Goal: Task Accomplishment & Management: Manage account settings

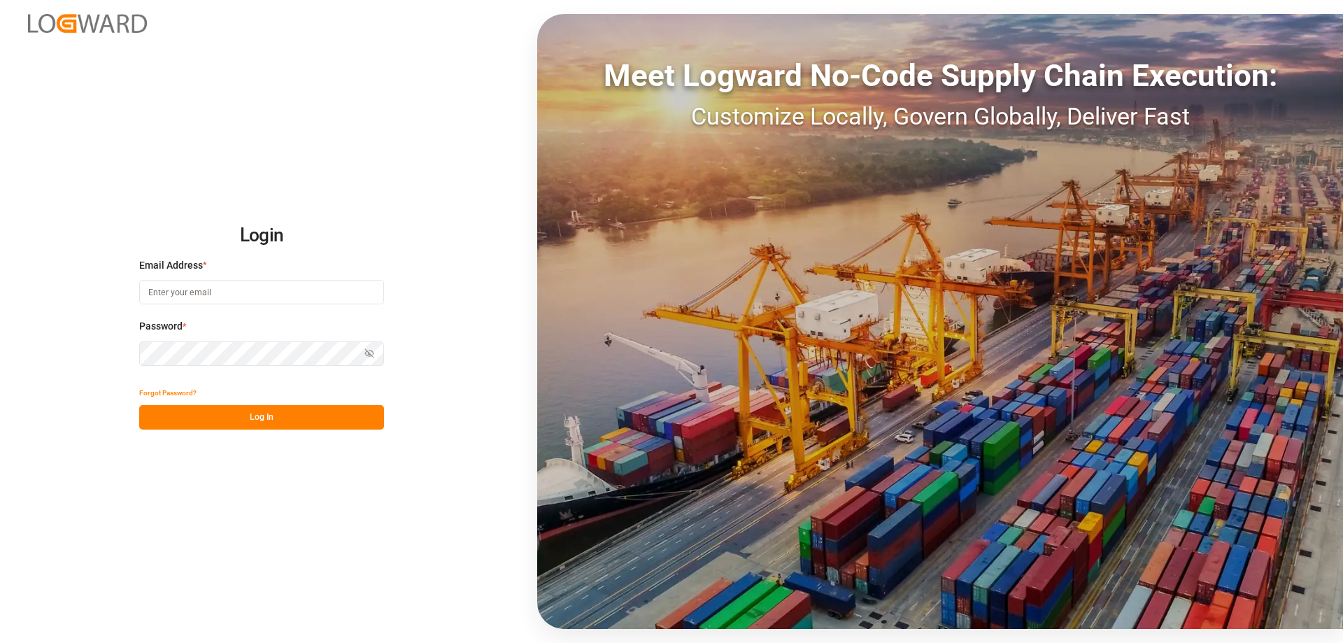
type input "[EMAIL_ADDRESS][PERSON_NAME][DOMAIN_NAME]"
click at [285, 413] on button "Log In" at bounding box center [261, 417] width 245 height 24
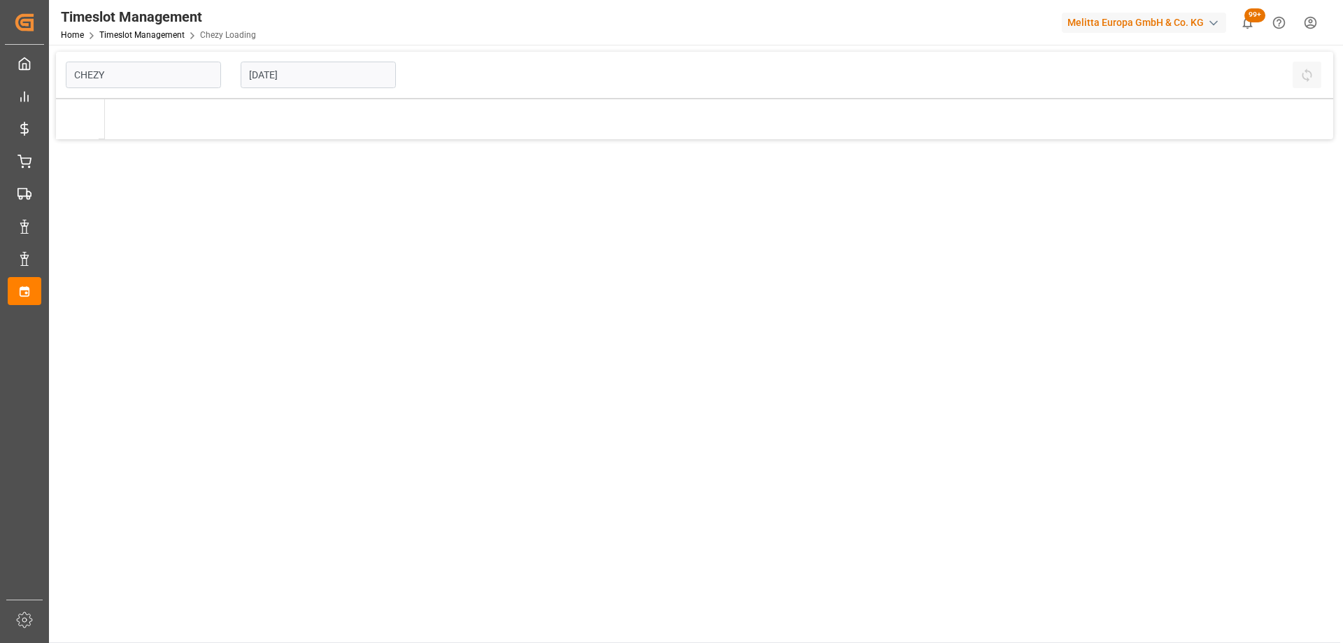
type input "Chezy Loading"
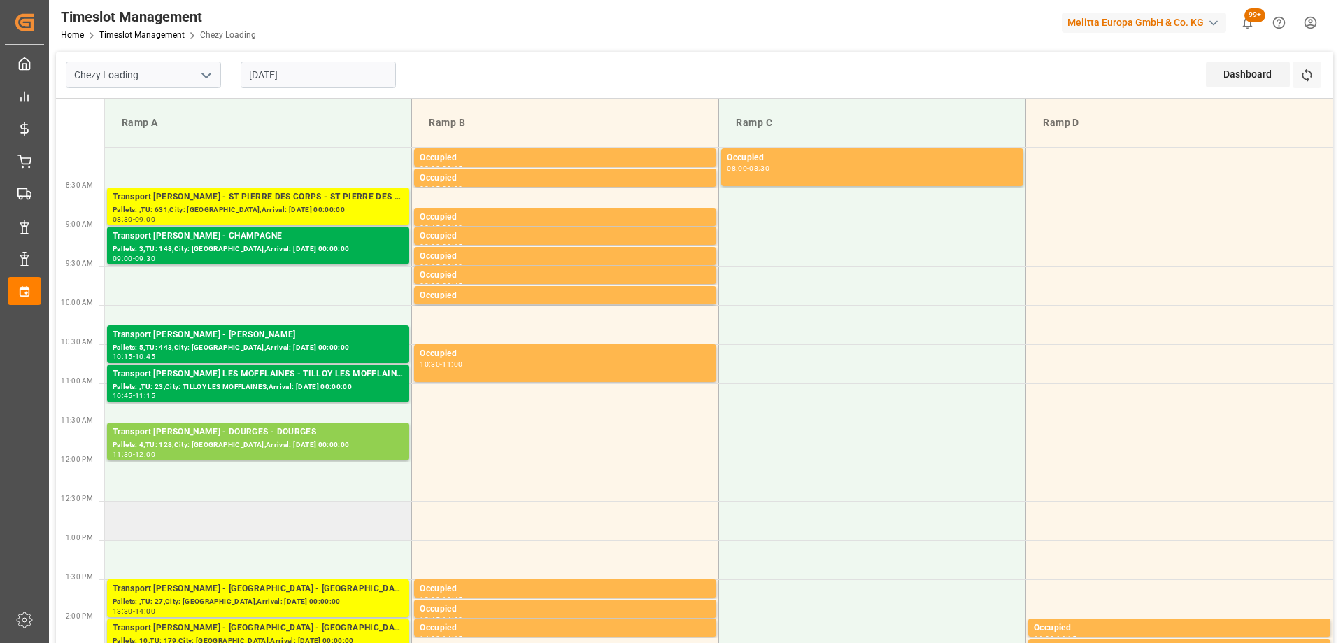
click at [310, 533] on td at bounding box center [258, 520] width 307 height 39
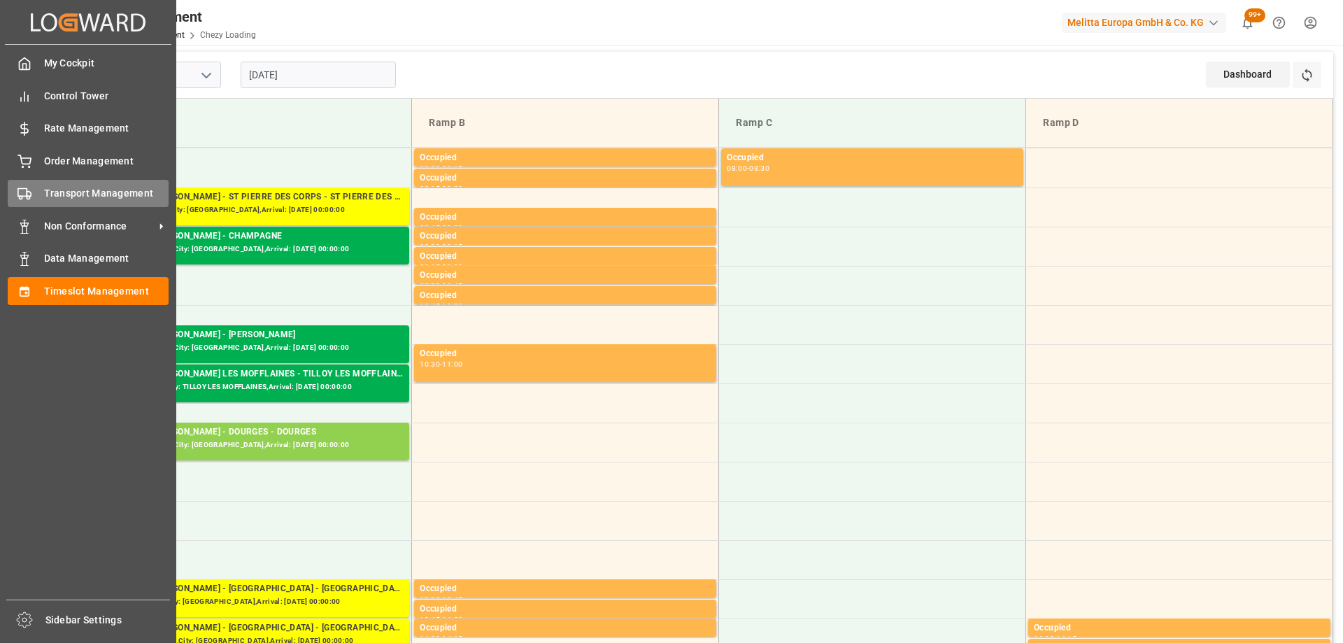
click at [46, 197] on span "Transport Management" at bounding box center [106, 193] width 125 height 15
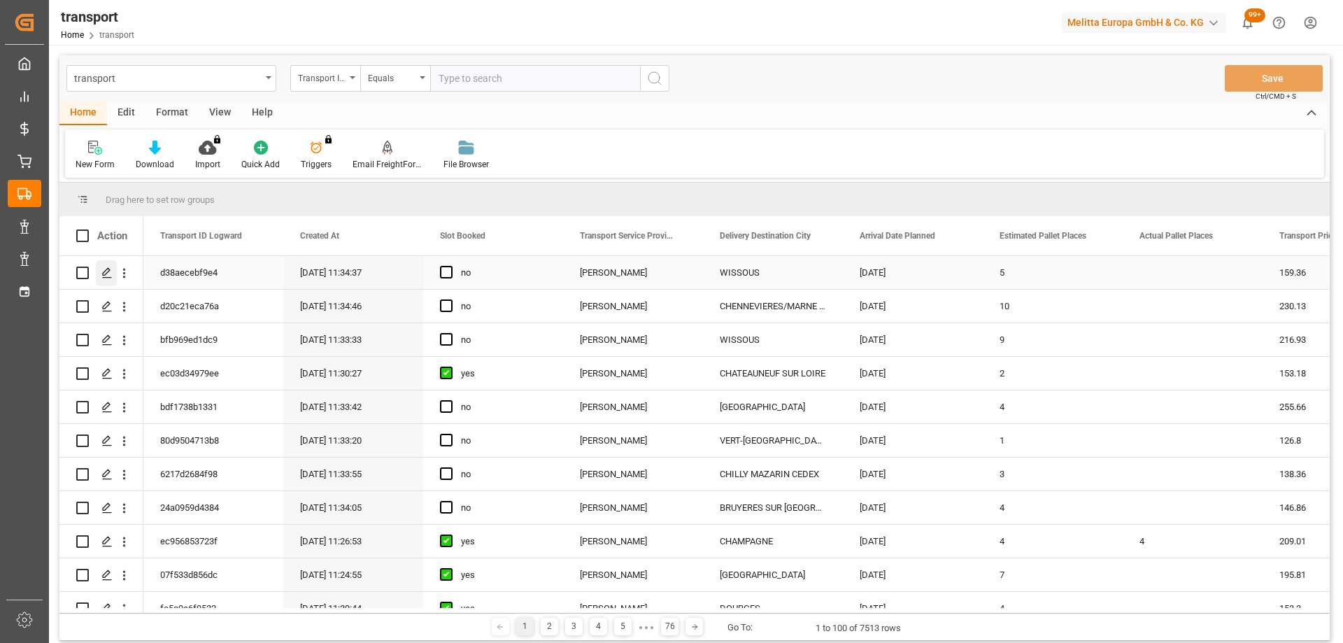
click at [106, 276] on icon "Press SPACE to select this row." at bounding box center [106, 272] width 11 height 11
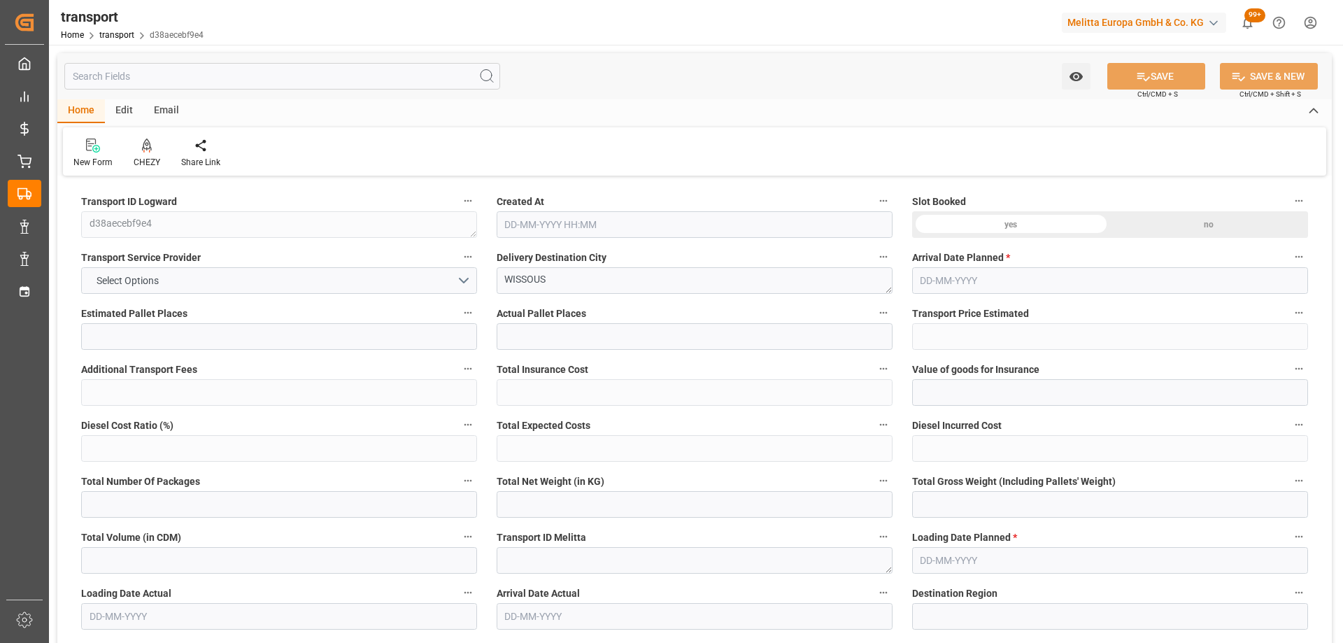
type input "5"
type input "159.36"
type input "0"
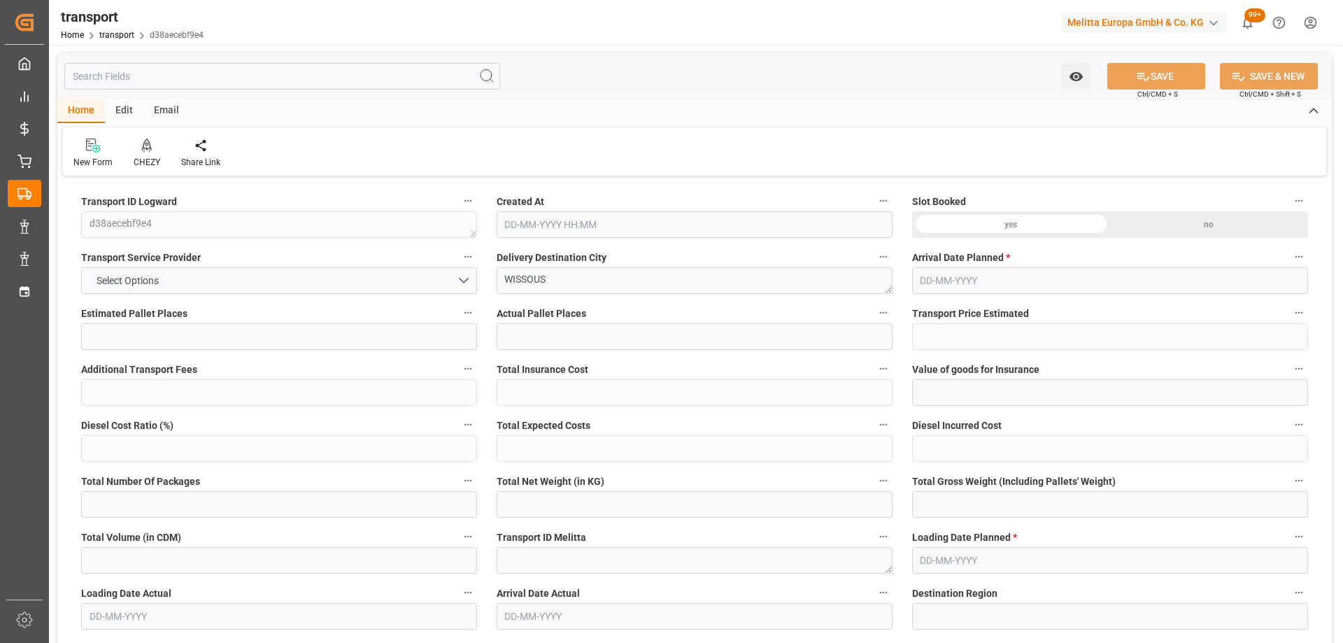
type input "153.9736"
type input "-5.3864"
type input "0"
type input "942.08"
type input "1400"
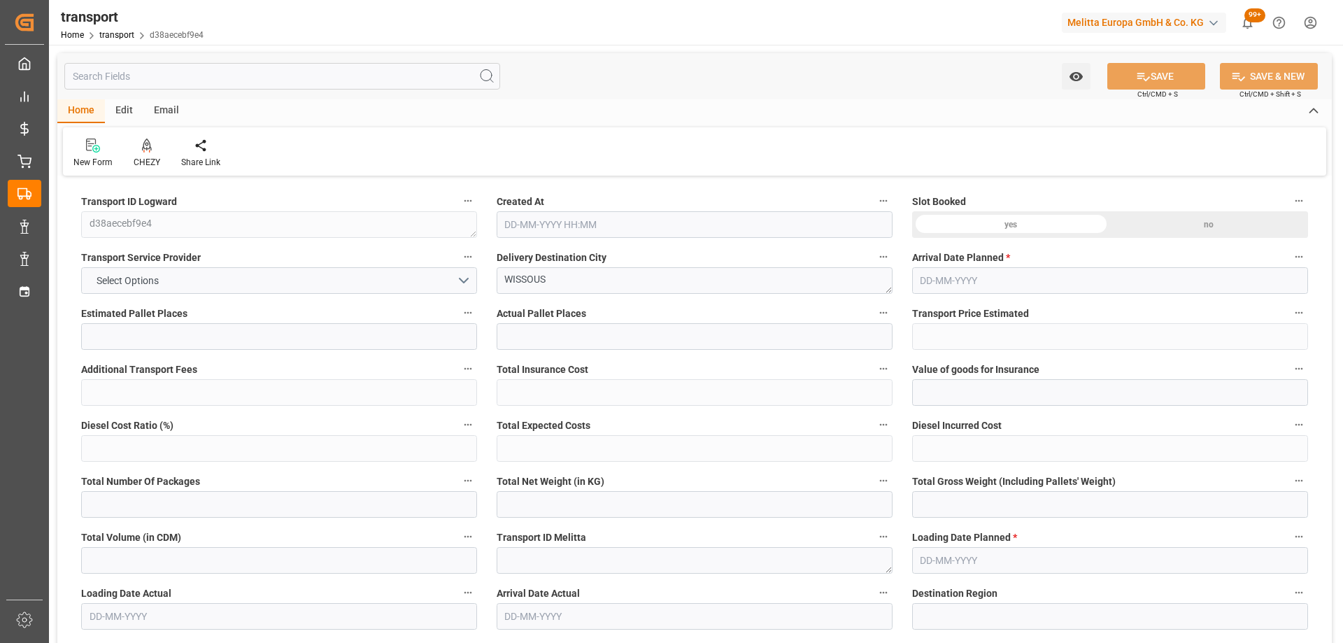
type input "6144"
type input "91"
type input "10"
type input "0"
type input "10"
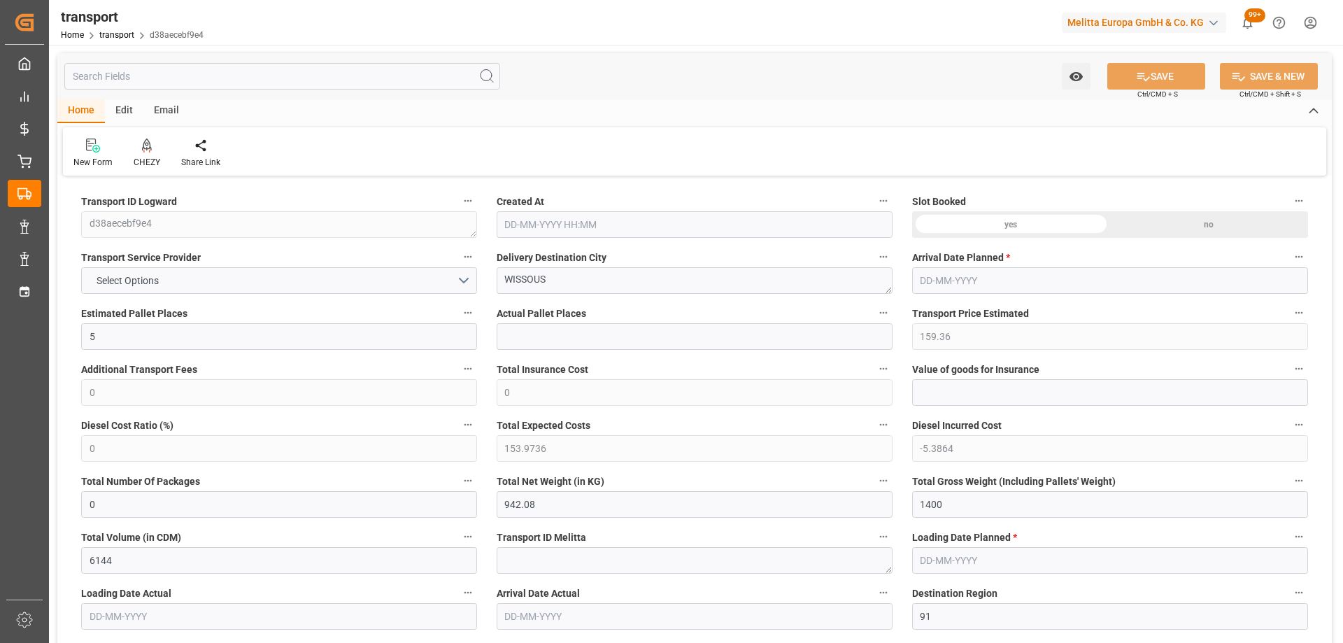
type input "101"
type input "1121.28"
type input "0"
type input "4710.8598"
type input "0"
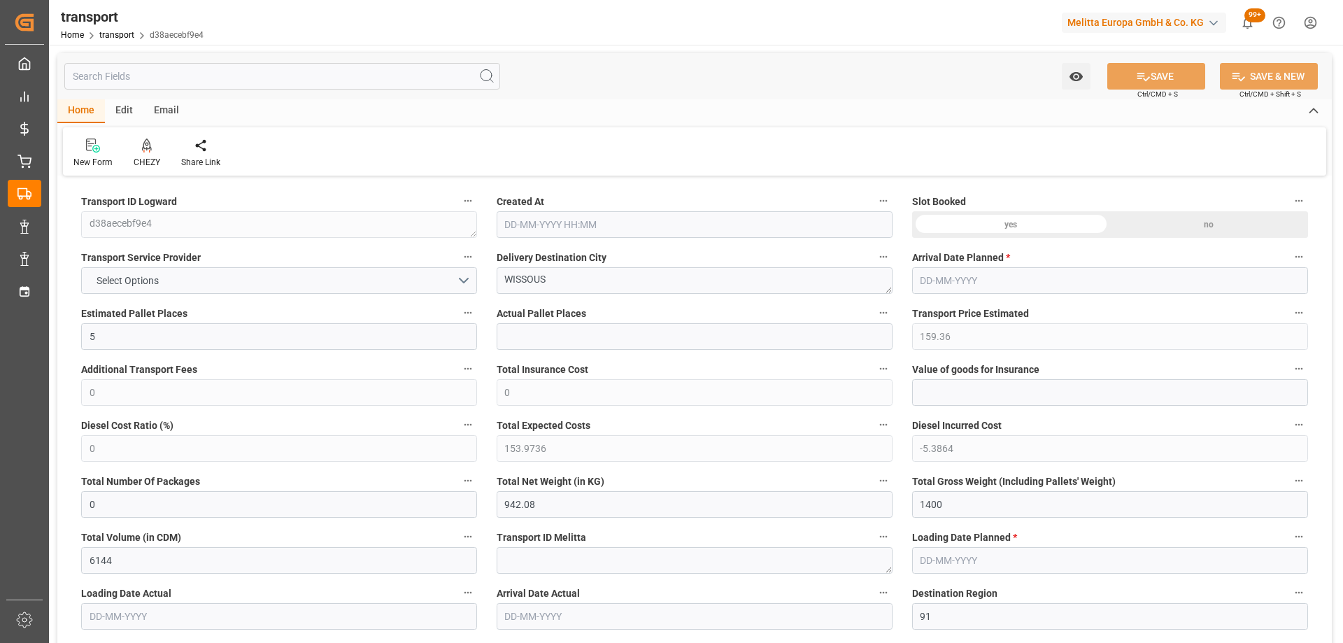
type input "0"
type input "21"
type input "35"
type input "[DATE] 11:34"
type input "[DATE]"
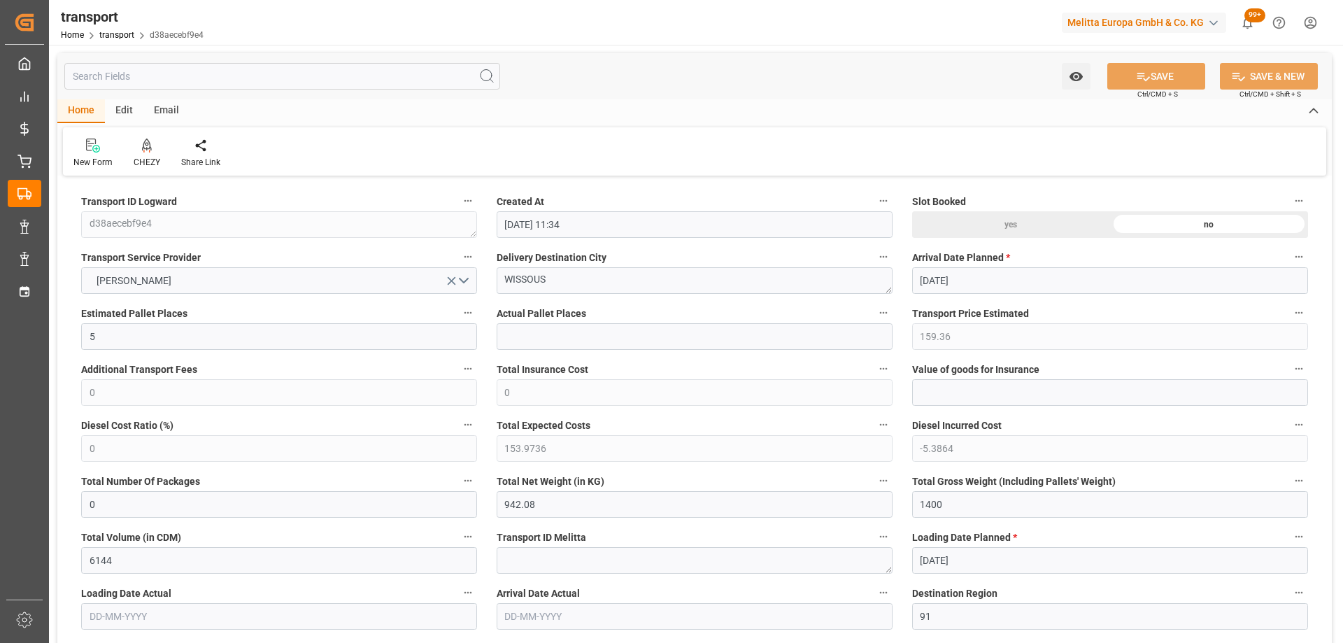
type input "[DATE]"
drag, startPoint x: 557, startPoint y: 285, endPoint x: 369, endPoint y: 276, distance: 187.7
click at [143, 152] on icon at bounding box center [146, 151] width 6 height 3
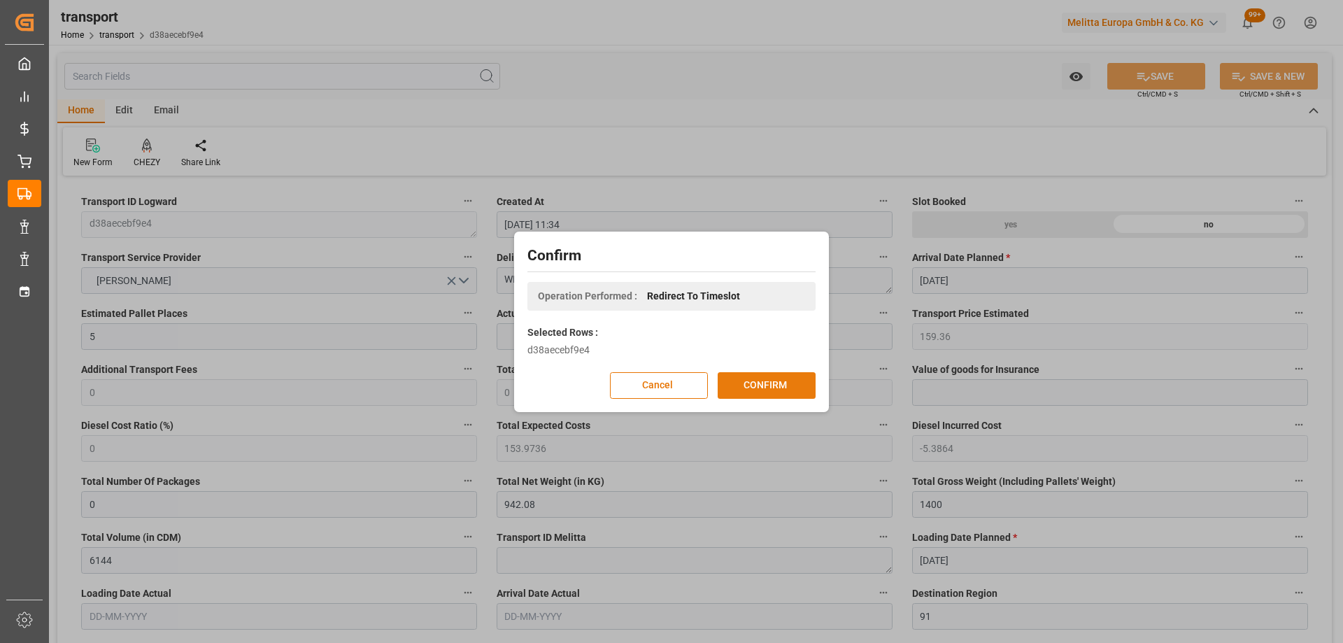
click at [754, 381] on button "CONFIRM" at bounding box center [767, 385] width 98 height 27
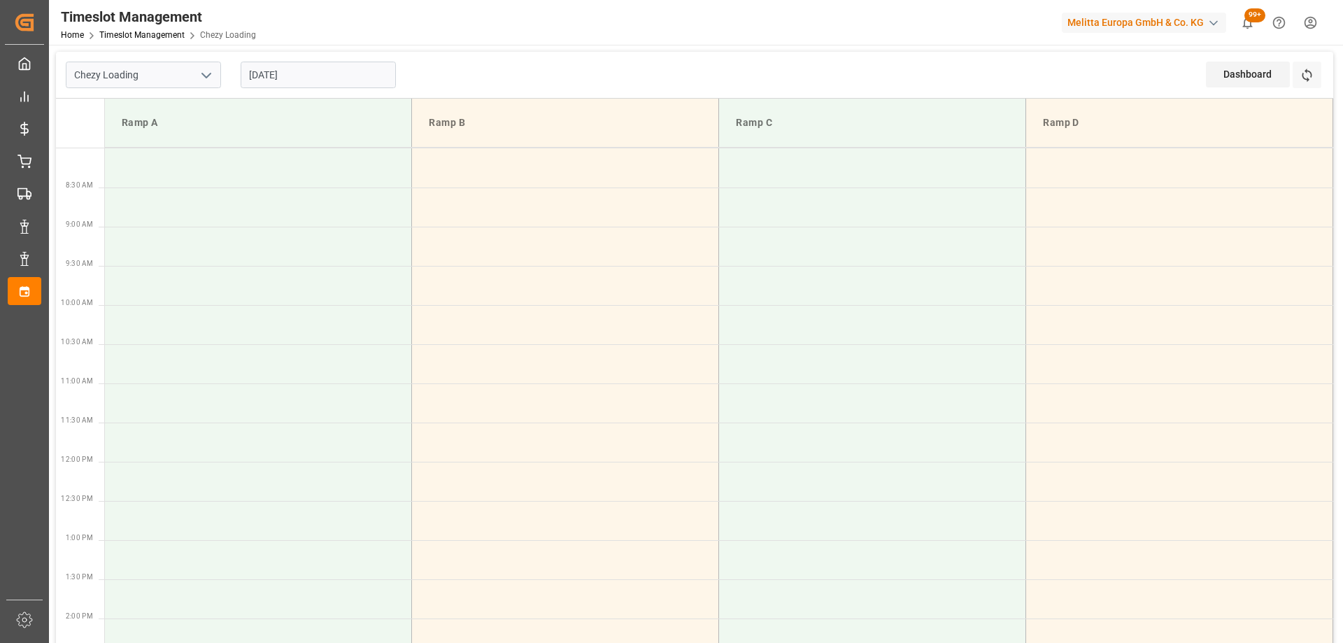
click at [325, 80] on input "[DATE]" at bounding box center [318, 75] width 155 height 27
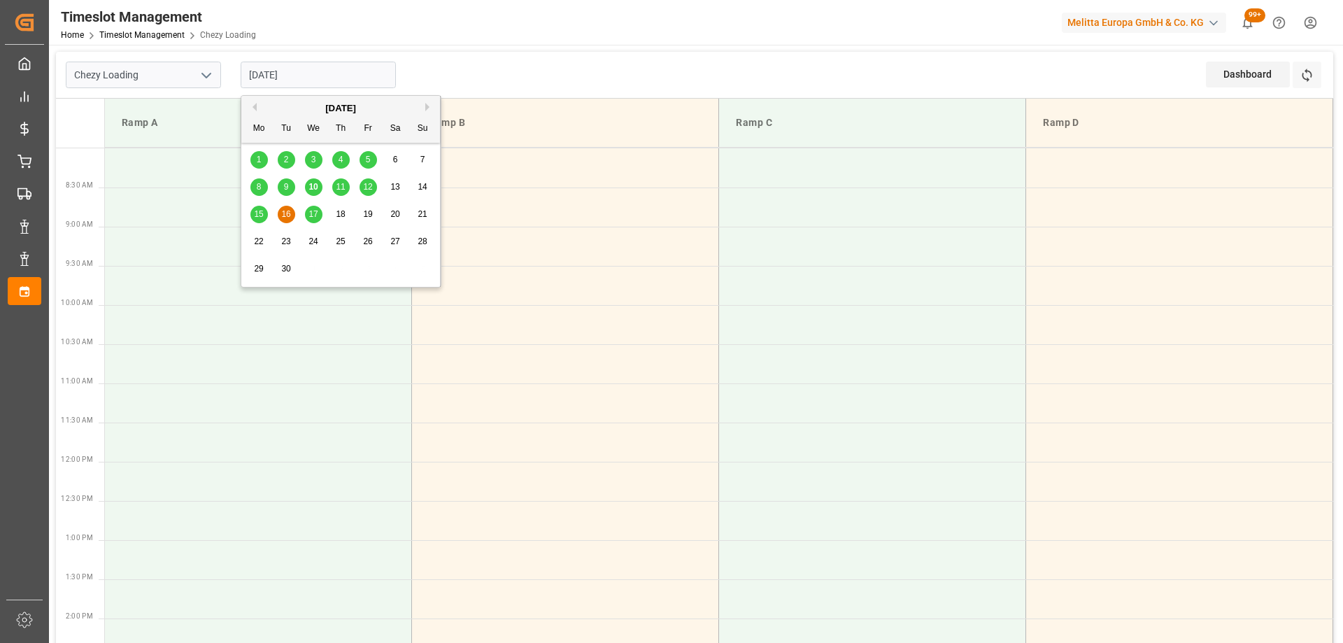
click at [313, 220] on div "17" at bounding box center [313, 214] width 17 height 17
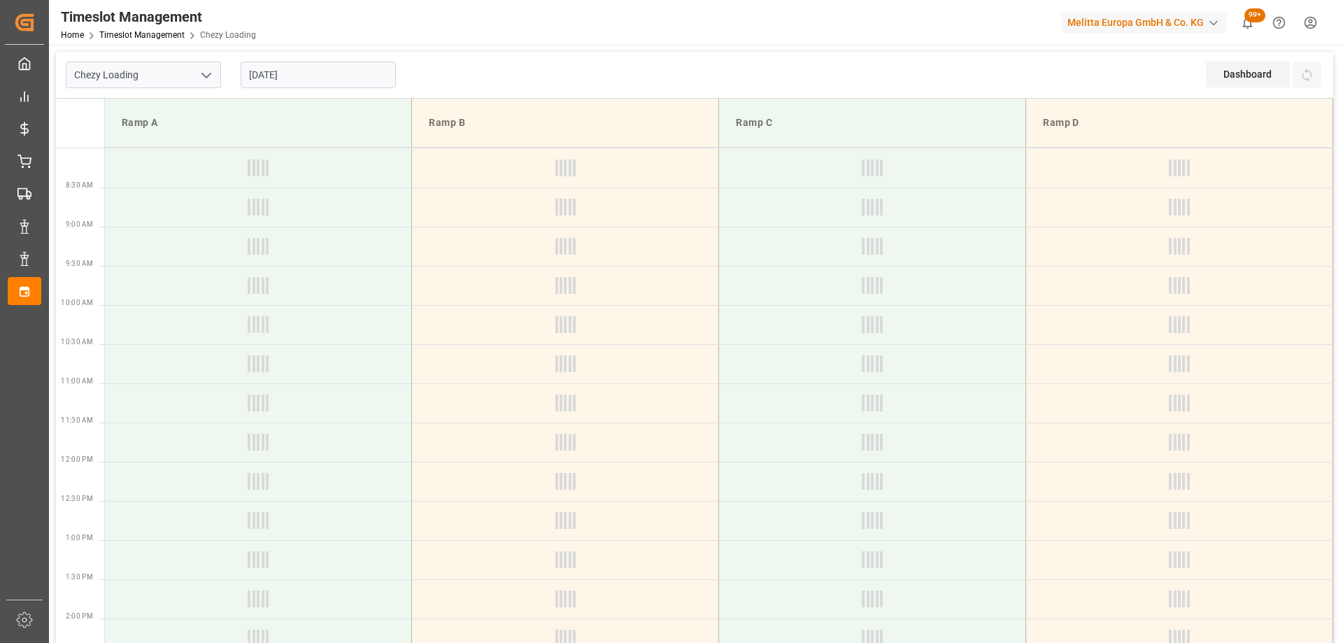
click at [314, 78] on input "[DATE]" at bounding box center [318, 75] width 155 height 27
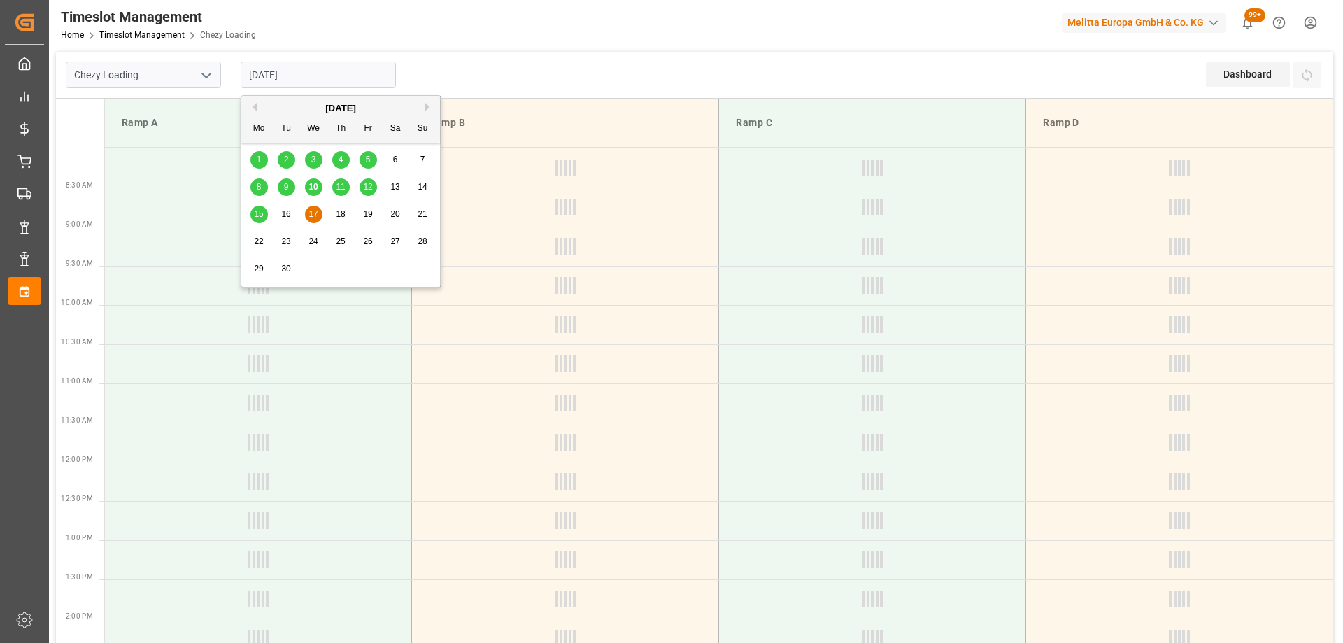
click at [290, 213] on span "16" at bounding box center [285, 214] width 9 height 10
type input "[DATE]"
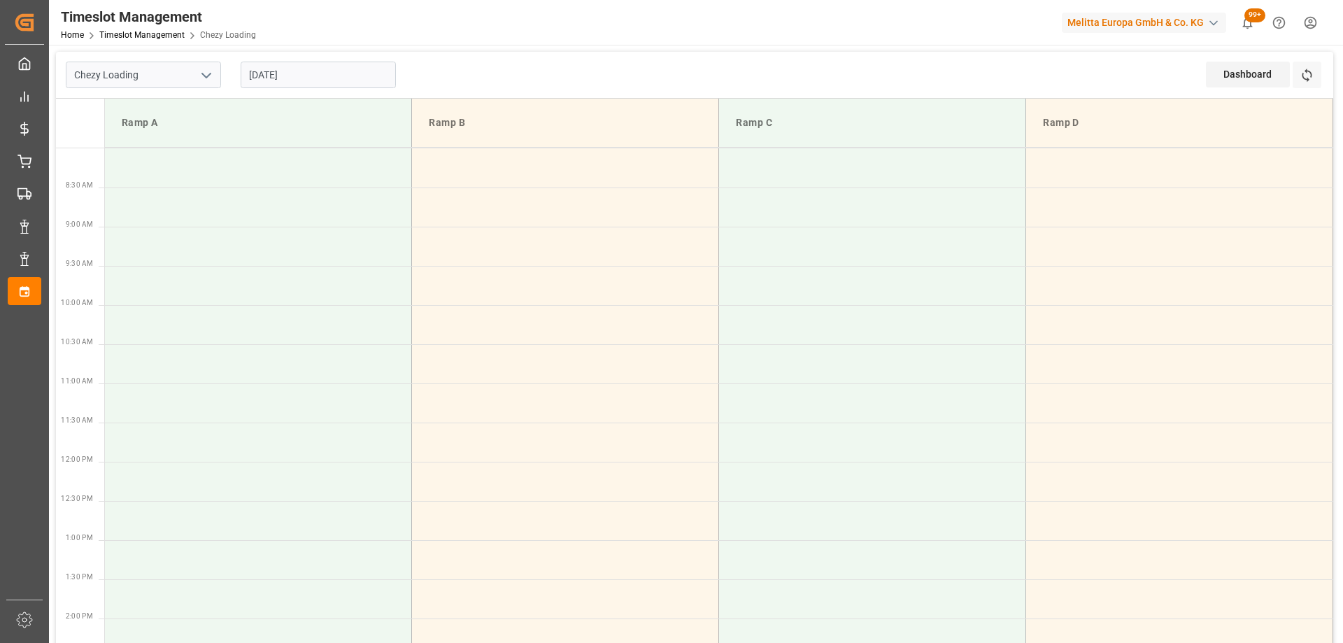
click at [283, 306] on td at bounding box center [258, 324] width 307 height 39
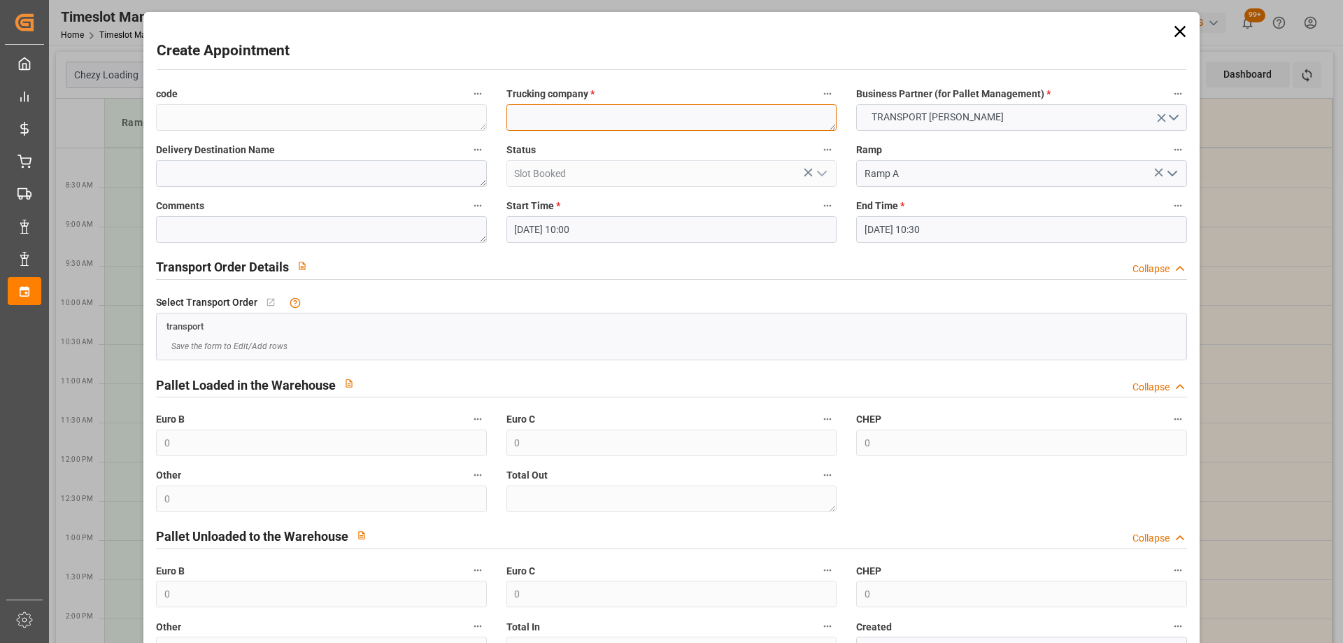
paste textarea "WISSOUS"
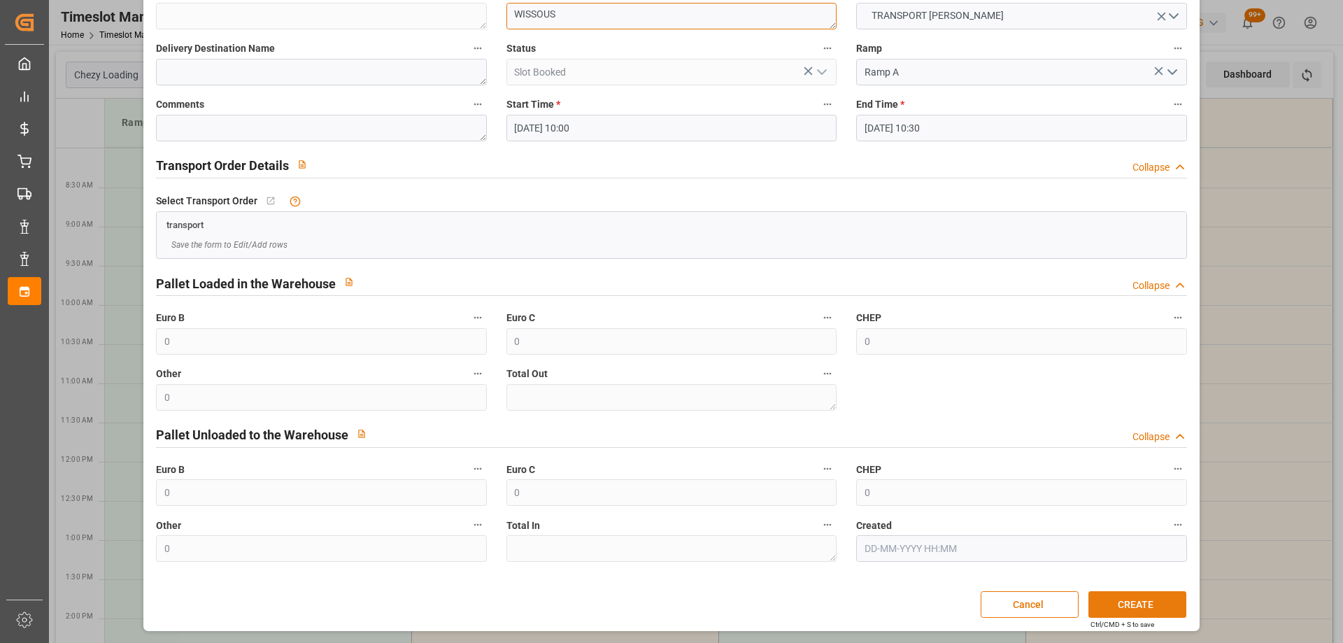
type textarea "WISSOUS"
click at [1156, 608] on button "CREATE" at bounding box center [1138, 604] width 98 height 27
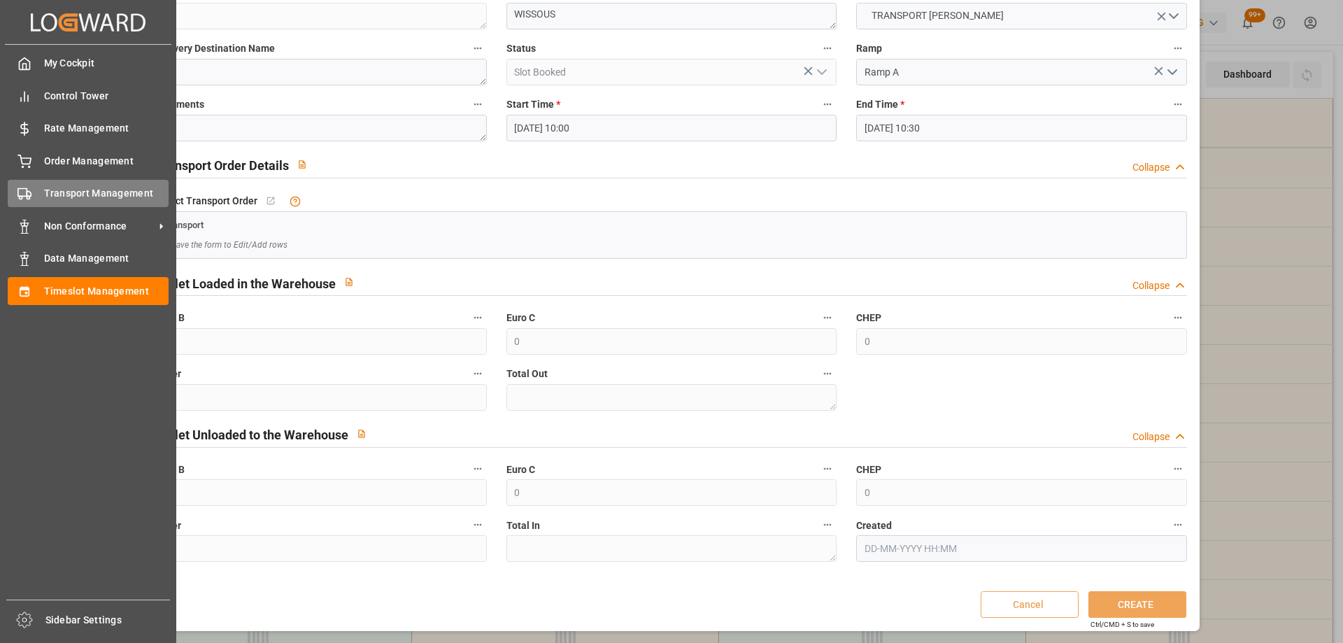
click at [34, 191] on div "Transport Management Transport Management" at bounding box center [88, 193] width 161 height 27
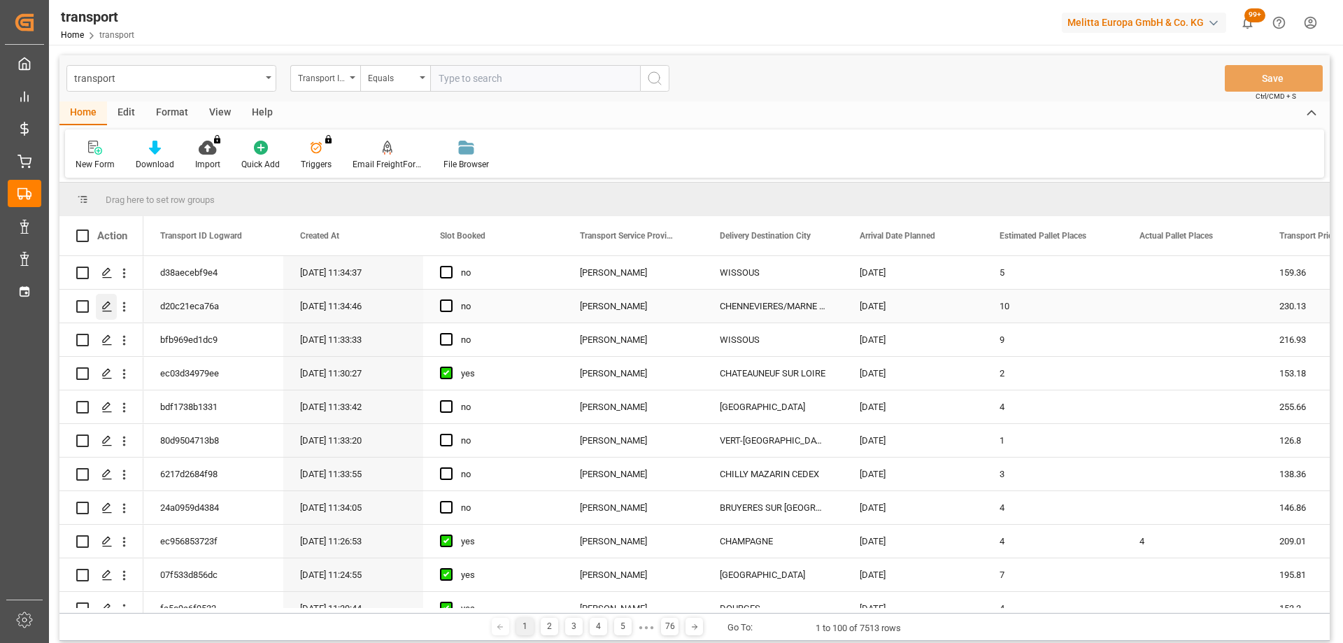
click at [111, 306] on icon "Press SPACE to select this row." at bounding box center [106, 306] width 11 height 11
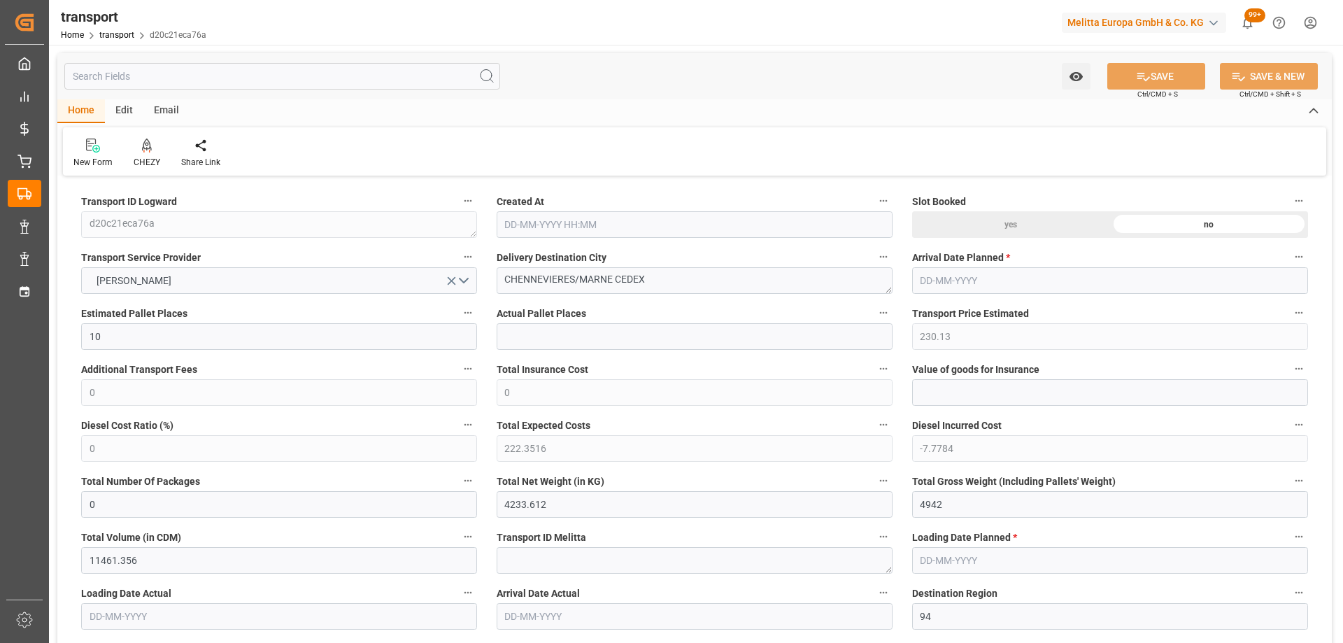
type input "10"
type input "230.13"
type input "0"
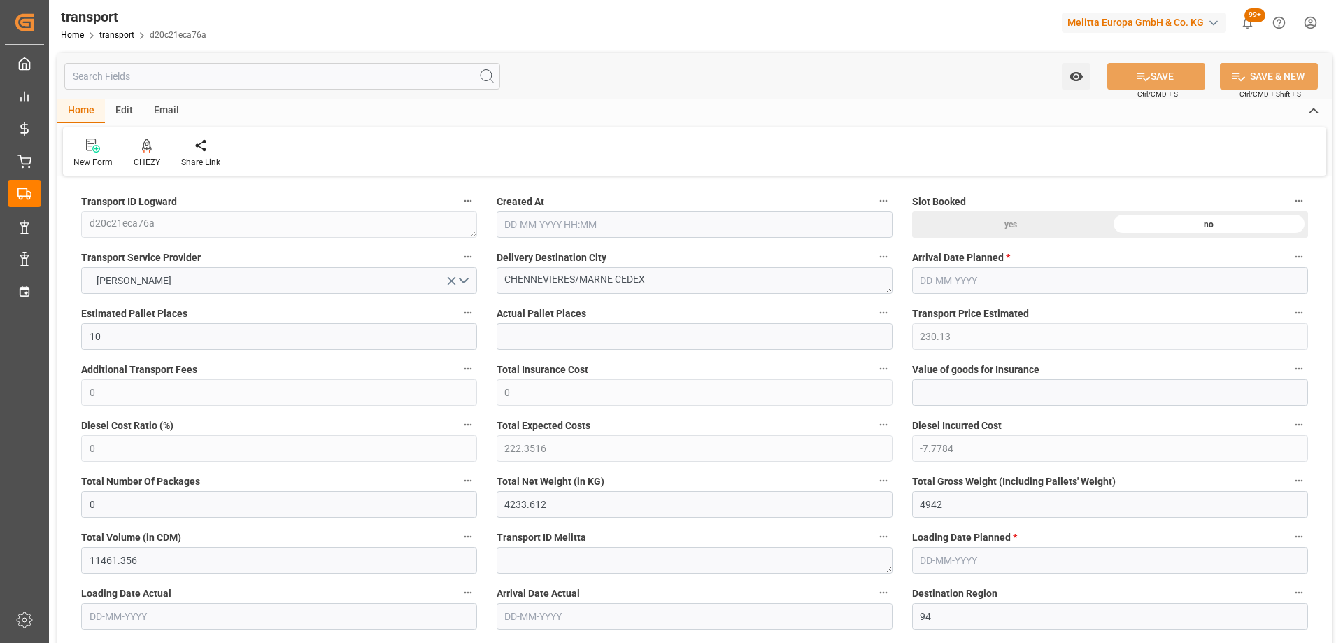
type input "222.3516"
type input "-7.7784"
type input "0"
type input "4233.612"
type input "4942"
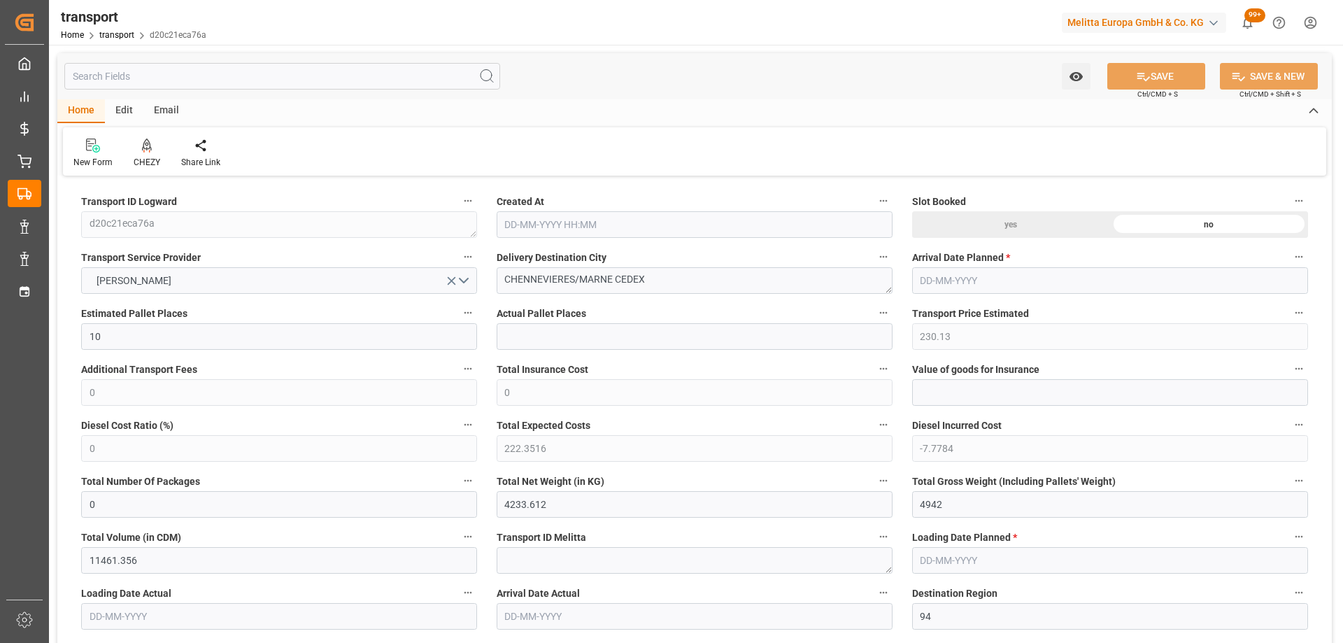
type input "11461.356"
type input "94"
type input "7"
type input "216"
type input "10"
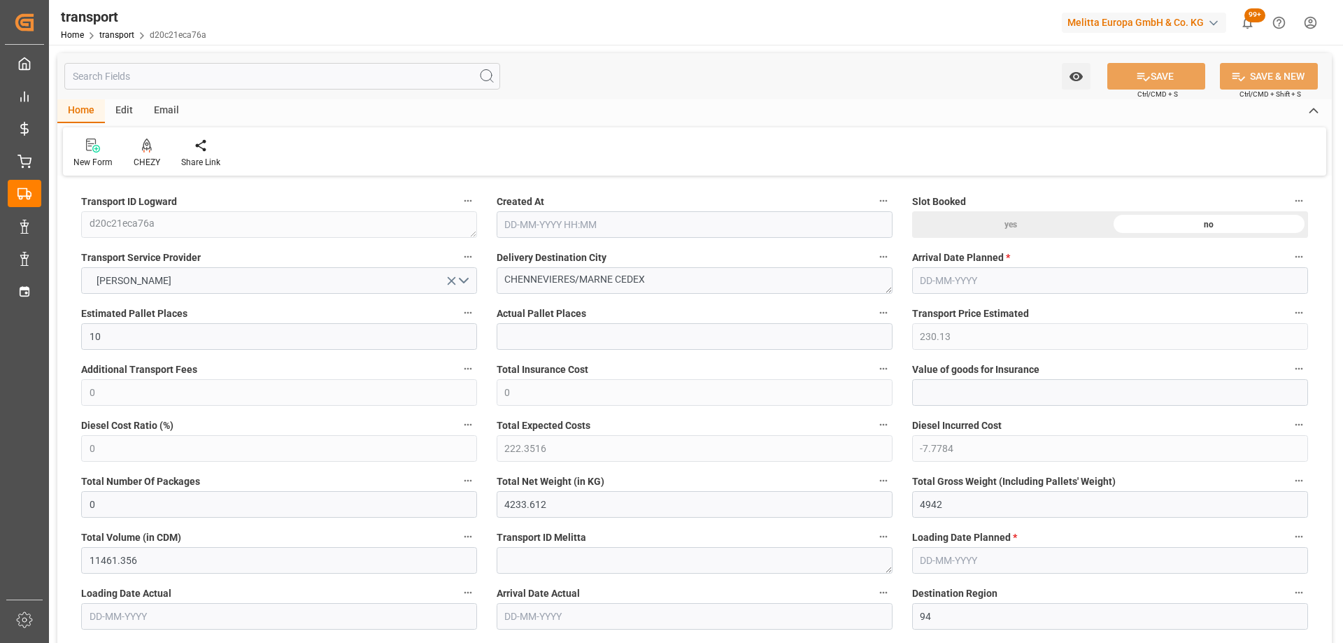
type input "101"
type input "4464.732"
type input "0"
type input "4710.8598"
type input "0"
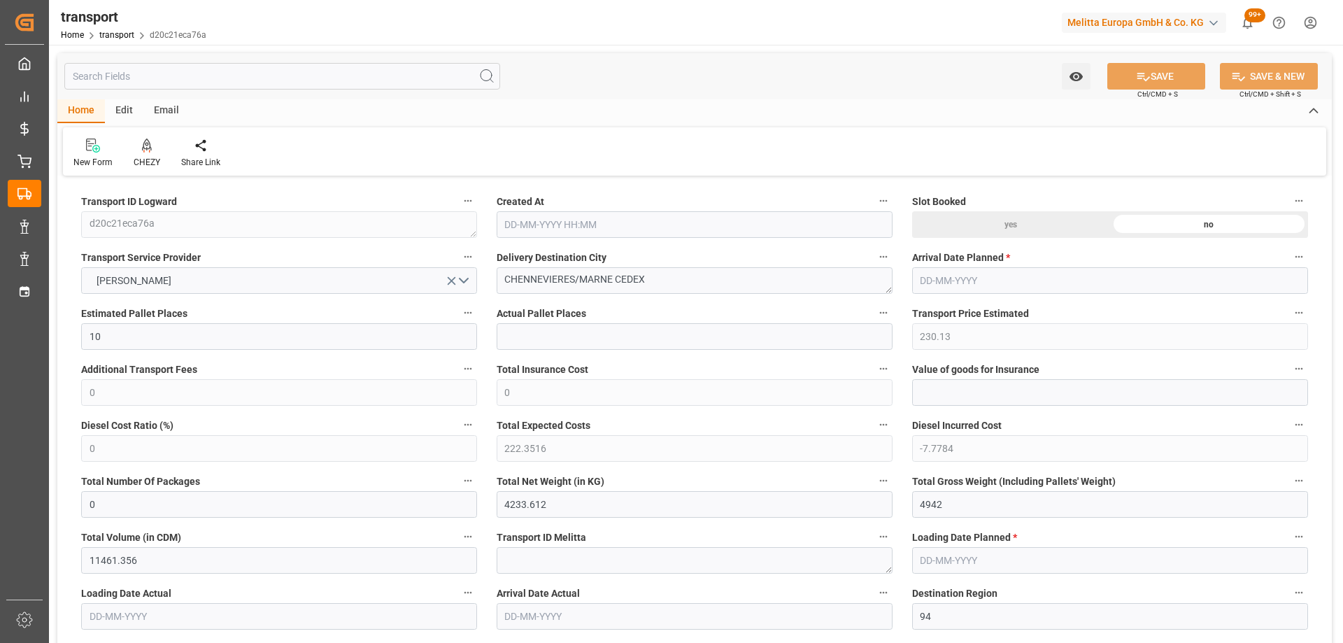
type input "0"
type input "21"
type input "35"
type input "10-09-2025 11:34"
type input "[DATE]"
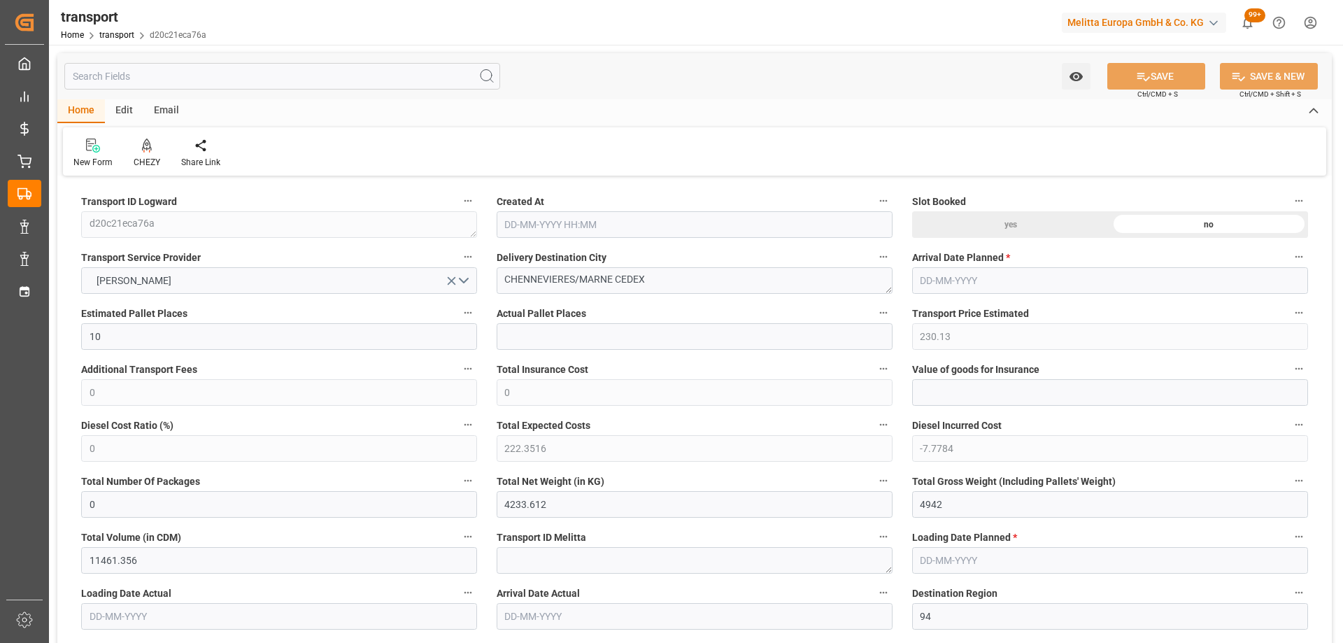
type input "[DATE]"
drag, startPoint x: 611, startPoint y: 280, endPoint x: 395, endPoint y: 279, distance: 215.5
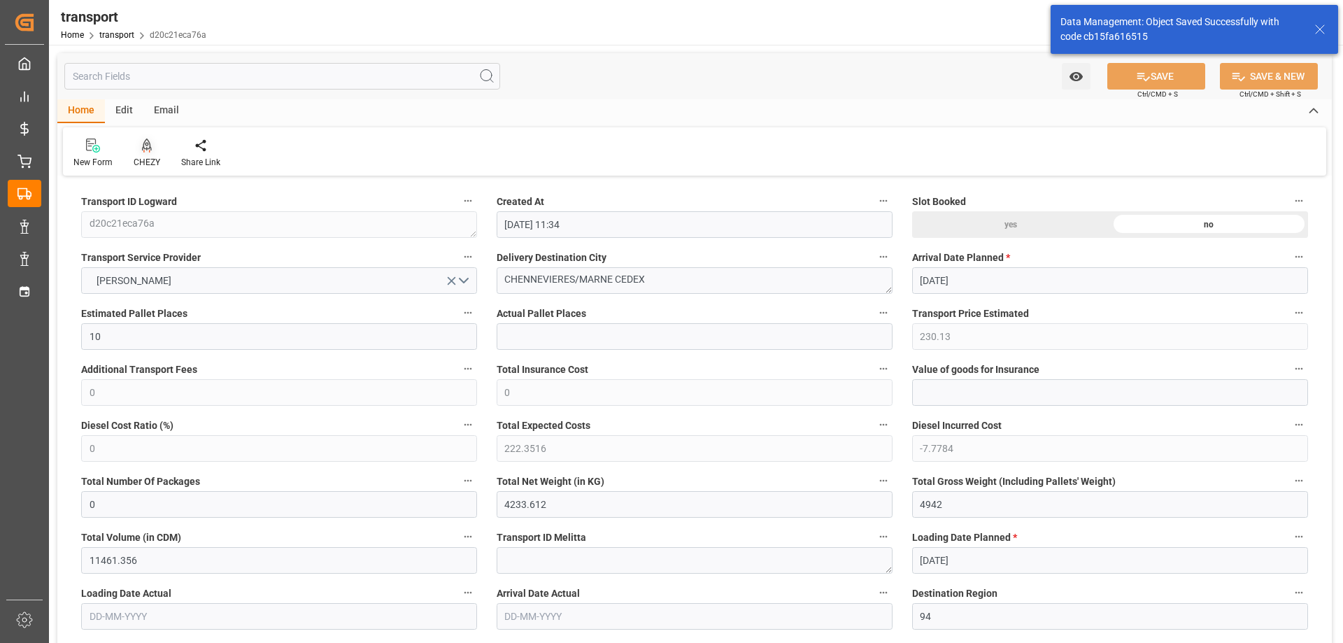
click at [149, 153] on div "CHEZY" at bounding box center [147, 153] width 48 height 31
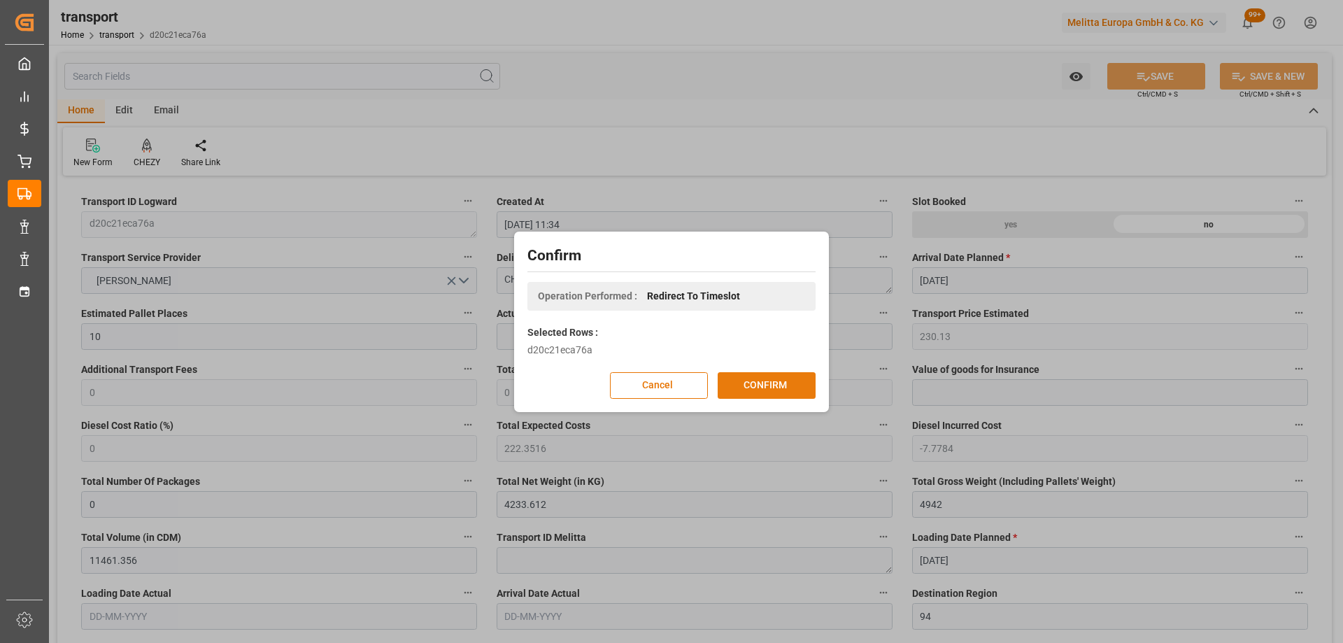
click at [763, 391] on button "CONFIRM" at bounding box center [767, 385] width 98 height 27
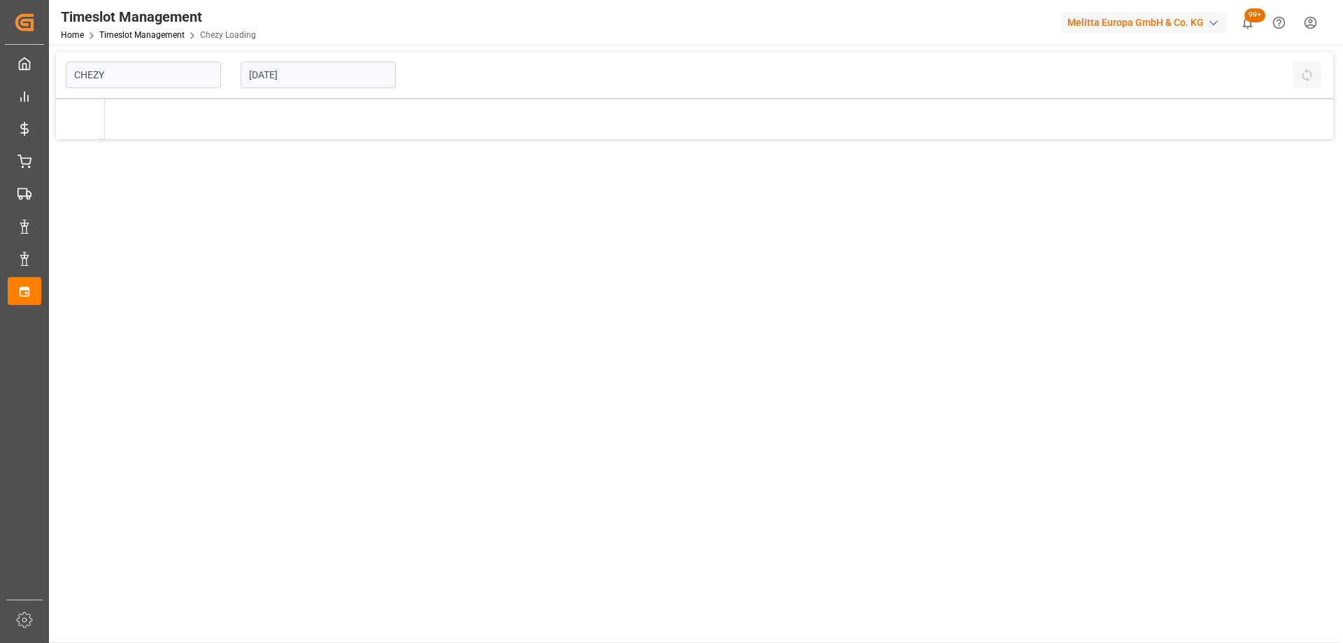
type input "Chezy Loading"
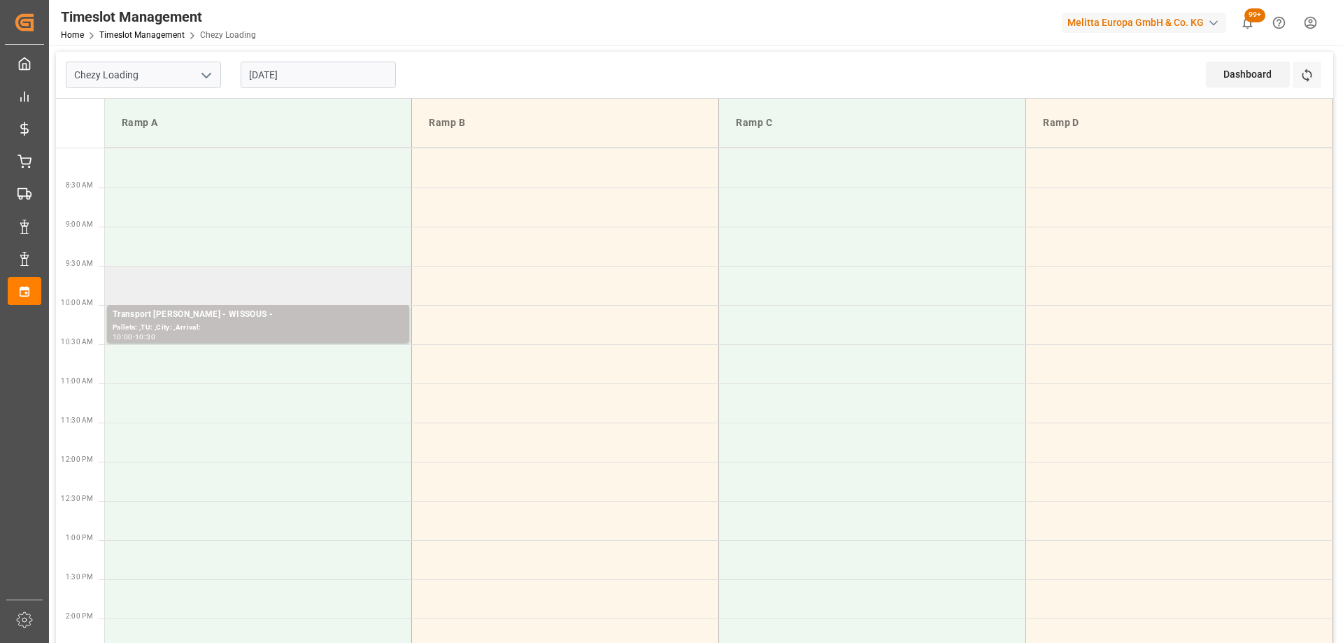
click at [300, 278] on td at bounding box center [258, 285] width 307 height 39
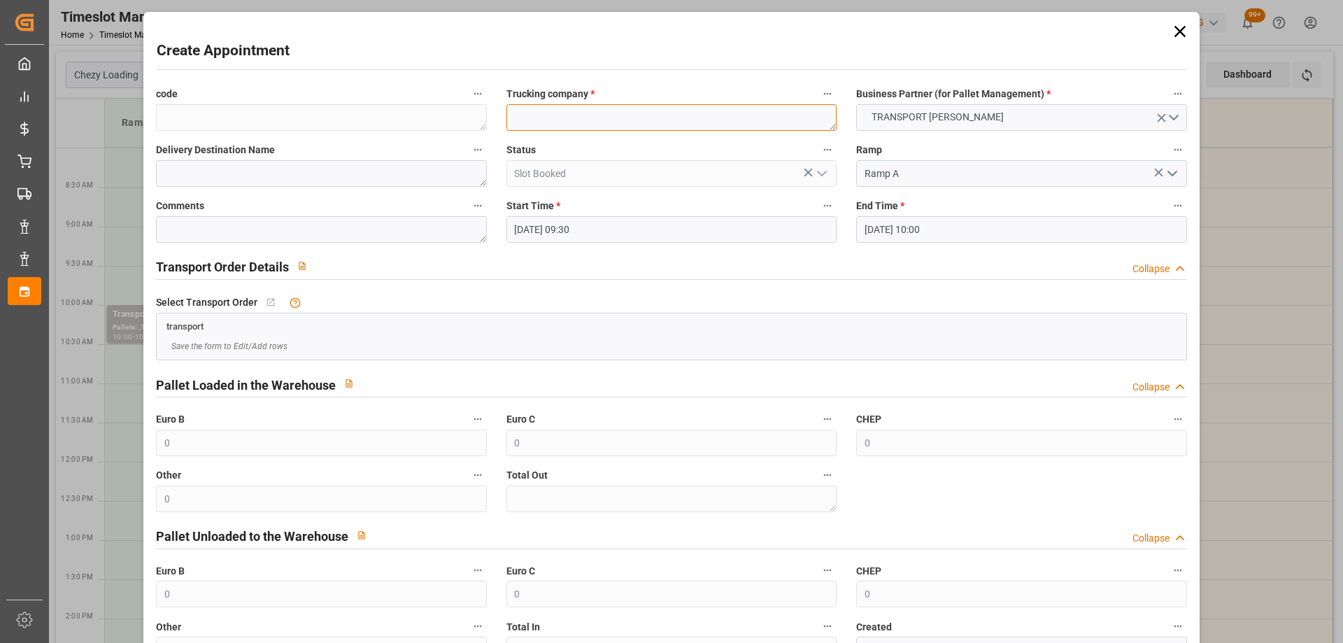
click at [609, 123] on textarea at bounding box center [672, 117] width 330 height 27
paste textarea "CHENNEVIERES/MARNE"
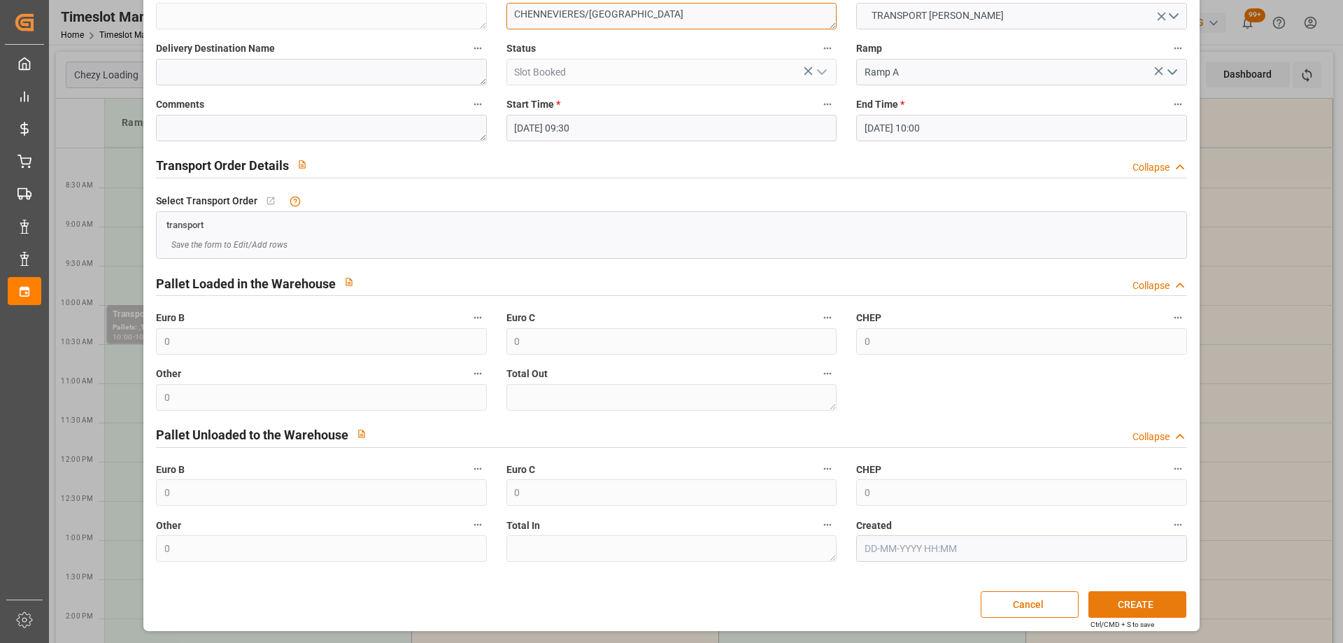
type textarea "CHENNEVIERES/MARNE"
click at [1140, 596] on button "CREATE" at bounding box center [1138, 604] width 98 height 27
click at [1136, 608] on button "CREATE" at bounding box center [1138, 604] width 98 height 27
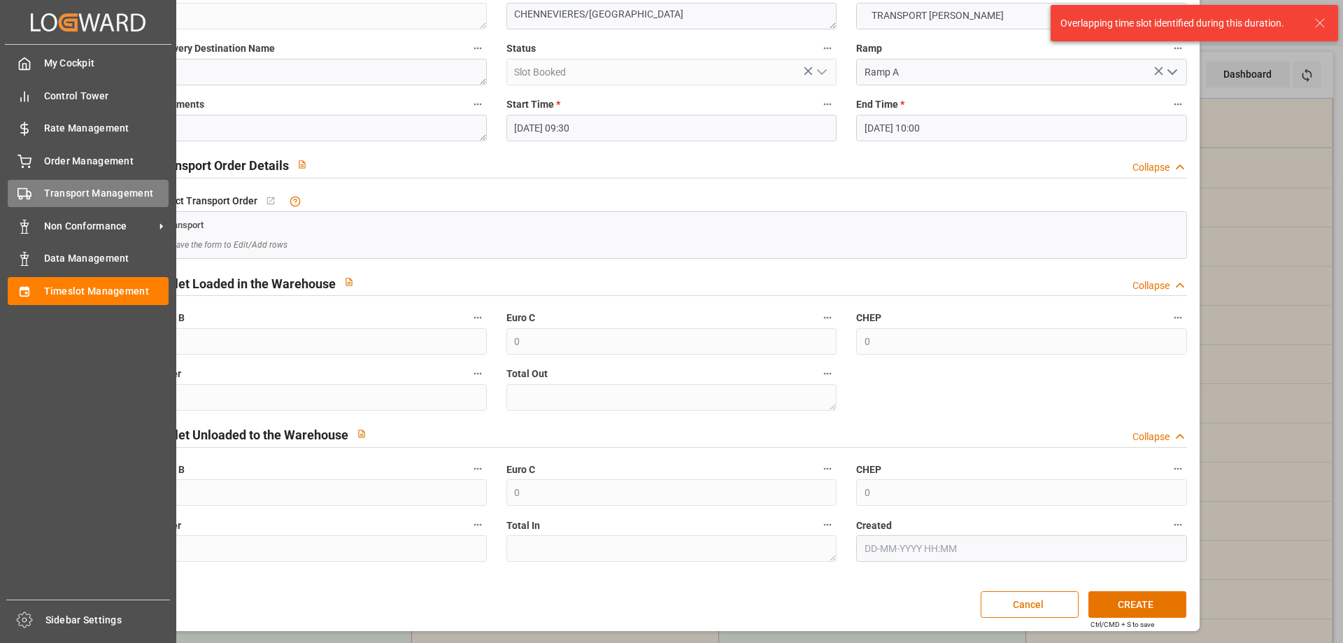
click at [34, 196] on div "Transport Management Transport Management" at bounding box center [88, 193] width 161 height 27
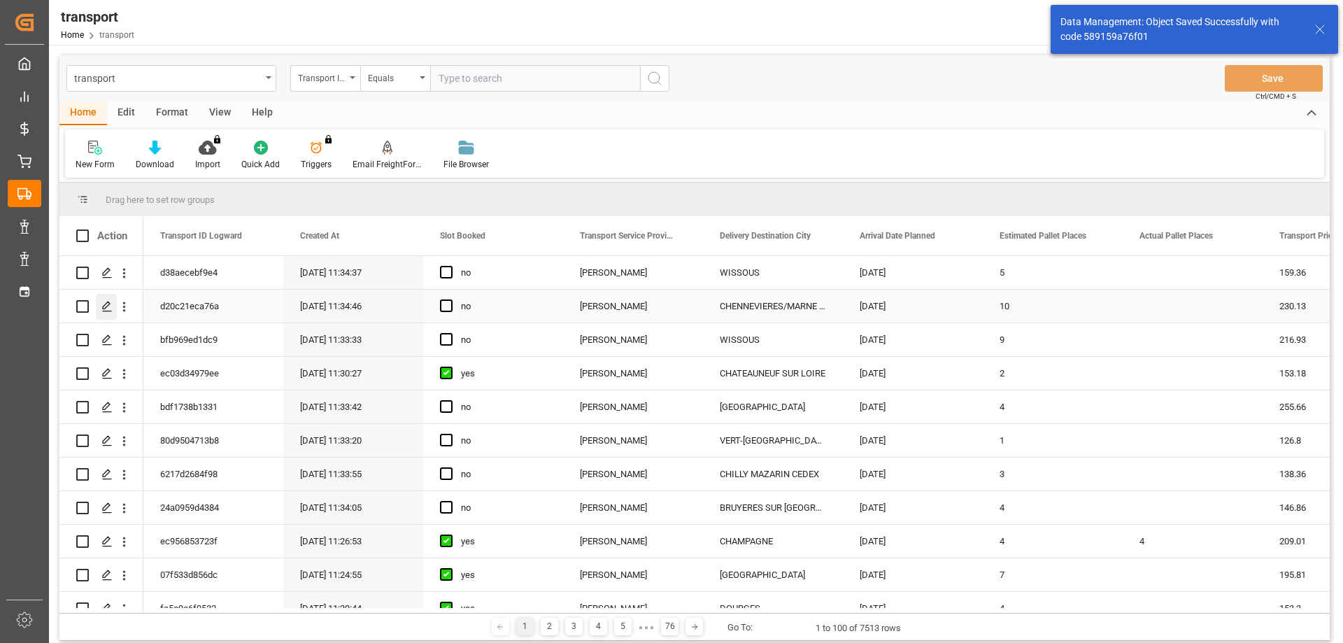
click at [106, 302] on icon "Press SPACE to select this row." at bounding box center [106, 306] width 11 height 11
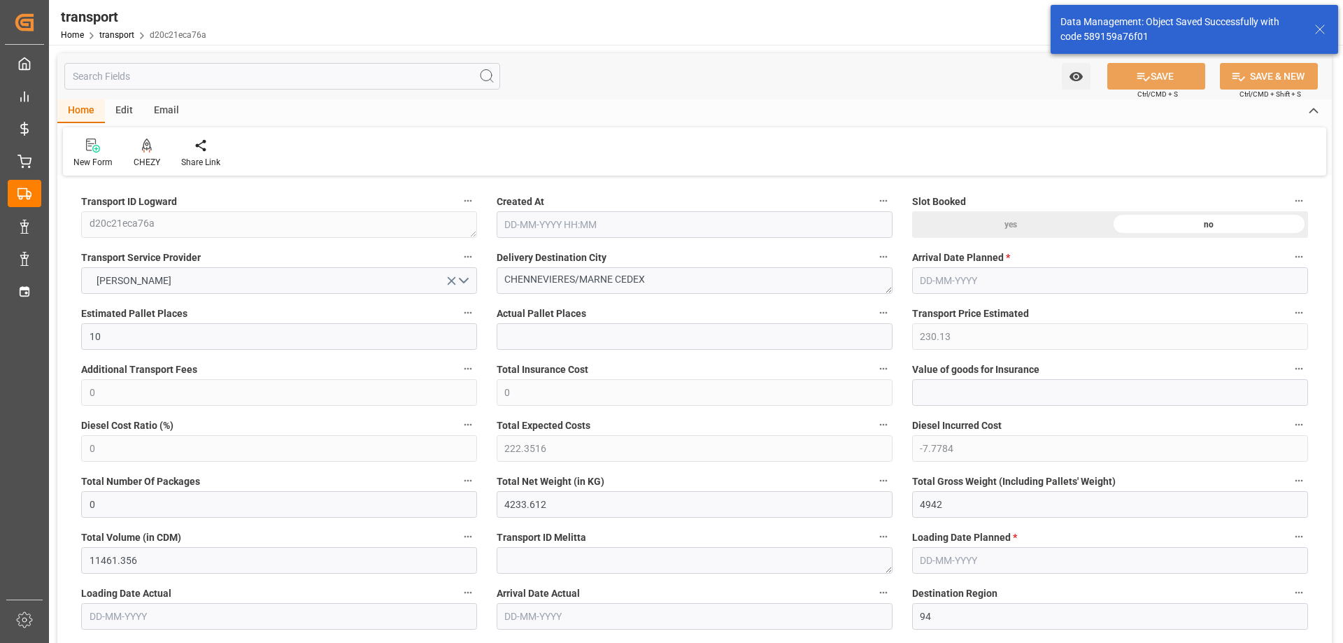
type input "10"
type input "230.13"
type input "0"
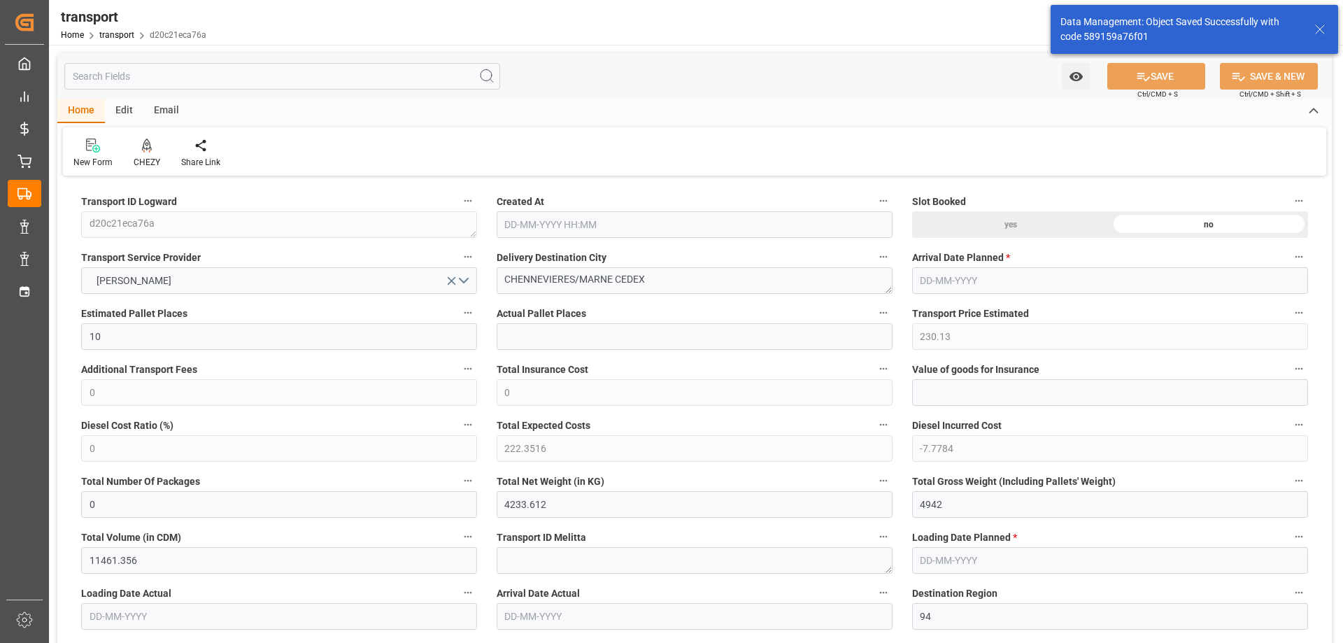
type input "222.3516"
type input "-7.7784"
type input "0"
type input "4233.612"
type input "4942"
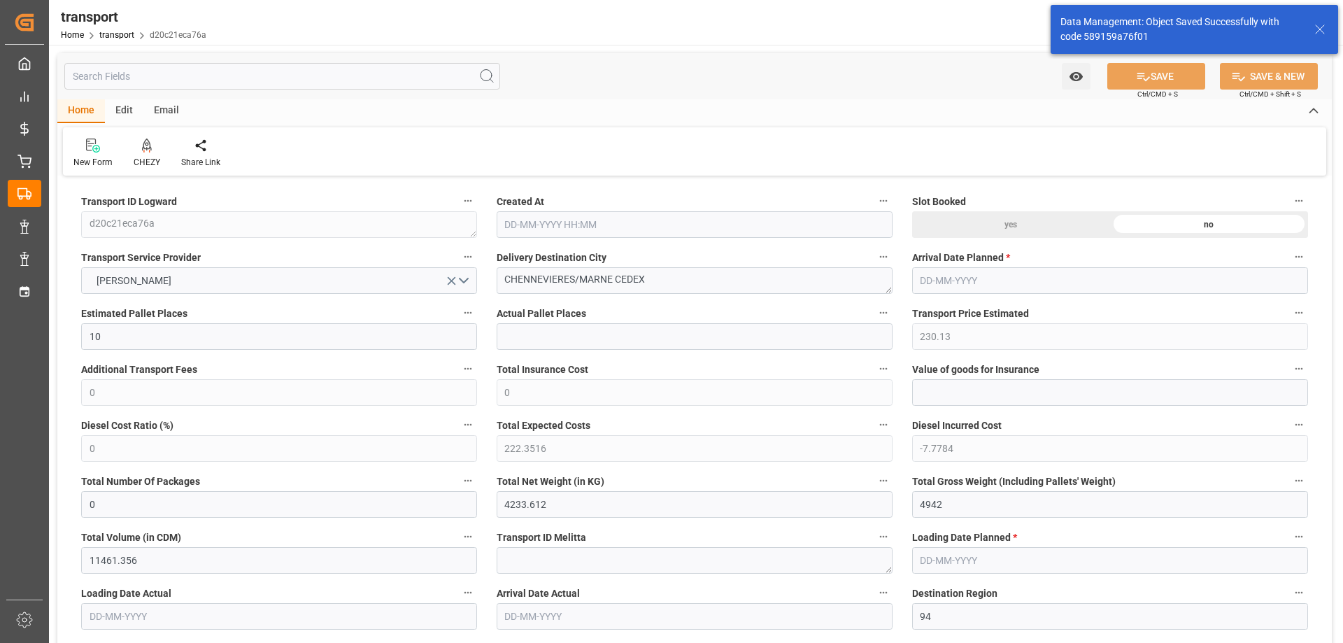
type input "11461.356"
type input "94"
type input "7"
type input "216"
type input "10"
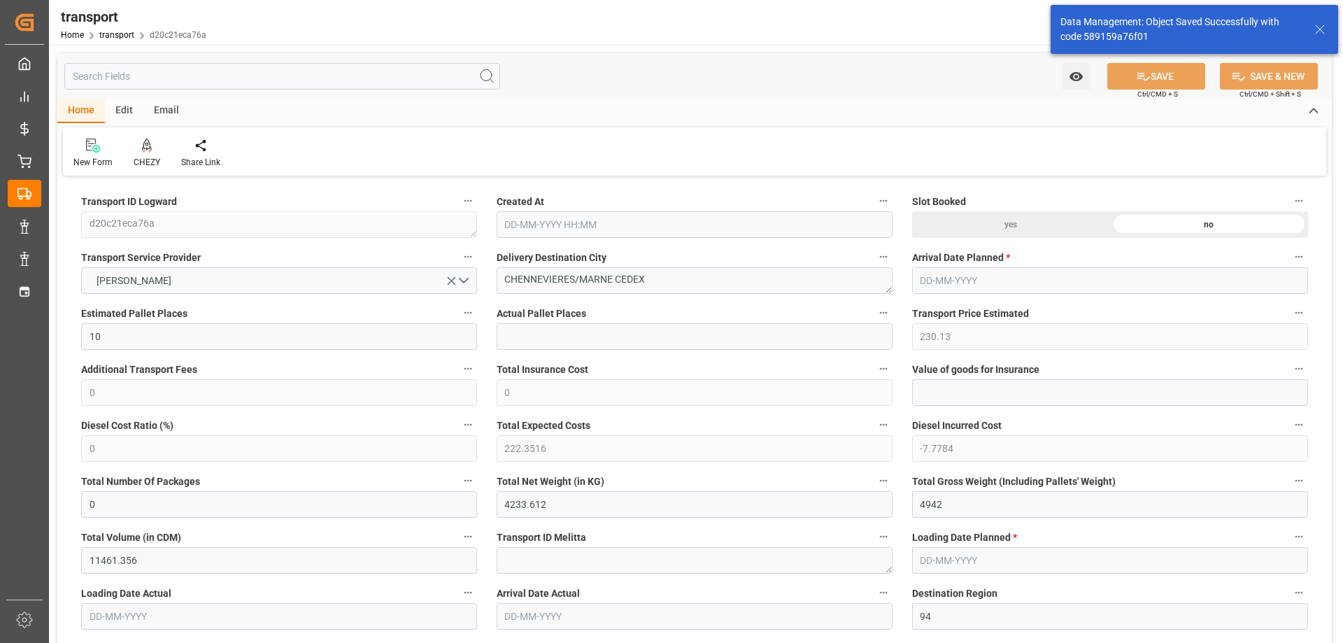
type input "101"
type input "4464.732"
type input "0"
type input "4710.8598"
type input "0"
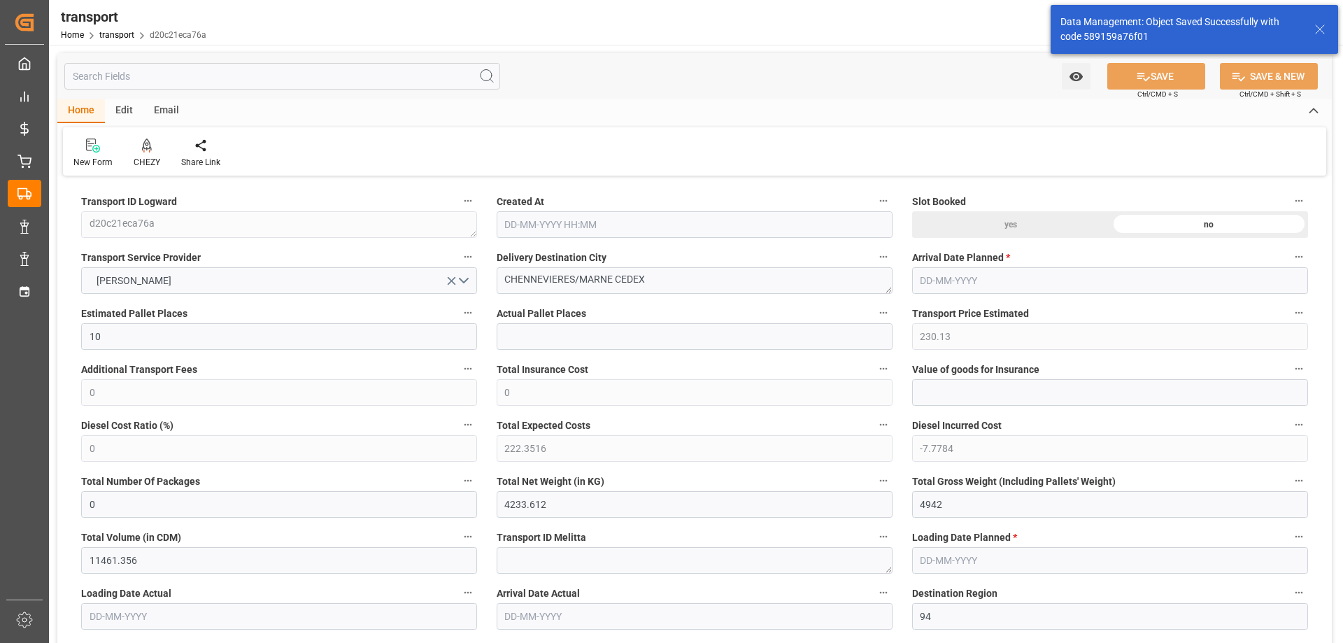
type input "0"
type input "21"
type input "35"
type input "[DATE] 11:34"
type input "[DATE]"
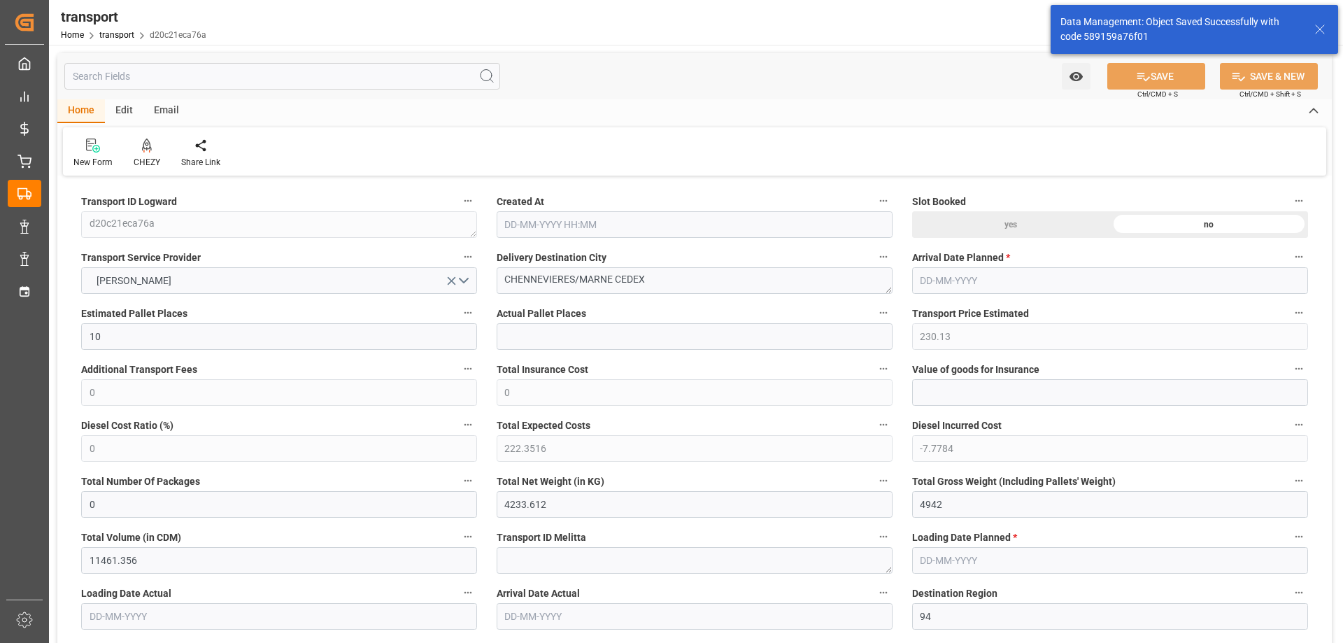
type input "[DATE]"
drag, startPoint x: 610, startPoint y: 278, endPoint x: 327, endPoint y: 320, distance: 286.6
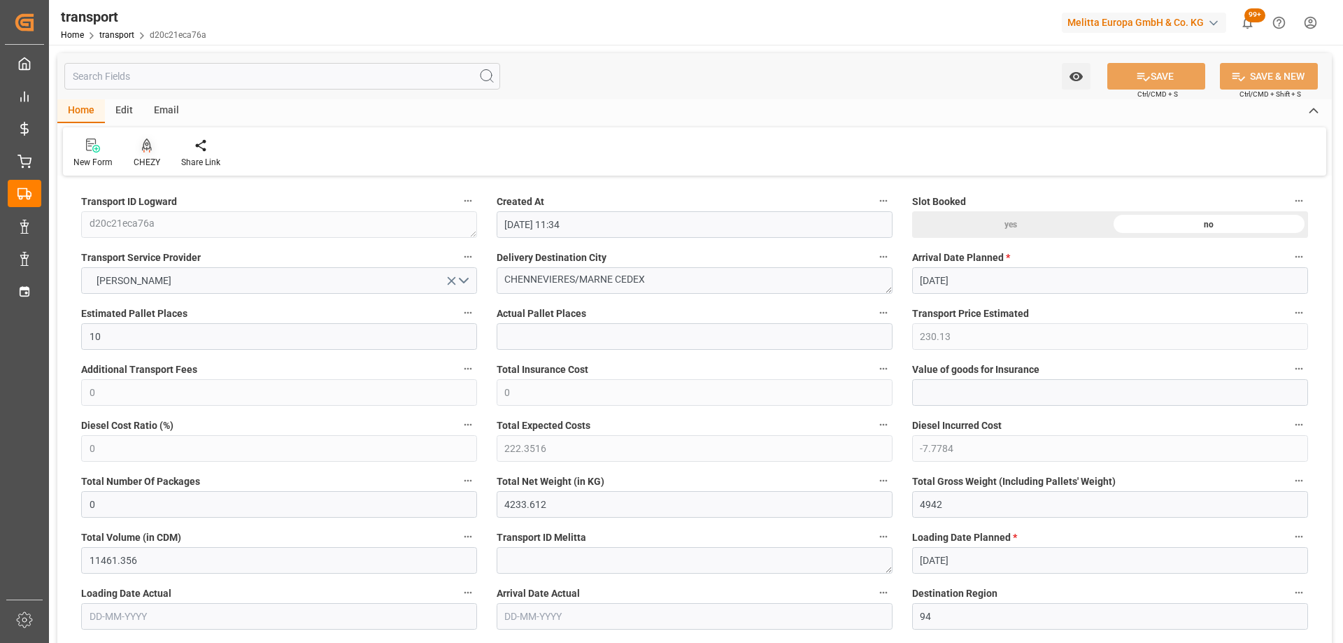
click at [146, 153] on icon at bounding box center [147, 146] width 10 height 14
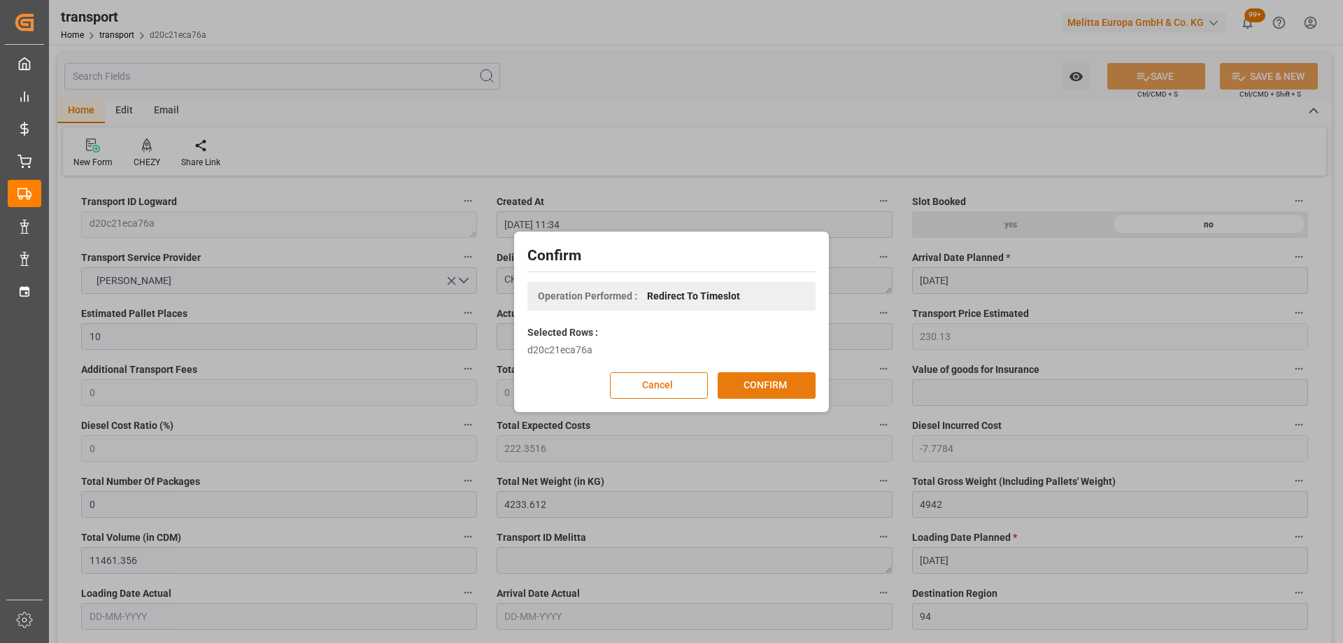
click at [781, 381] on button "CONFIRM" at bounding box center [767, 385] width 98 height 27
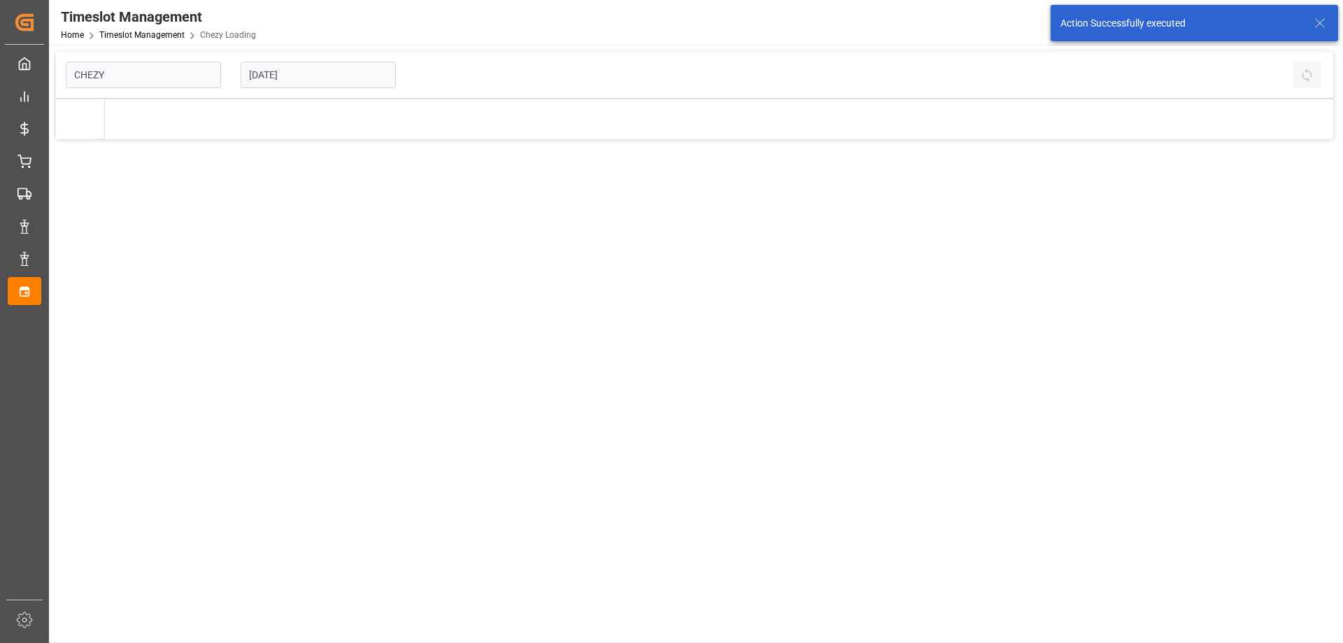
type input "Chezy Loading"
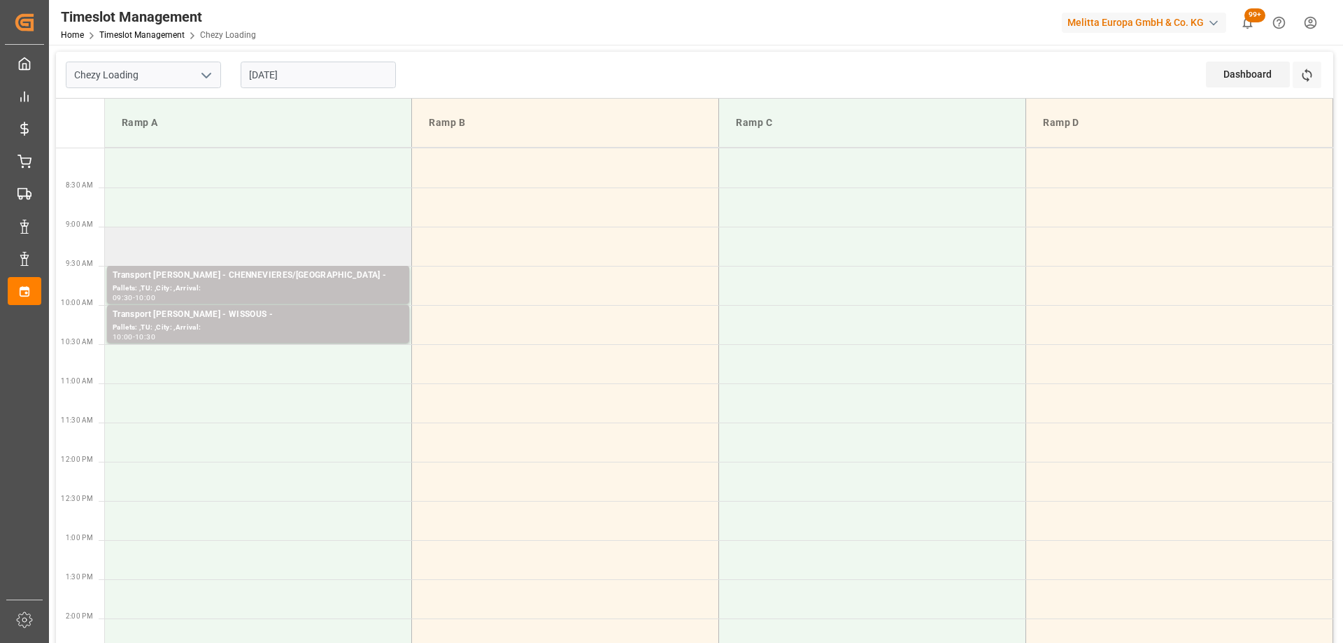
click at [276, 246] on td at bounding box center [258, 246] width 307 height 39
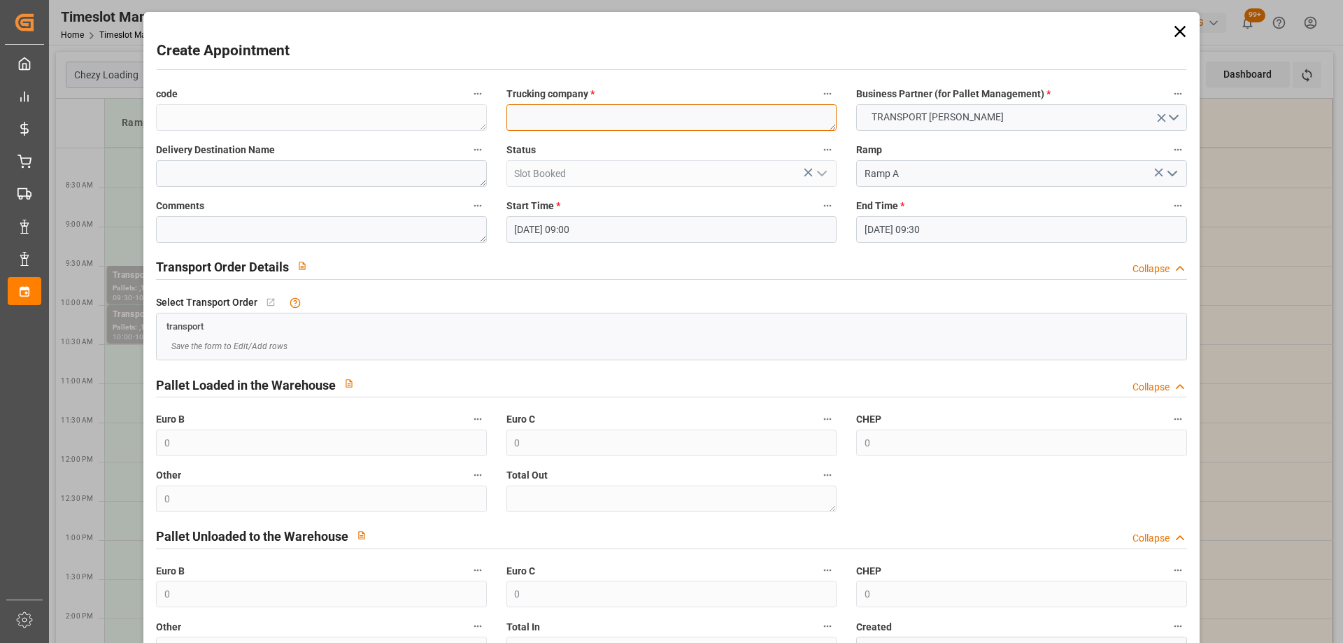
paste textarea "CHENNEVIERES/MARNE"
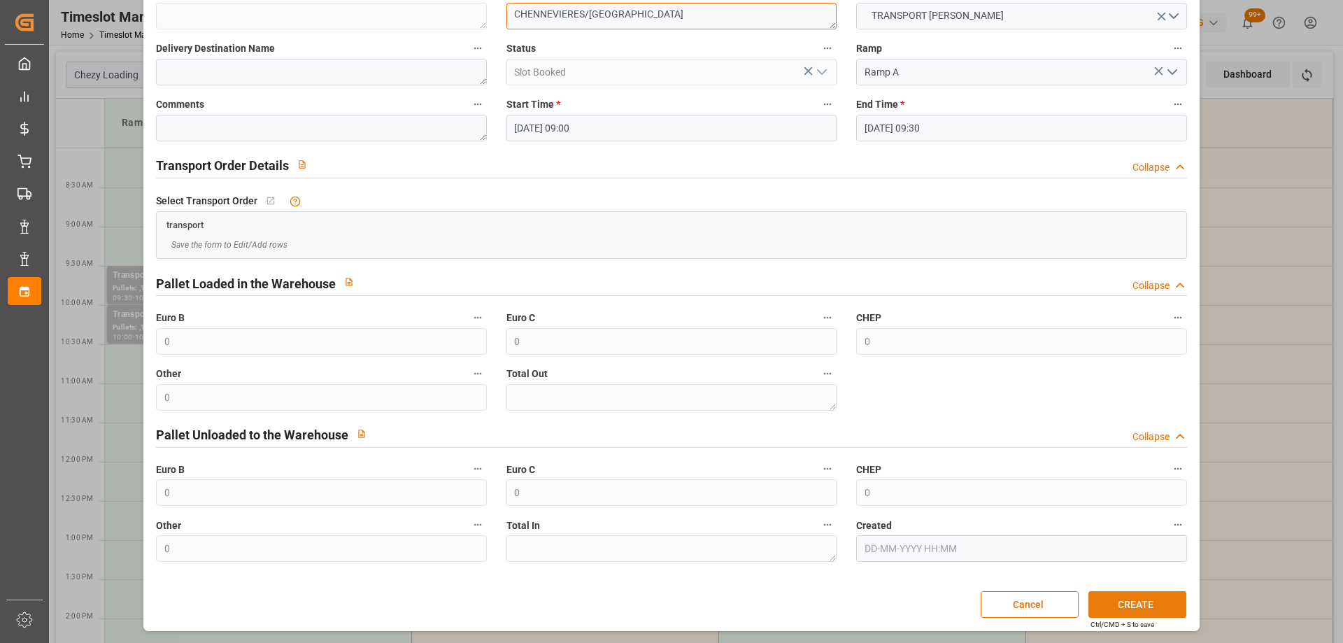
type textarea "CHENNEVIERES/MARNE"
click at [1138, 600] on button "CREATE" at bounding box center [1138, 604] width 98 height 27
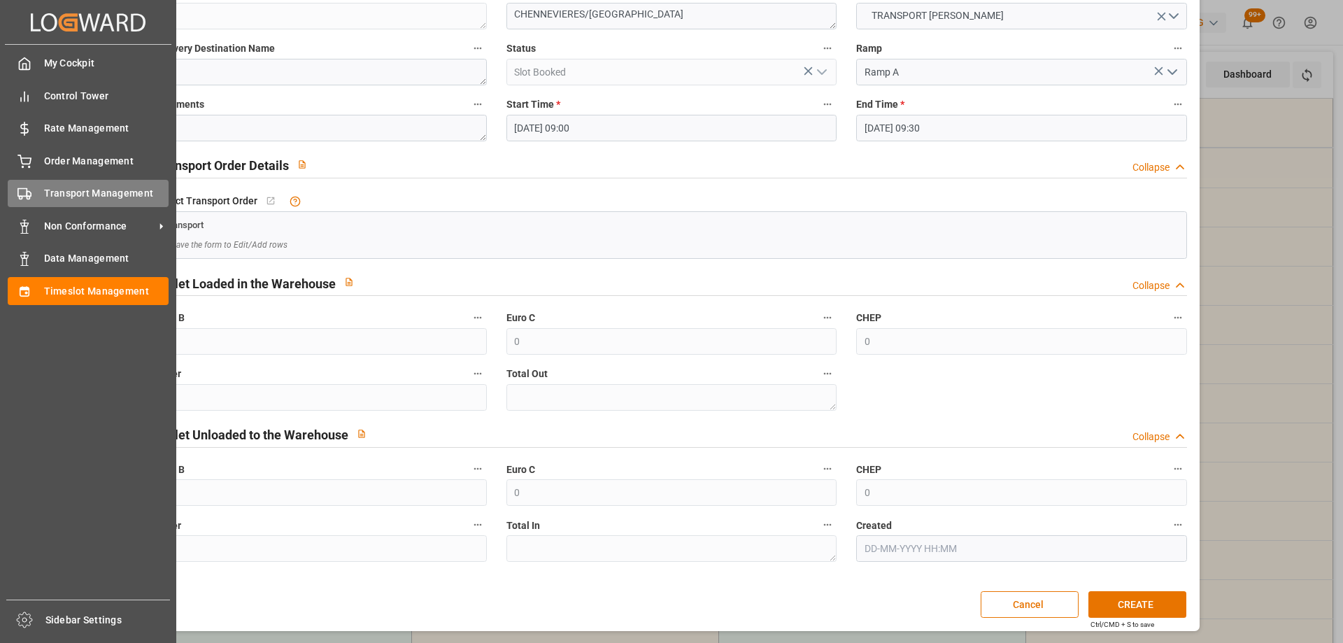
click at [130, 185] on div "Transport Management Transport Management" at bounding box center [88, 193] width 161 height 27
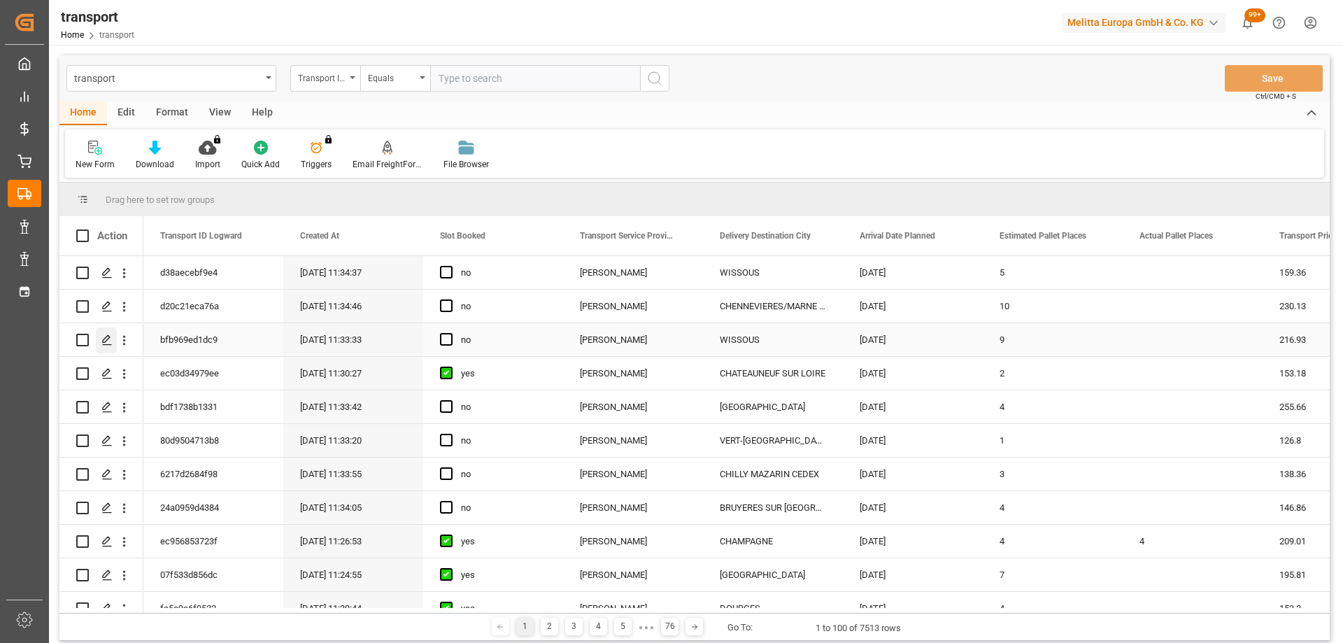
click at [99, 339] on div "Press SPACE to select this row." at bounding box center [106, 340] width 21 height 26
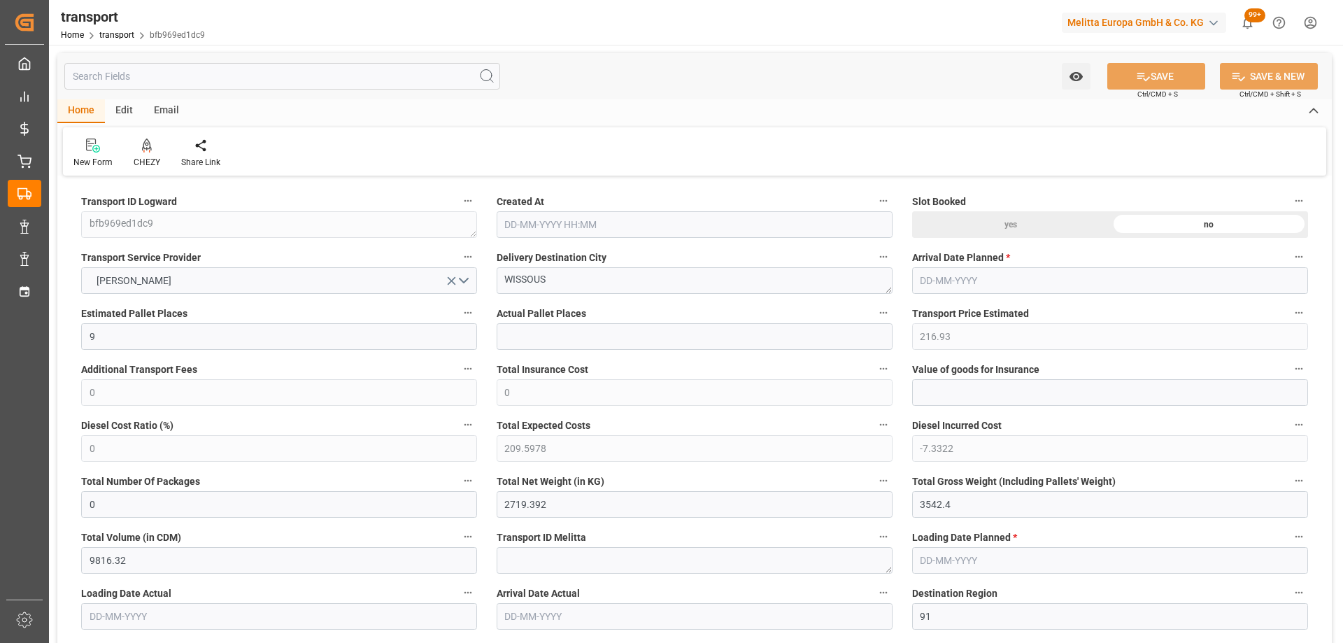
type input "10-09-2025 11:33"
type input "[DATE]"
click at [137, 153] on div "CHEZY" at bounding box center [147, 153] width 48 height 31
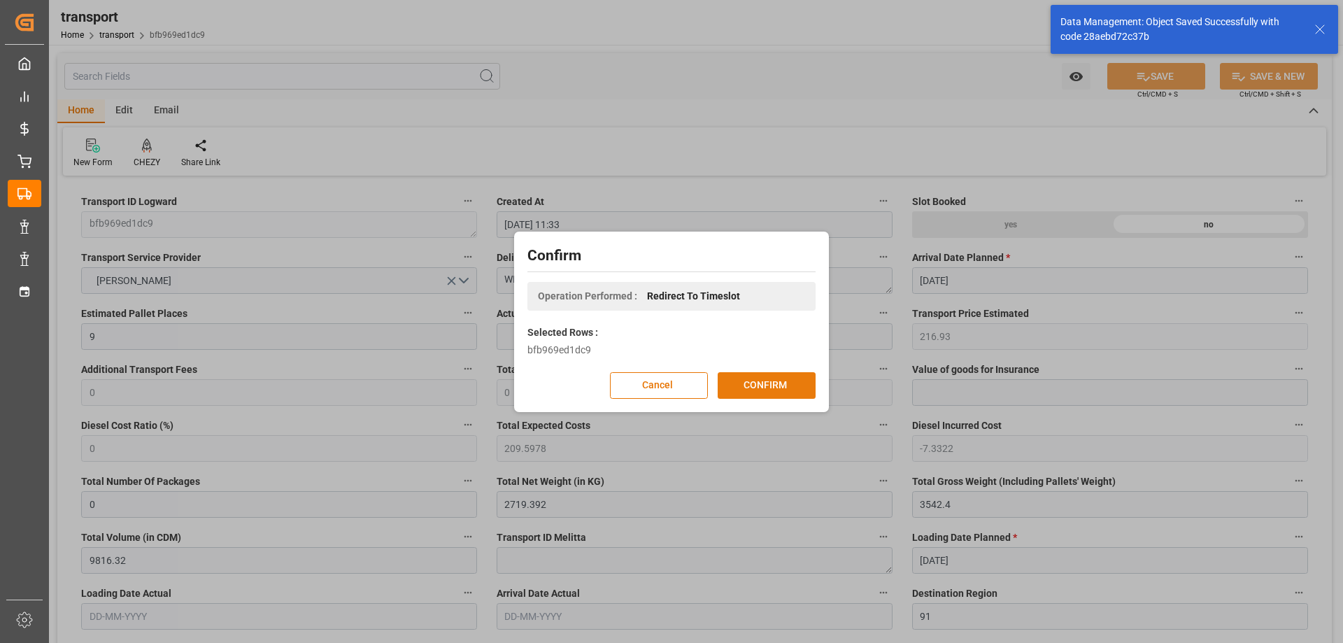
click at [777, 386] on button "CONFIRM" at bounding box center [767, 385] width 98 height 27
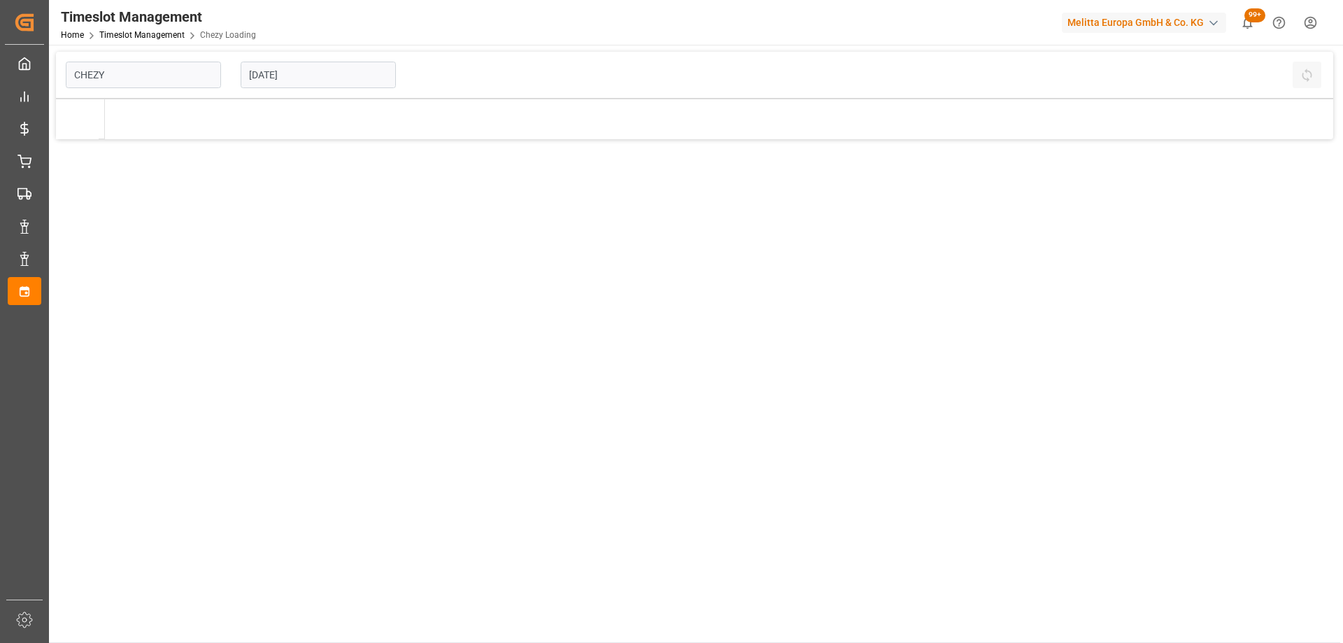
type input "Chezy Loading"
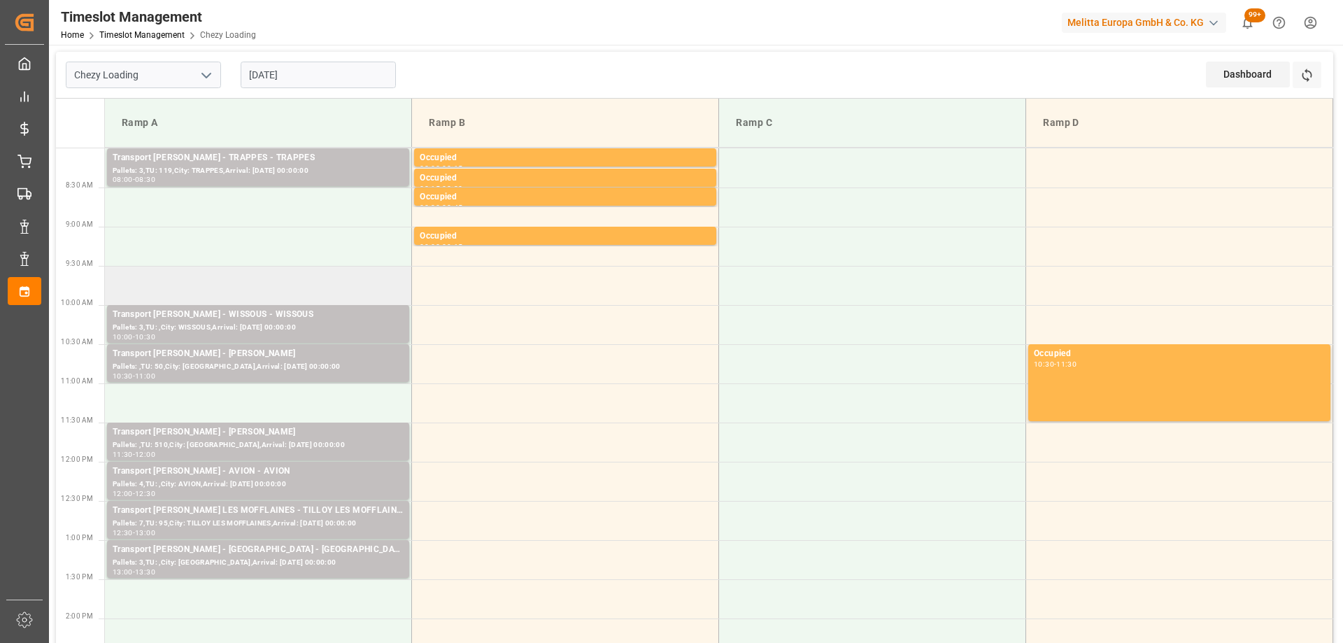
click at [307, 282] on td at bounding box center [258, 285] width 307 height 39
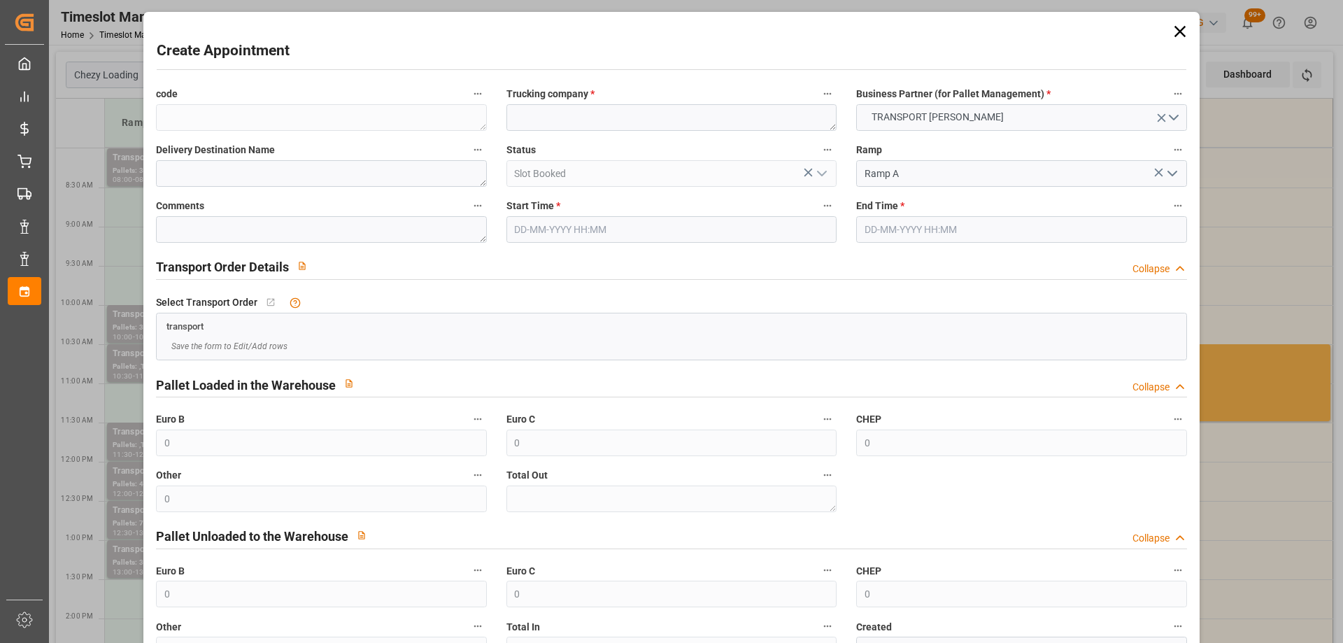
type input "[DATE] 09:30"
type input "[DATE] 10:00"
paste textarea "WISSOUS"
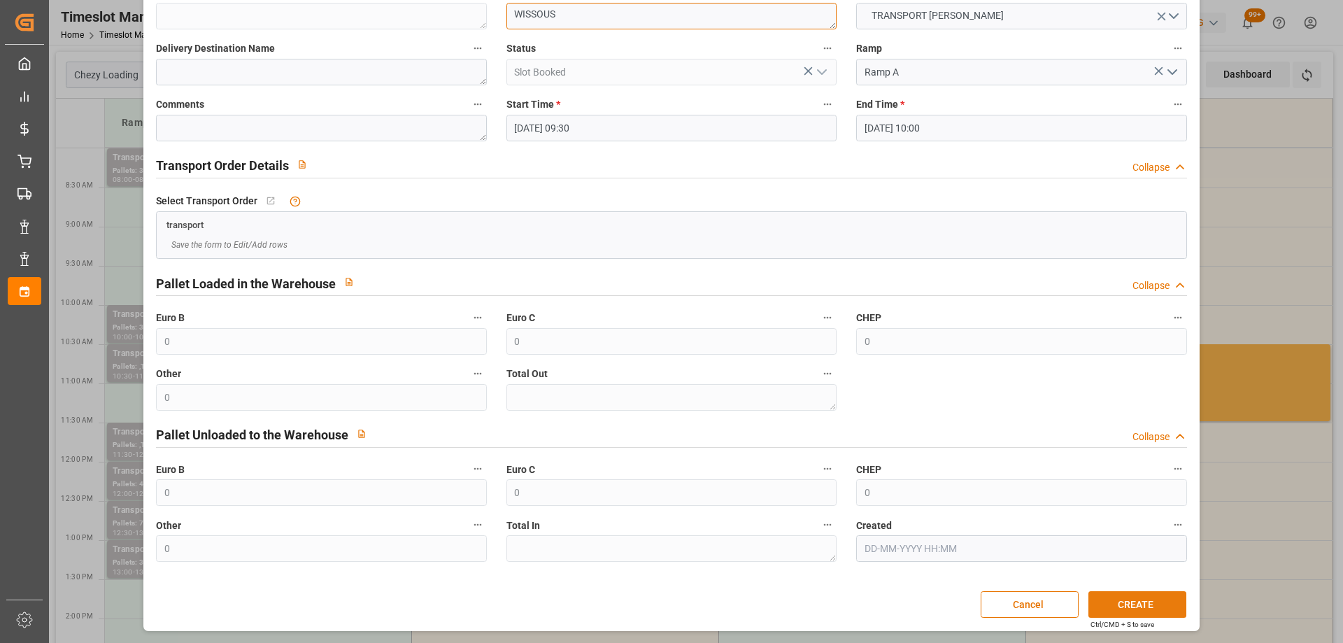
type textarea "WISSOUS"
click at [1175, 602] on button "CREATE" at bounding box center [1138, 604] width 98 height 27
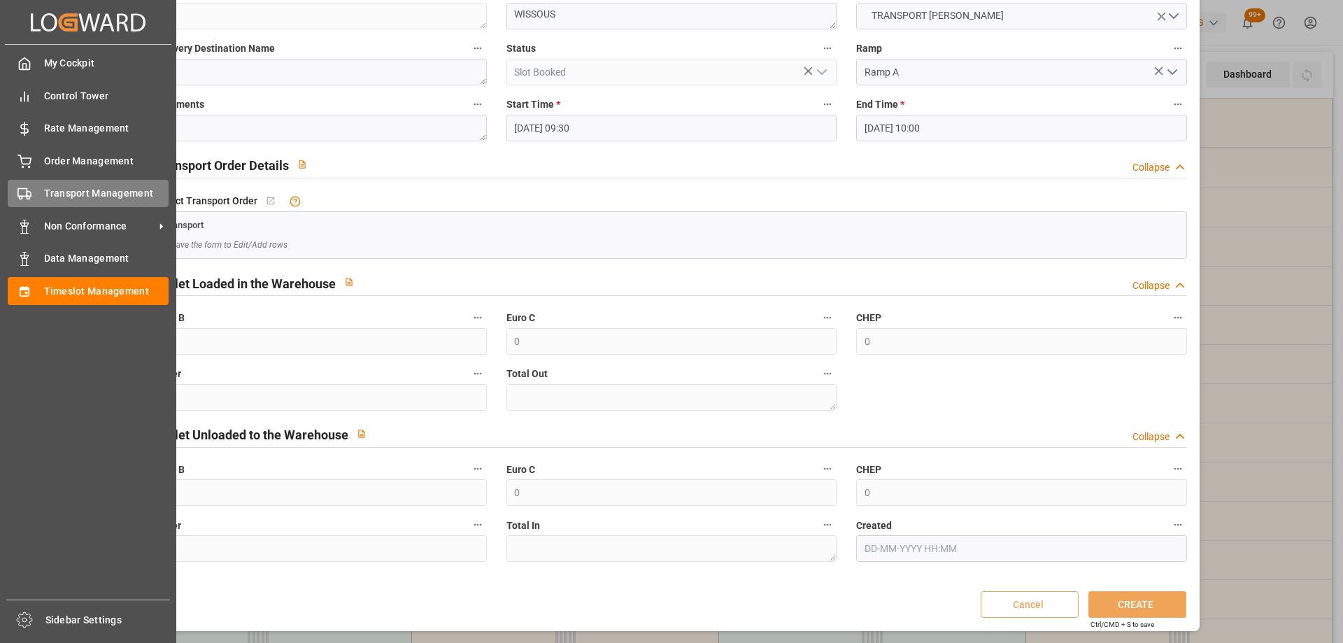
click at [22, 190] on icon at bounding box center [24, 194] width 14 height 14
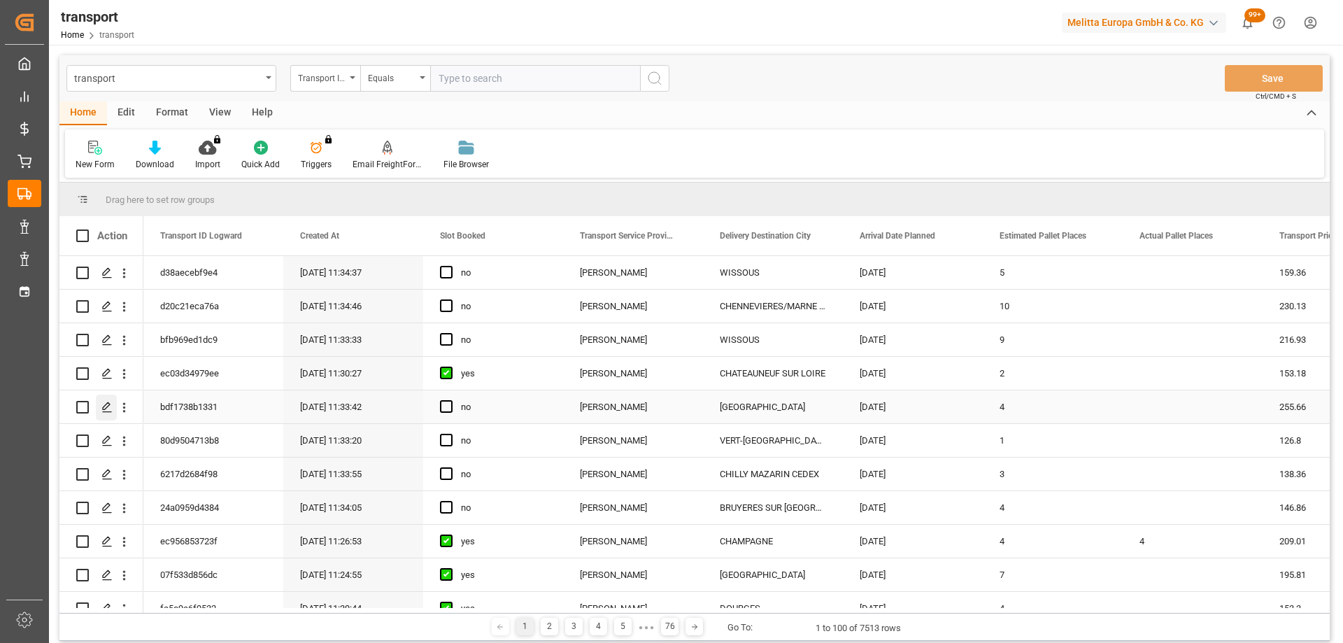
click at [102, 402] on icon "Press SPACE to select this row." at bounding box center [106, 407] width 11 height 11
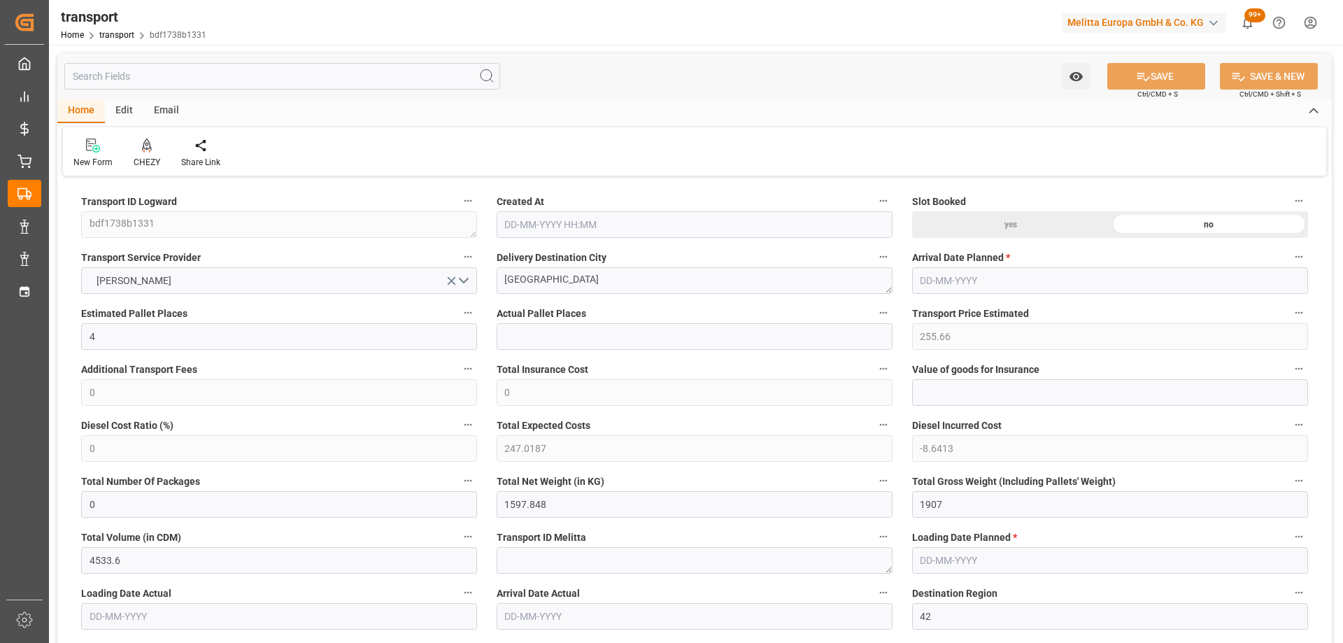
type input "[DATE] 11:33"
type input "[DATE]"
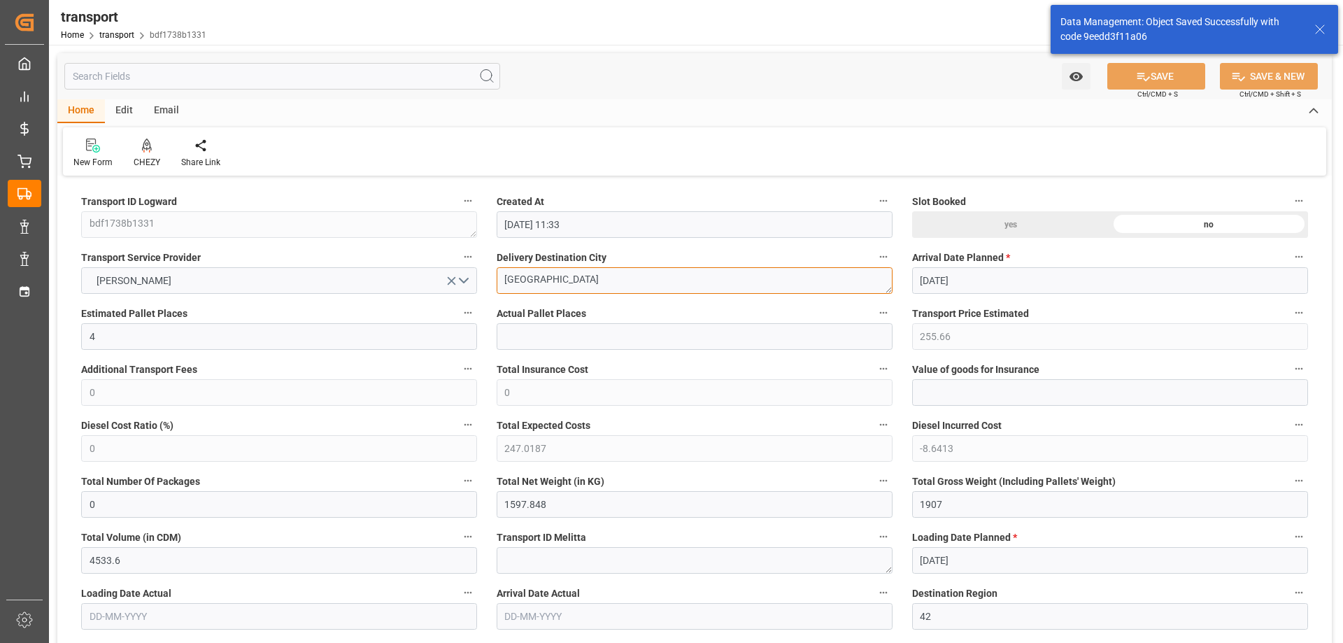
drag, startPoint x: 623, startPoint y: 283, endPoint x: 463, endPoint y: 295, distance: 160.0
click at [143, 151] on icon at bounding box center [146, 151] width 6 height 3
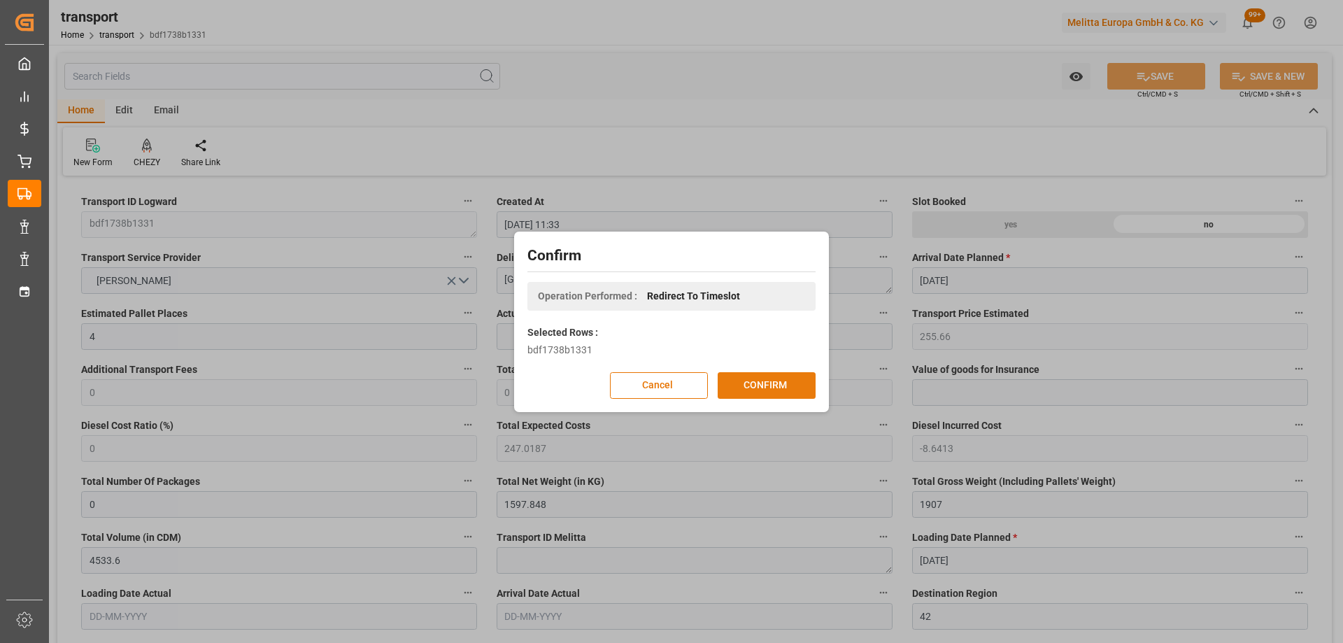
click at [772, 385] on button "CONFIRM" at bounding box center [767, 385] width 98 height 27
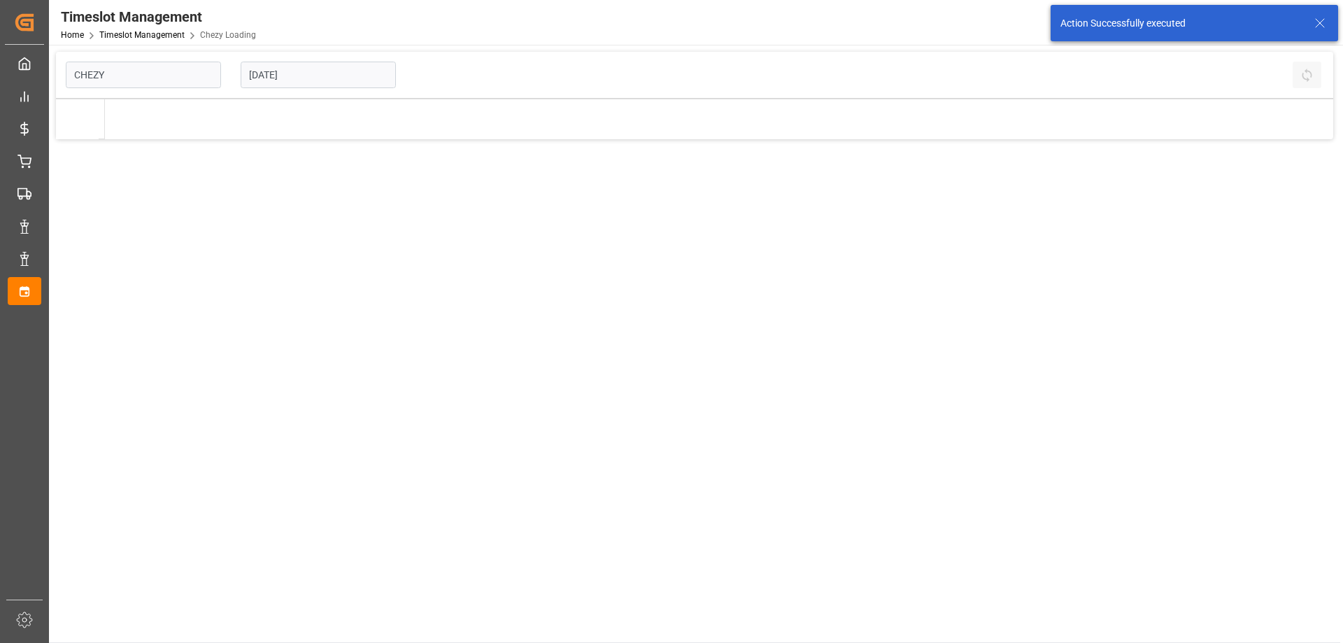
type input "Chezy Loading"
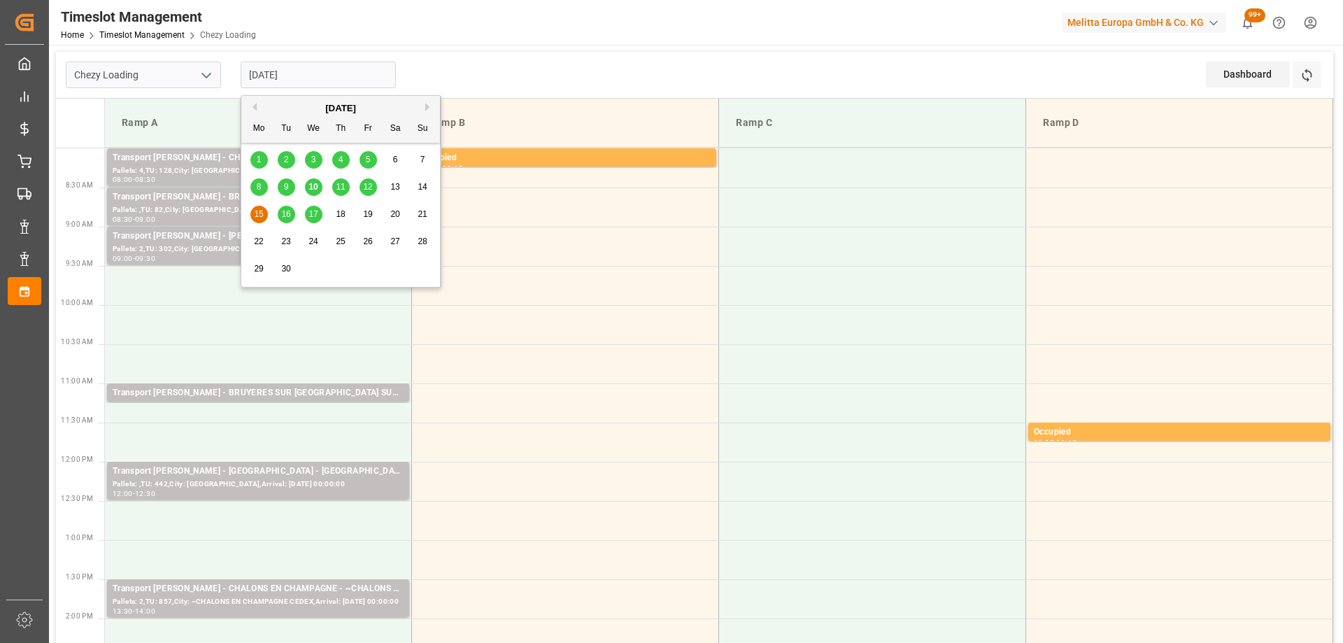
click at [332, 76] on input "[DATE]" at bounding box center [318, 75] width 155 height 27
click at [370, 189] on span "12" at bounding box center [367, 187] width 9 height 10
type input "[DATE]"
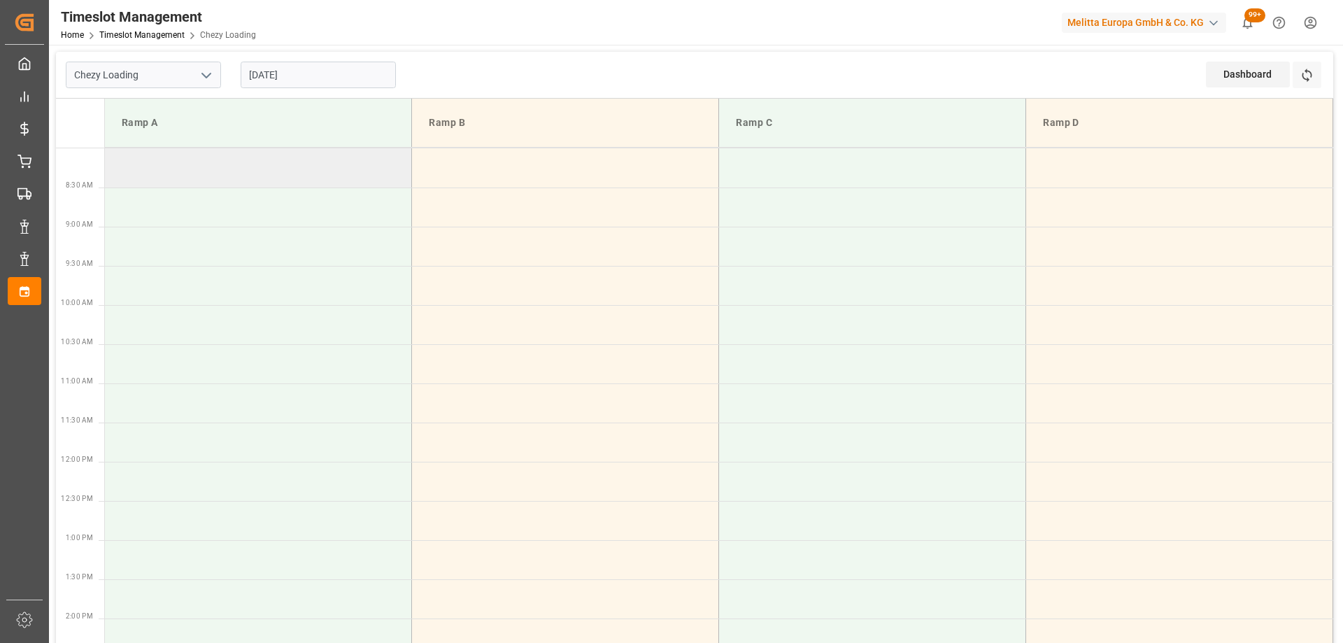
click at [256, 177] on td at bounding box center [258, 167] width 307 height 39
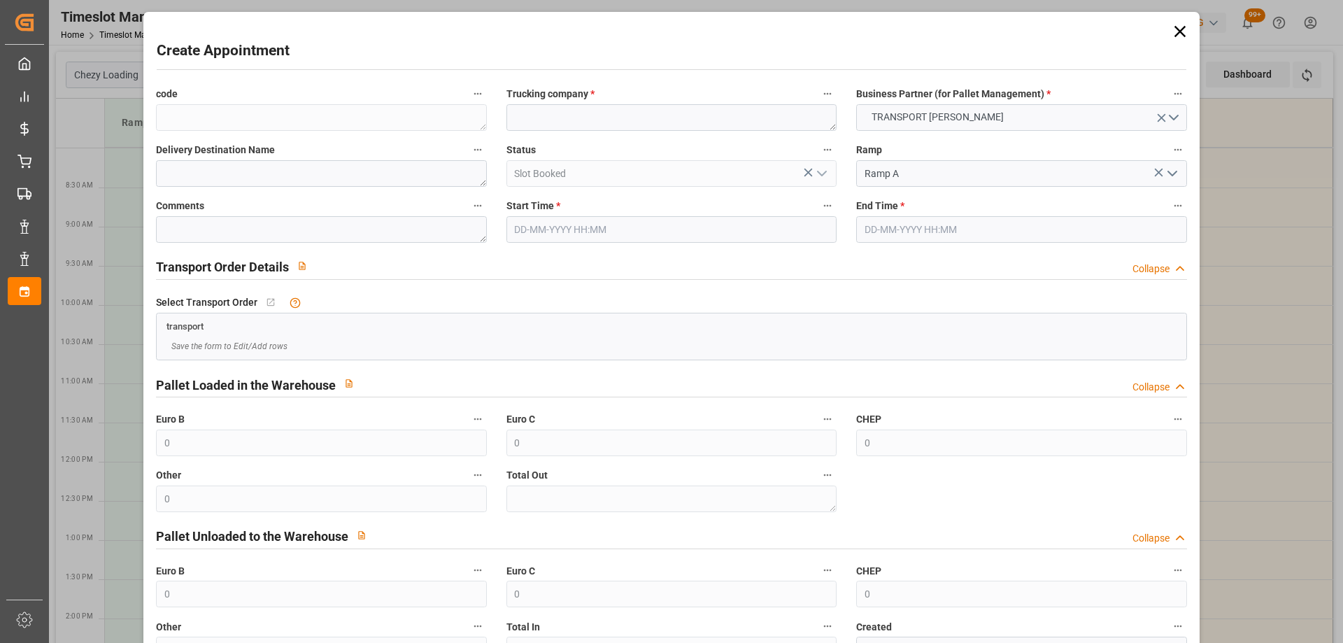
type input "12-09-2025 08:00"
type input "12-09-2025 08:30"
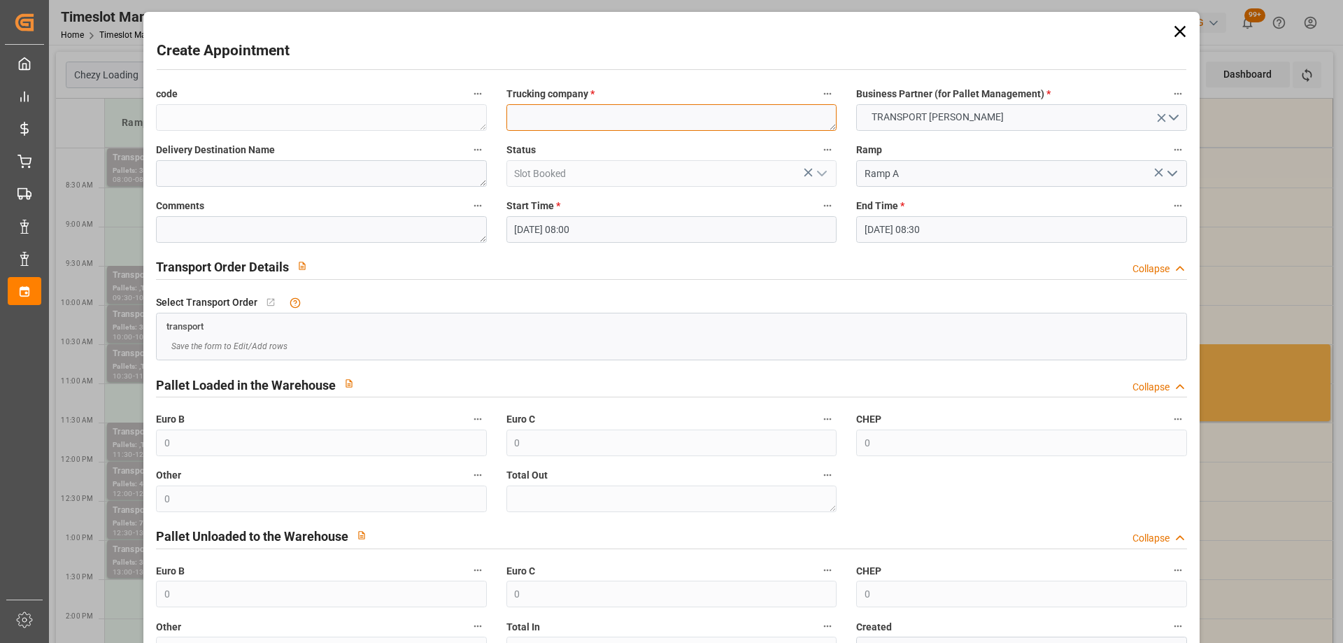
paste textarea "[GEOGRAPHIC_DATA]"
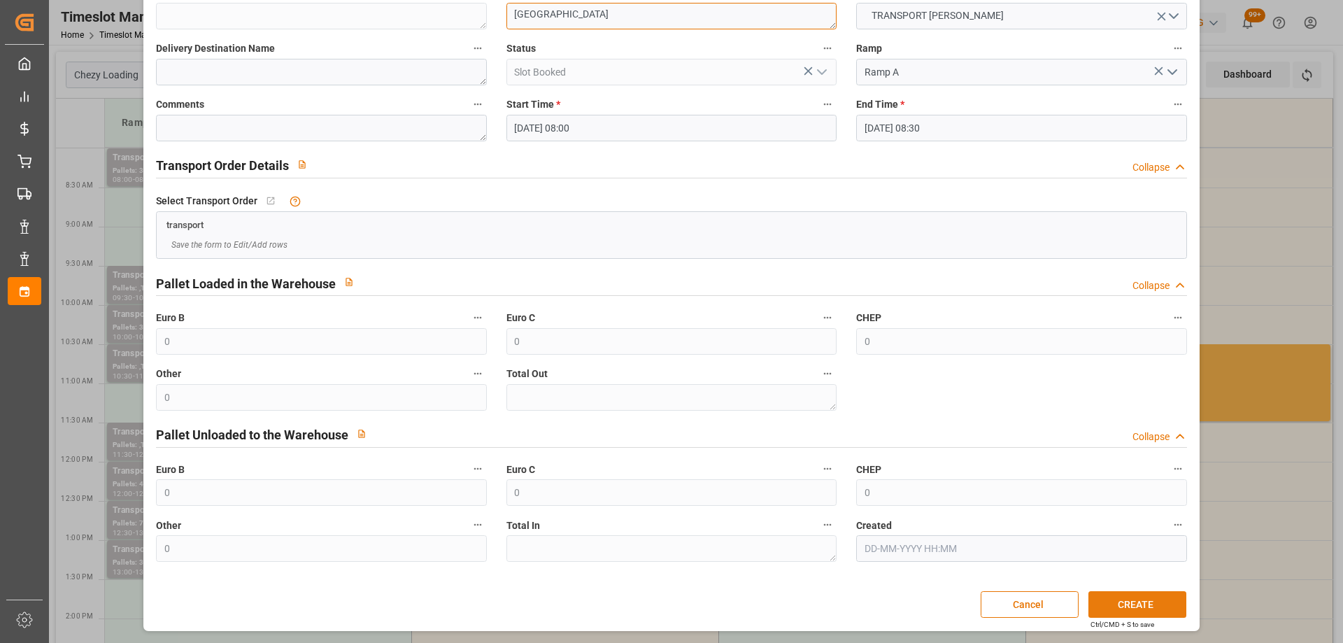
type textarea "[GEOGRAPHIC_DATA]"
click at [1148, 593] on button "CREATE" at bounding box center [1138, 604] width 98 height 27
click at [660, 126] on input "12-09-2025 08:00" at bounding box center [672, 128] width 330 height 27
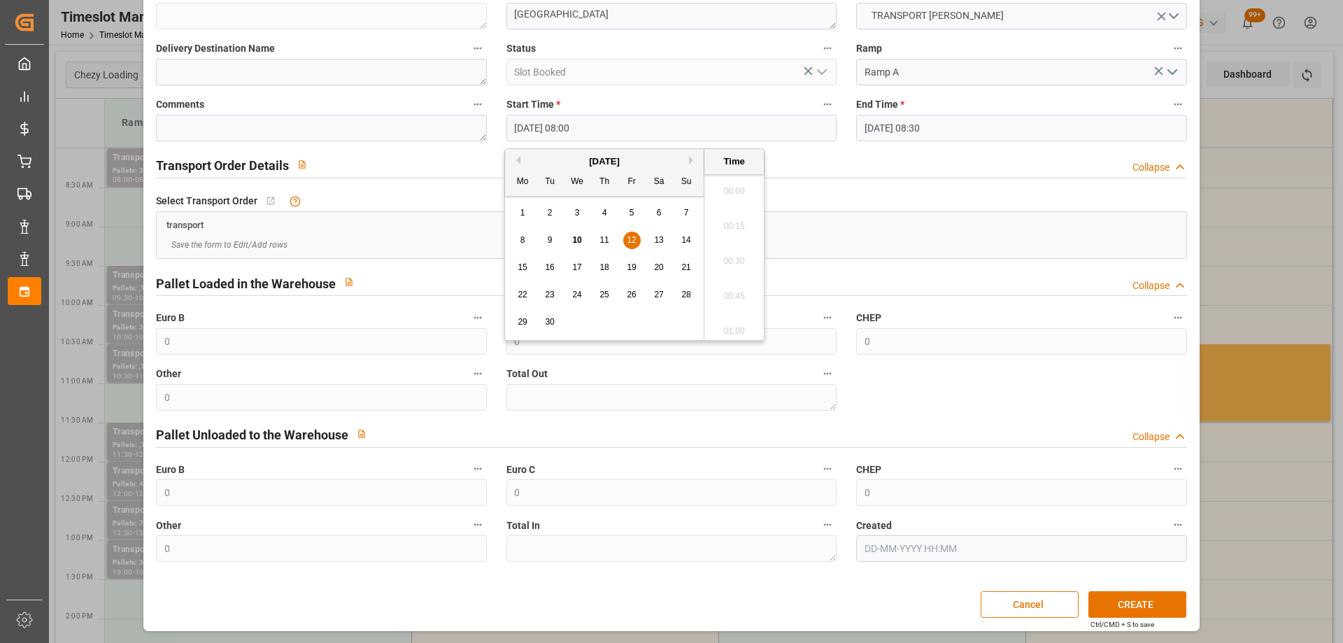
scroll to position [1054, 0]
click at [630, 239] on span "12" at bounding box center [631, 240] width 9 height 10
click at [746, 302] on li "14:30" at bounding box center [734, 295] width 59 height 35
type input "12-09-2025 14:30"
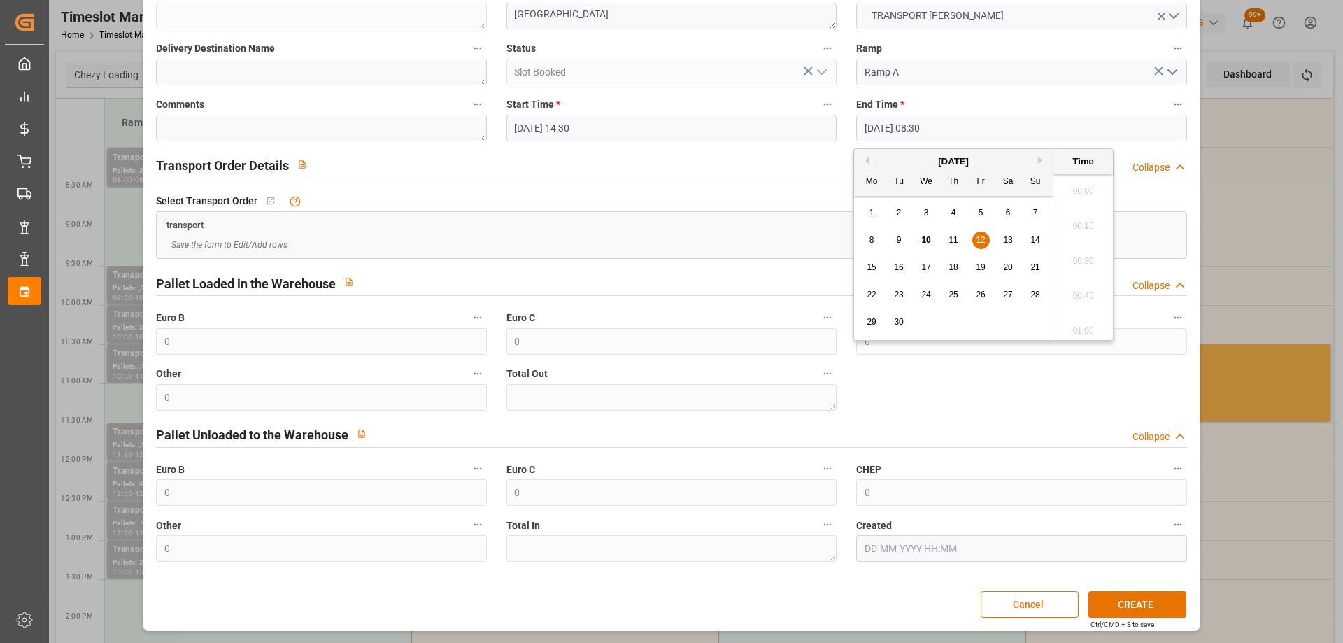
click at [961, 129] on input "12-09-2025 08:30" at bounding box center [1021, 128] width 330 height 27
click at [982, 241] on span "12" at bounding box center [980, 240] width 9 height 10
click at [1084, 295] on li "15:00" at bounding box center [1083, 295] width 59 height 35
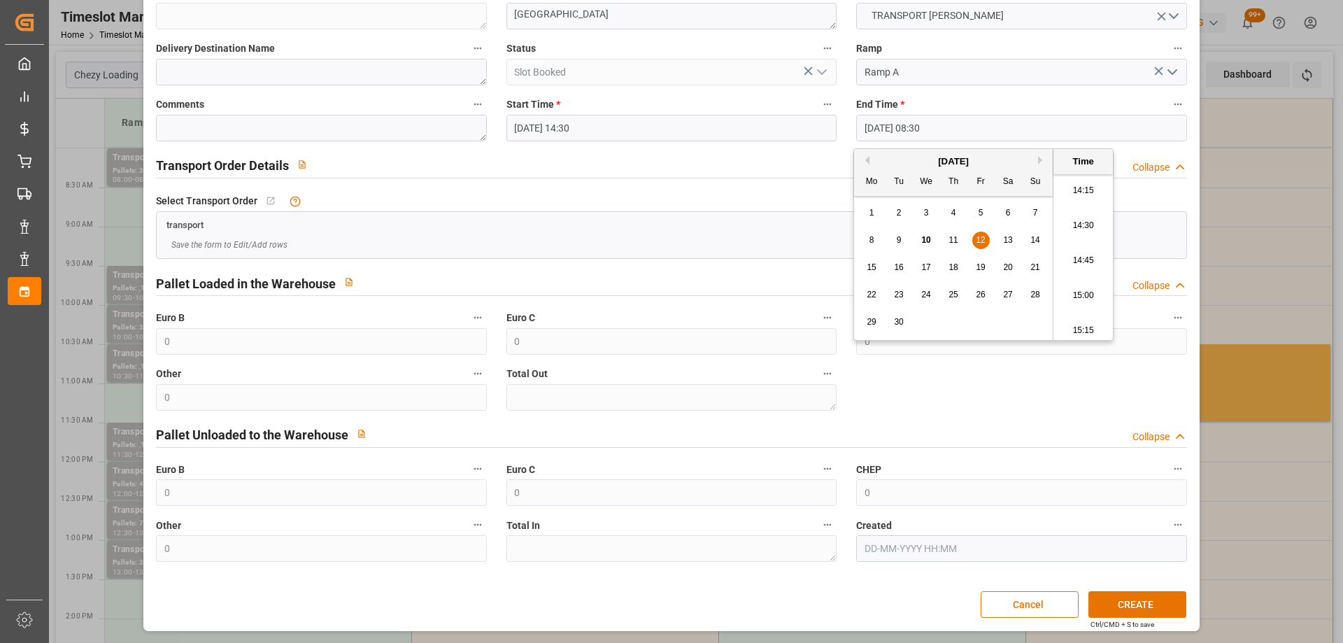
type input "12-09-2025 15:00"
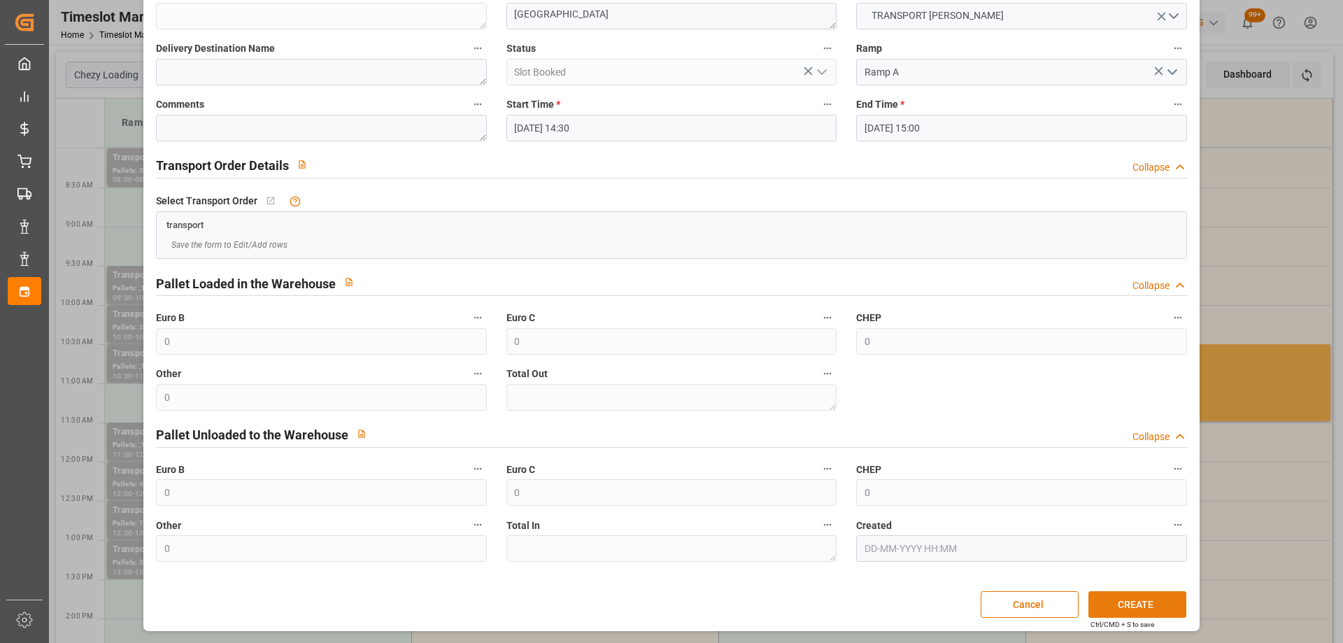
click at [1148, 612] on button "CREATE" at bounding box center [1138, 604] width 98 height 27
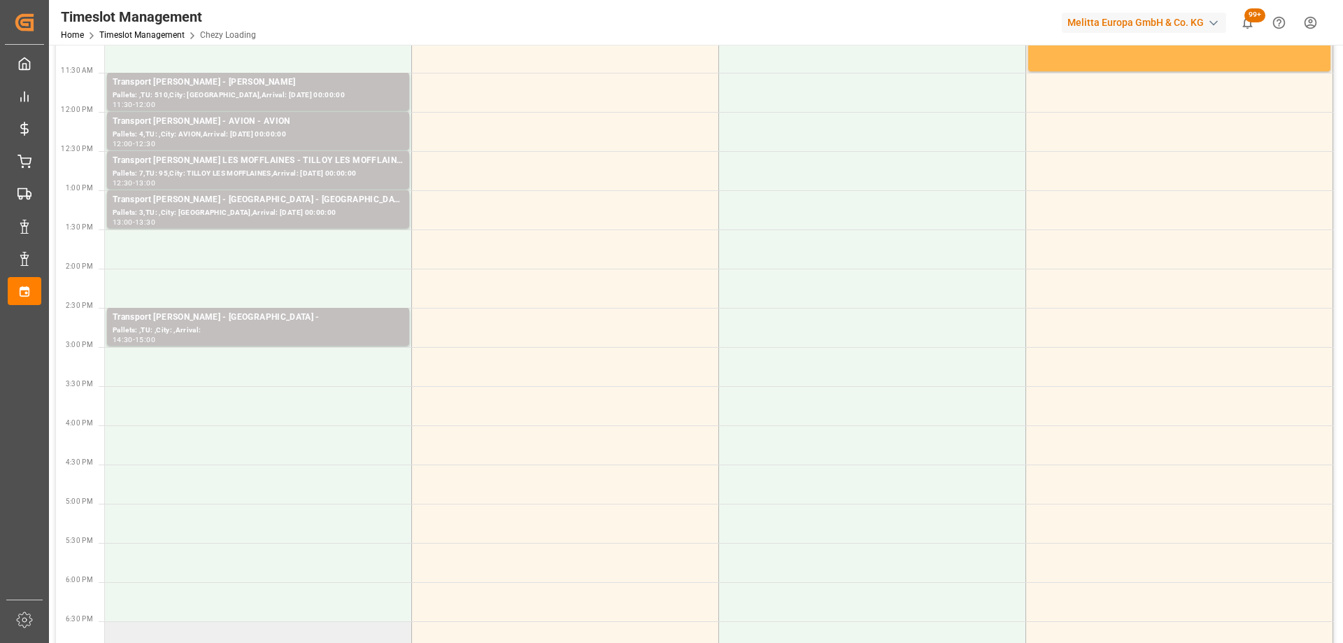
scroll to position [280, 0]
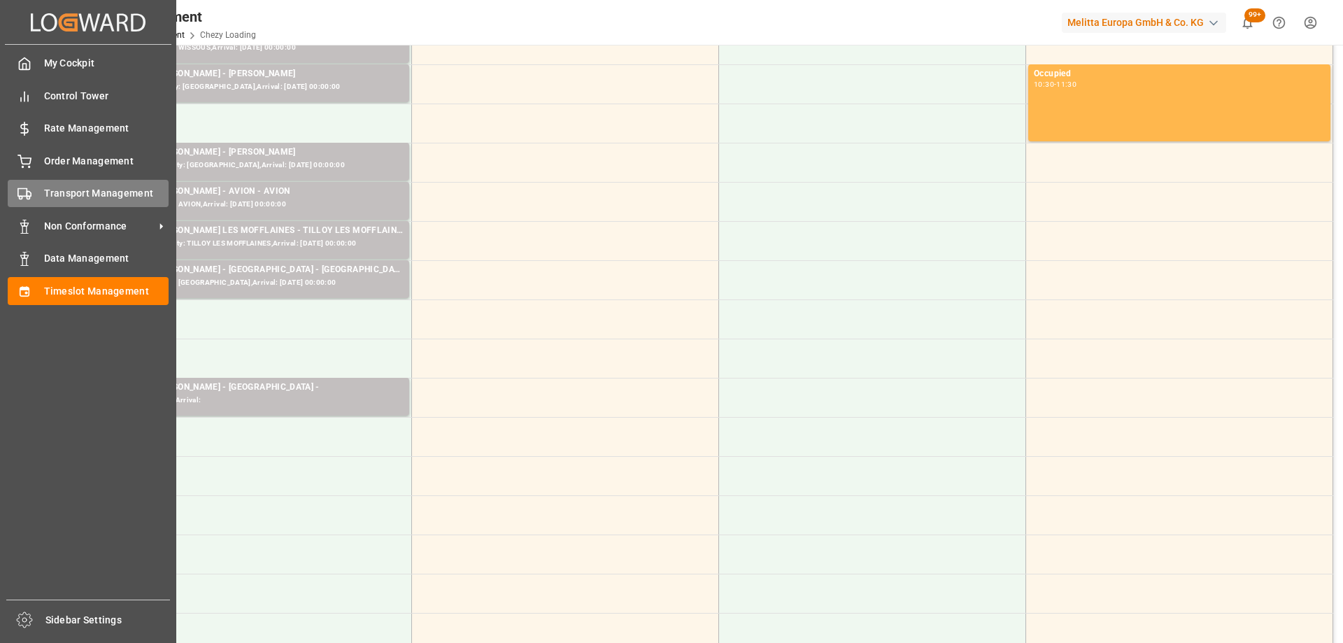
click at [27, 194] on polygon at bounding box center [29, 194] width 4 height 5
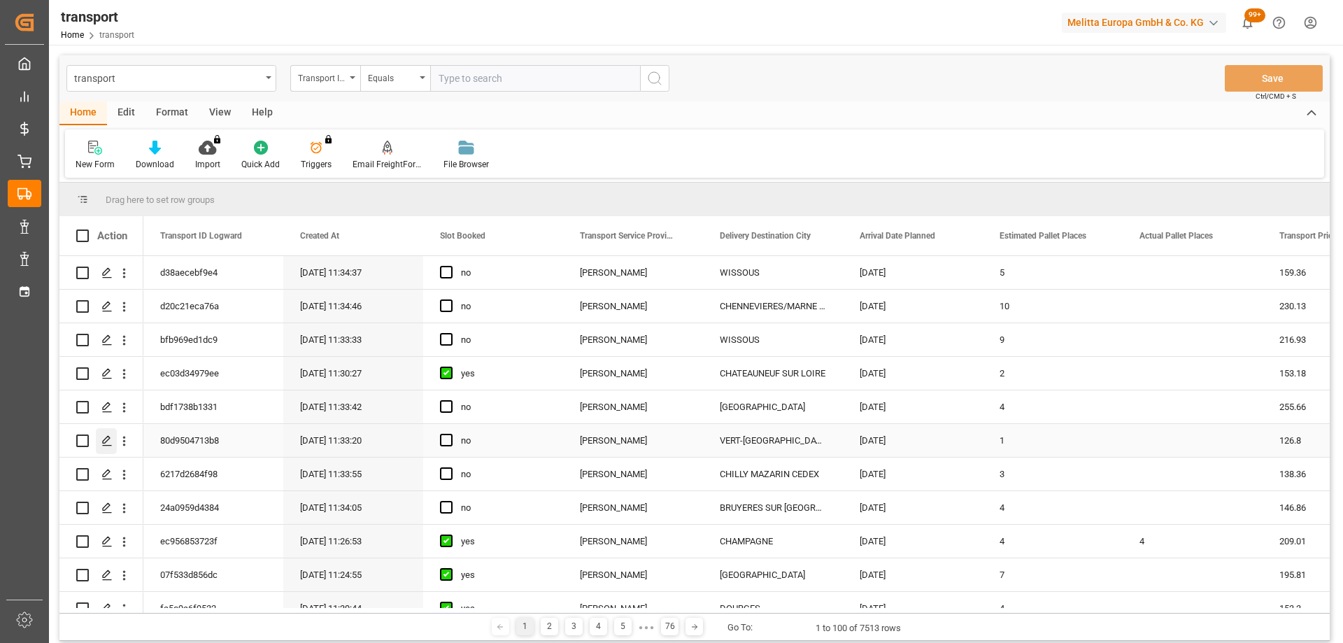
click at [105, 441] on icon "Press SPACE to select this row." at bounding box center [106, 440] width 11 height 11
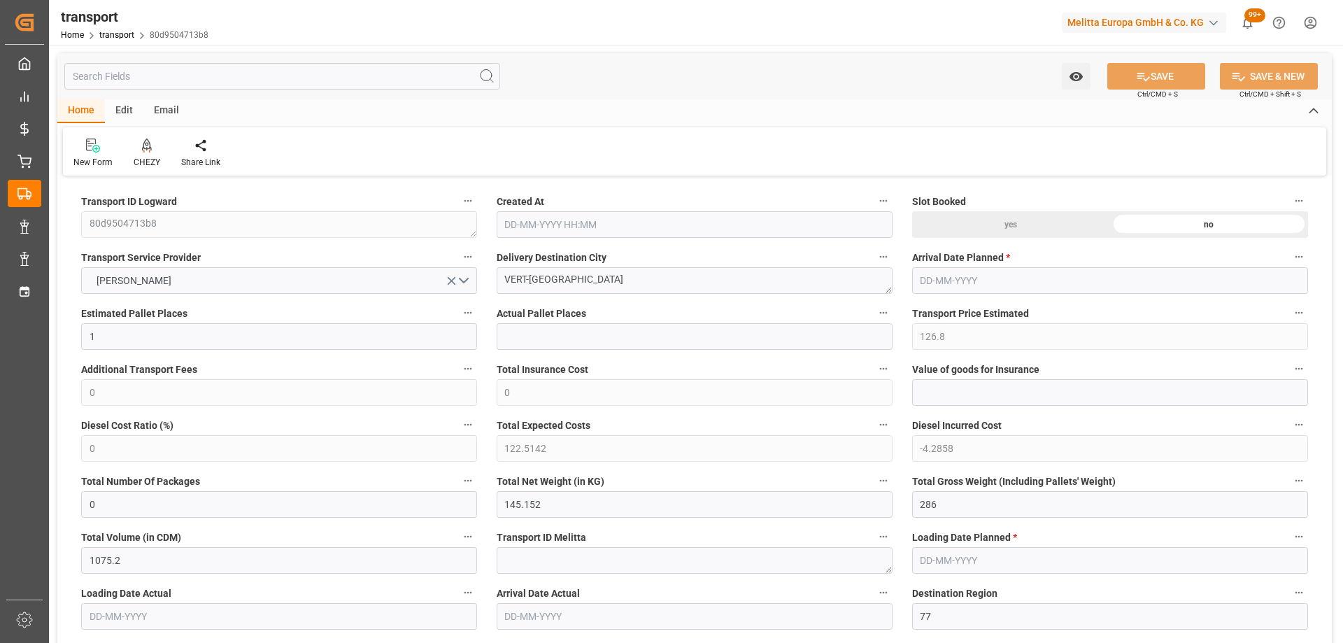
type input "10-09-2025 11:33"
type input "[DATE]"
drag, startPoint x: 608, startPoint y: 280, endPoint x: 502, endPoint y: 299, distance: 107.3
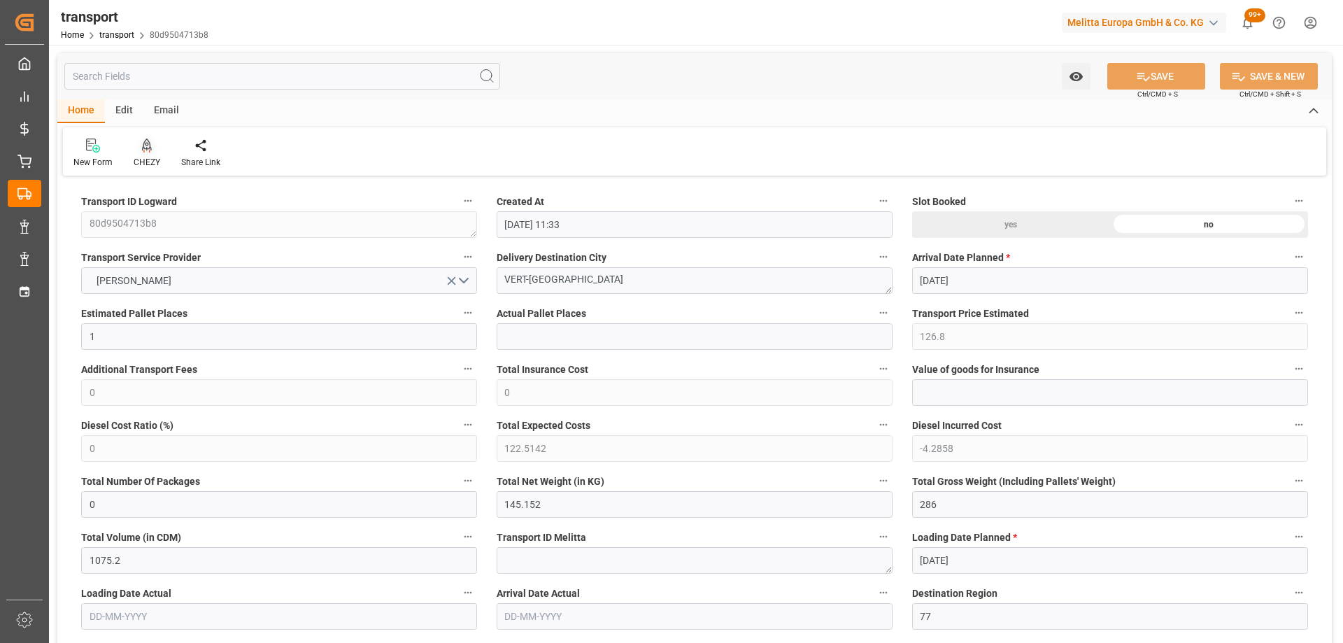
click at [151, 142] on div at bounding box center [147, 145] width 27 height 15
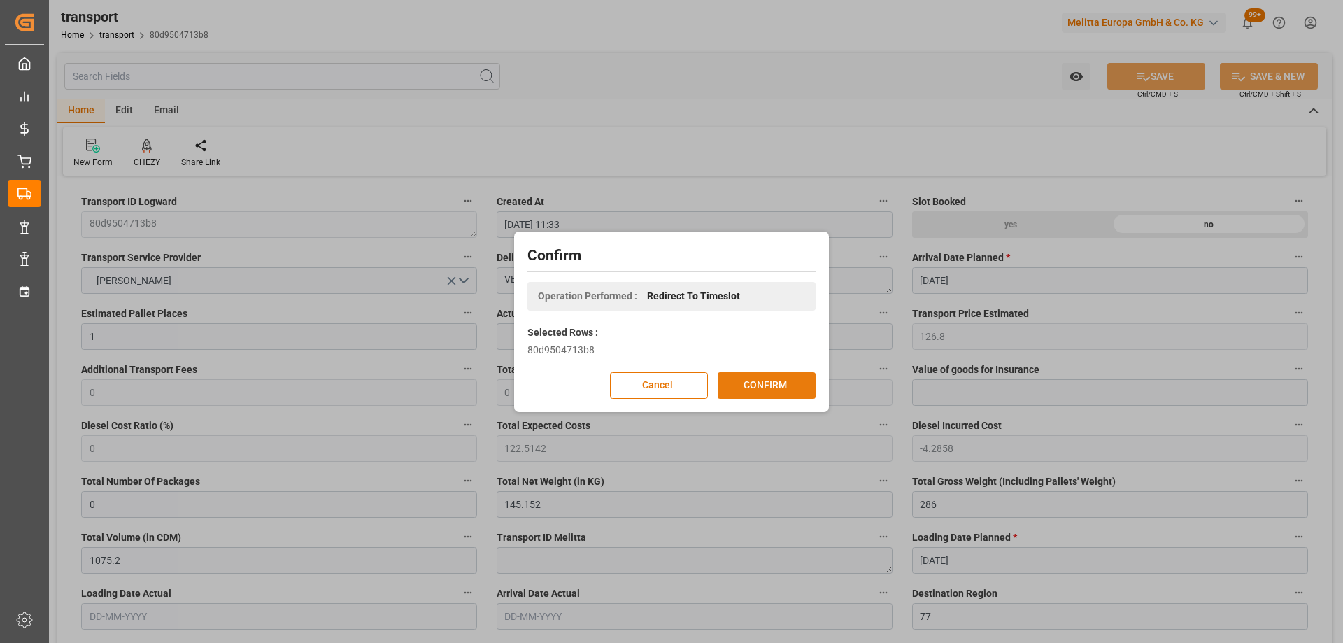
click at [799, 390] on button "CONFIRM" at bounding box center [767, 385] width 98 height 27
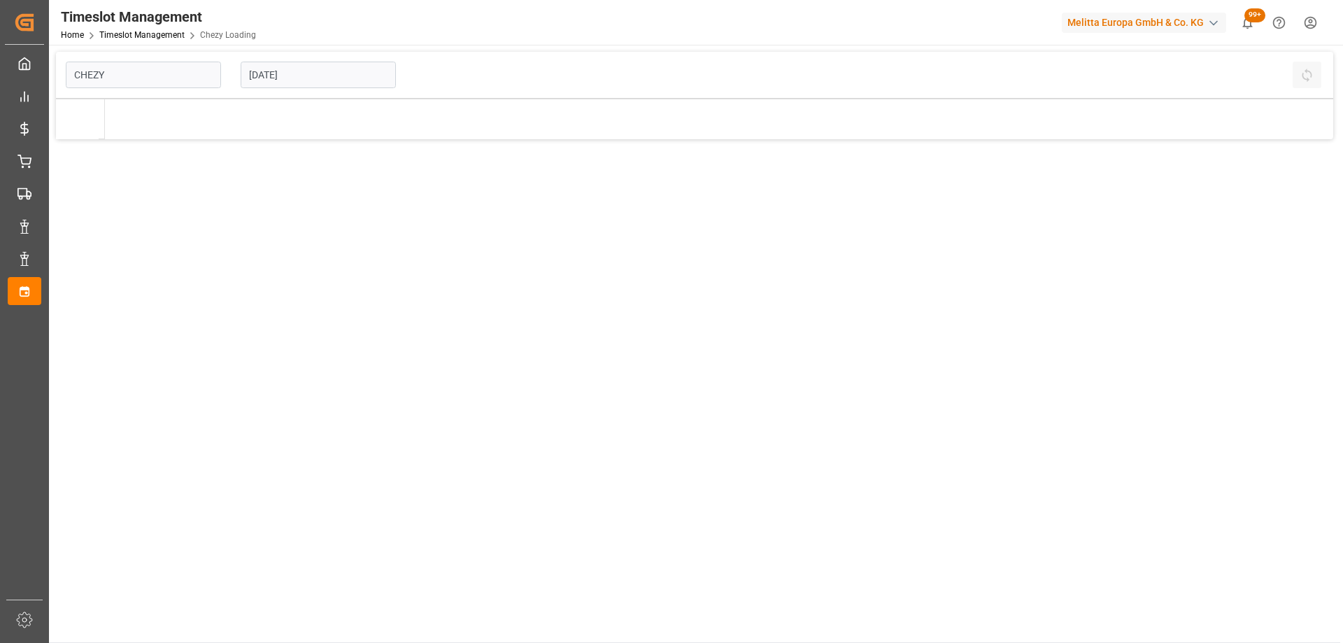
type input "Chezy Loading"
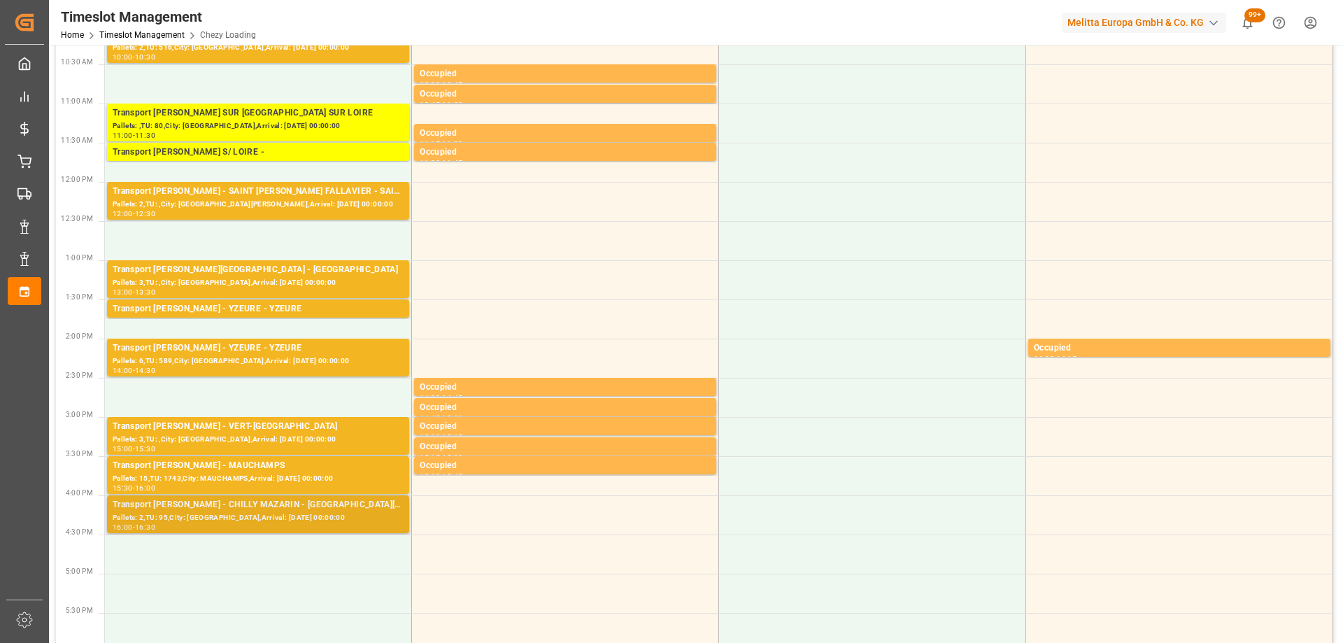
scroll to position [490, 0]
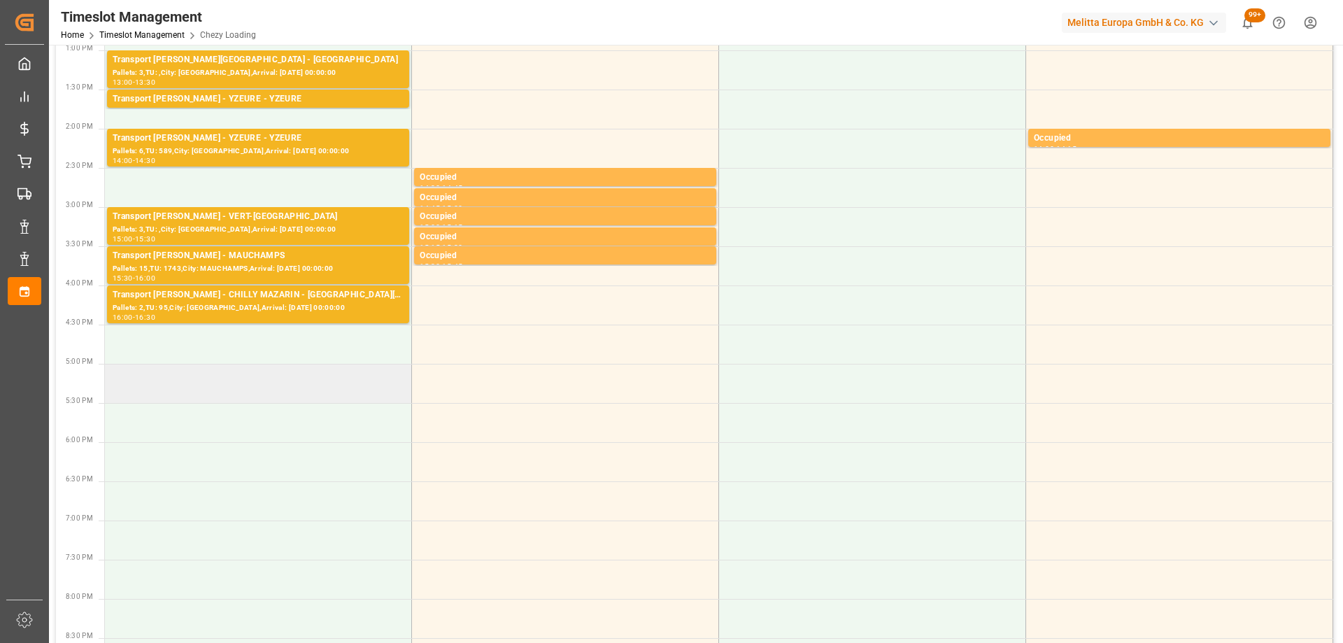
click at [269, 392] on td at bounding box center [258, 383] width 307 height 39
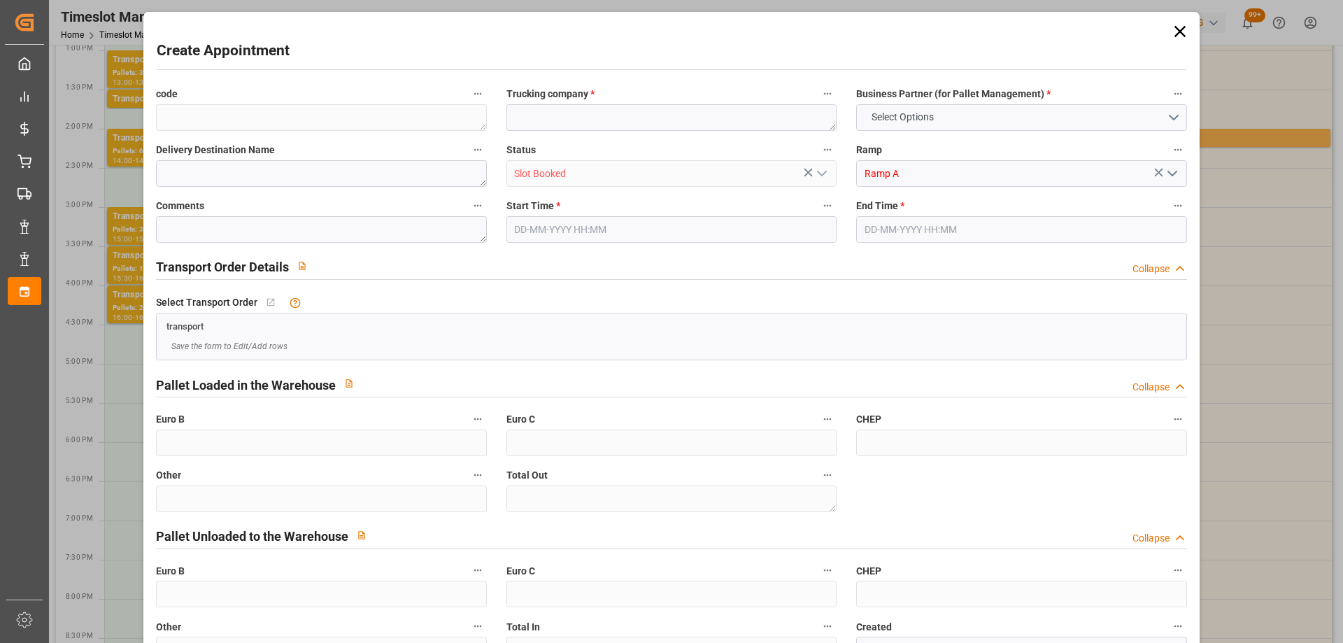
type input "0"
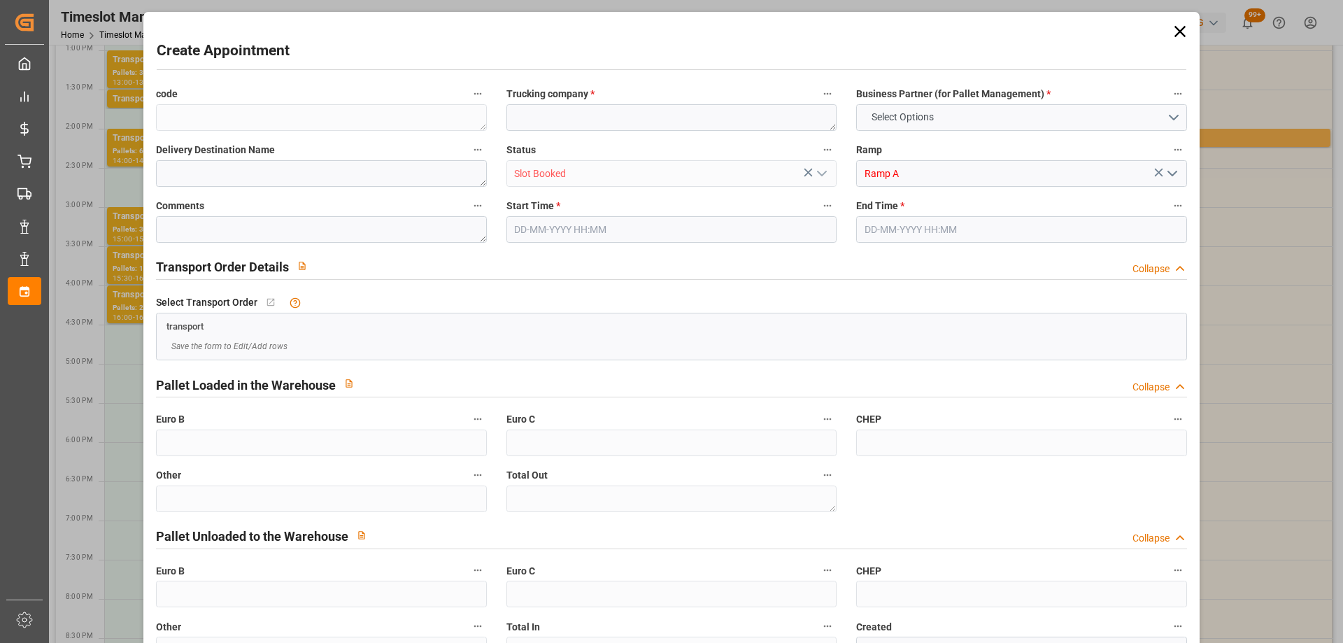
type input "0"
type input "[DATE] 17:00"
type input "[DATE] 17:15"
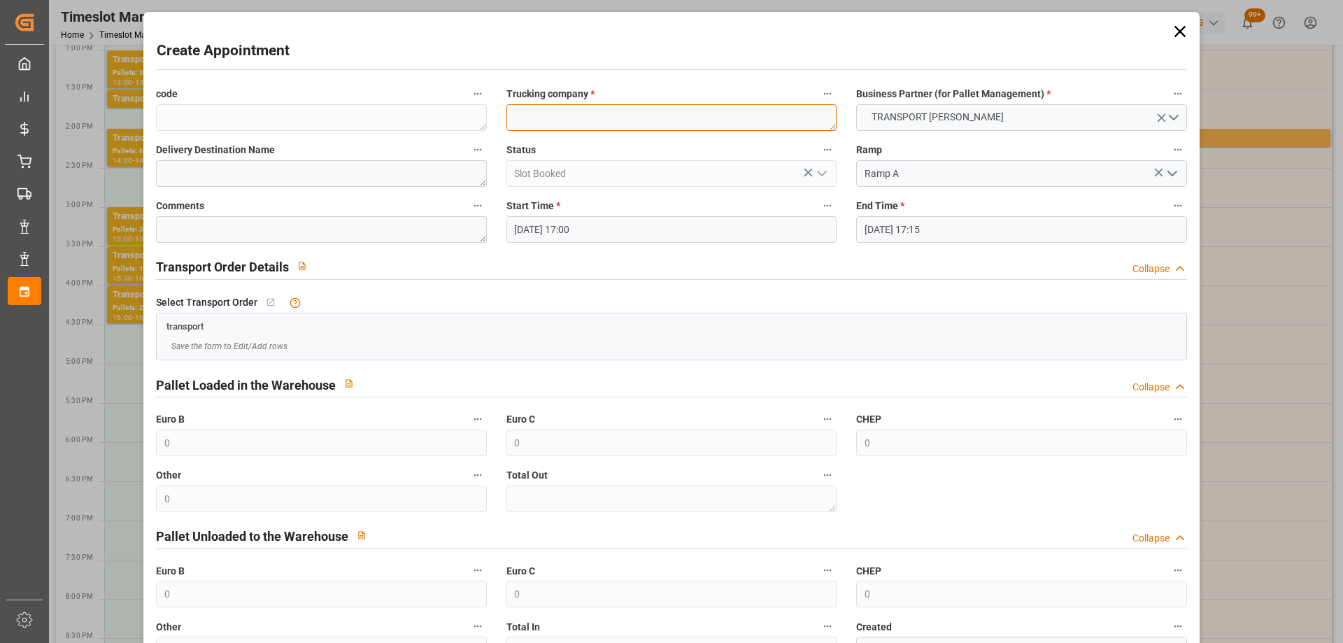
paste textarea "VERT-[GEOGRAPHIC_DATA]"
type textarea "VERT-[GEOGRAPHIC_DATA]"
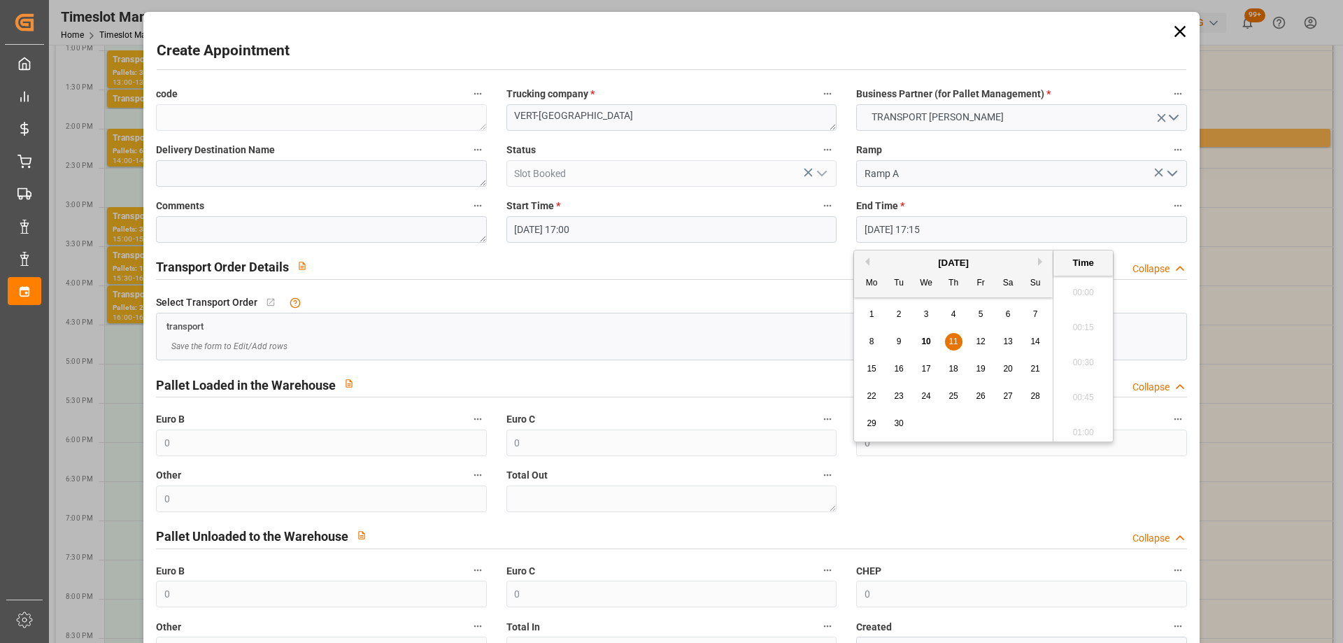
click at [977, 227] on input "[DATE] 17:15" at bounding box center [1021, 229] width 330 height 27
click at [959, 337] on div "11" at bounding box center [953, 342] width 17 height 17
click at [1077, 384] on li "17:30" at bounding box center [1083, 393] width 59 height 35
type input "[DATE] 17:30"
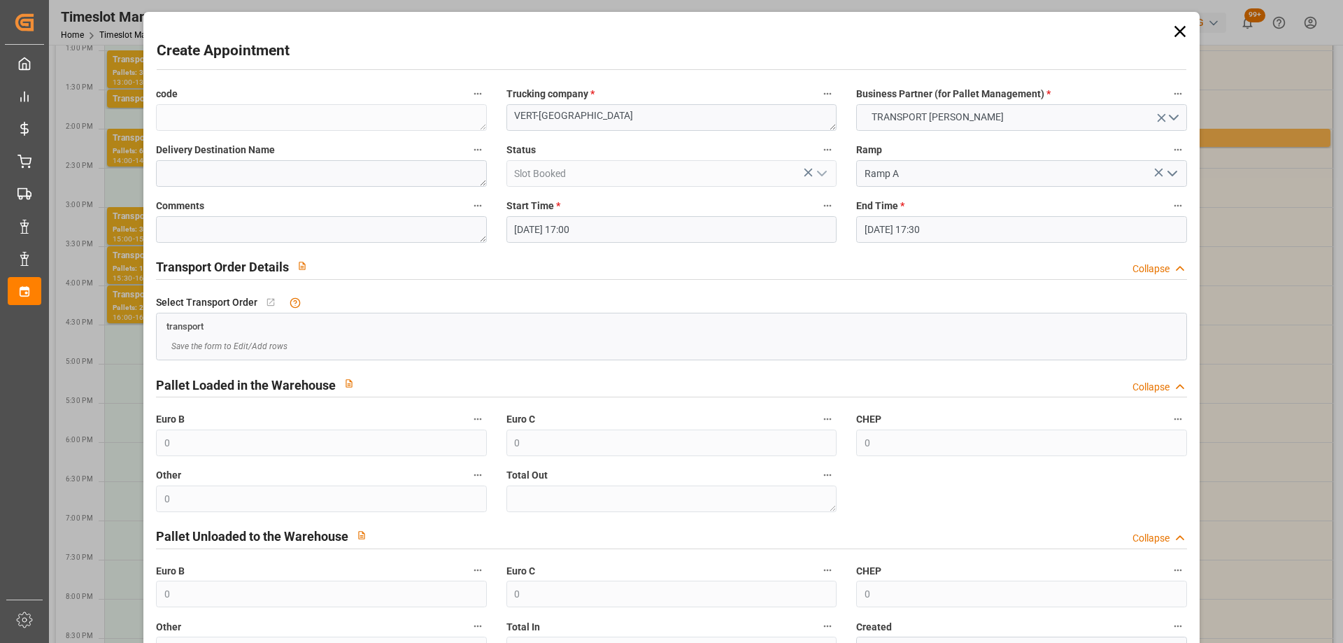
scroll to position [101, 0]
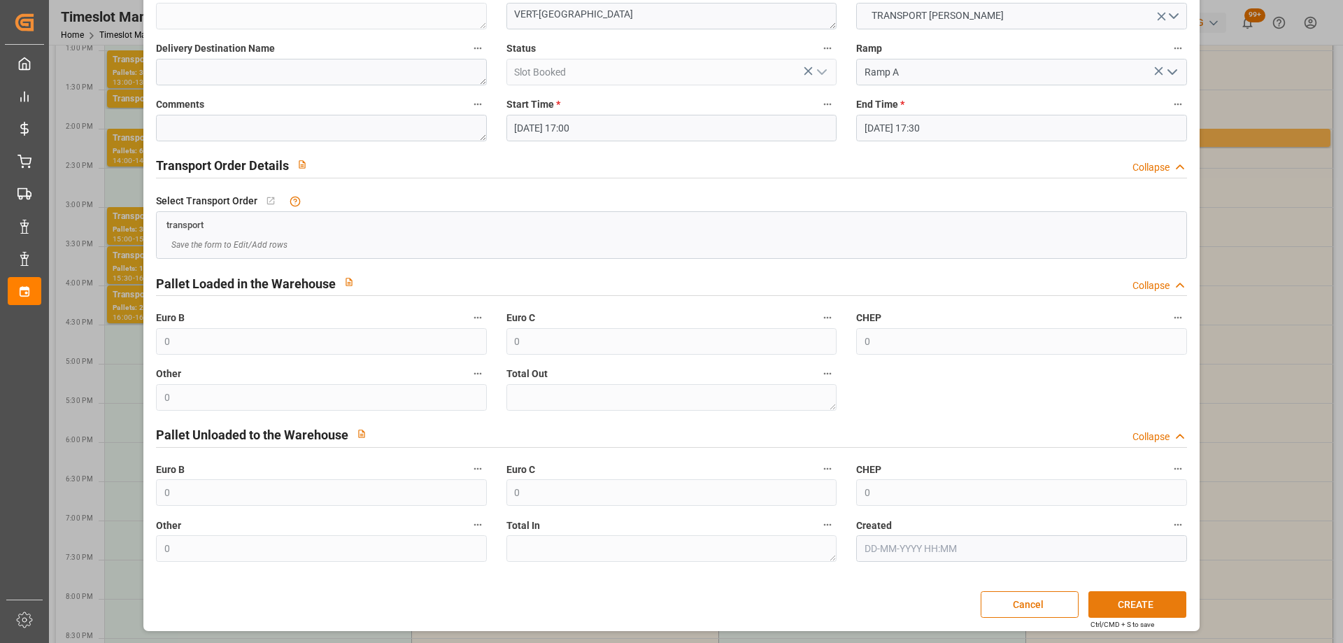
click at [1154, 610] on button "CREATE" at bounding box center [1138, 604] width 98 height 27
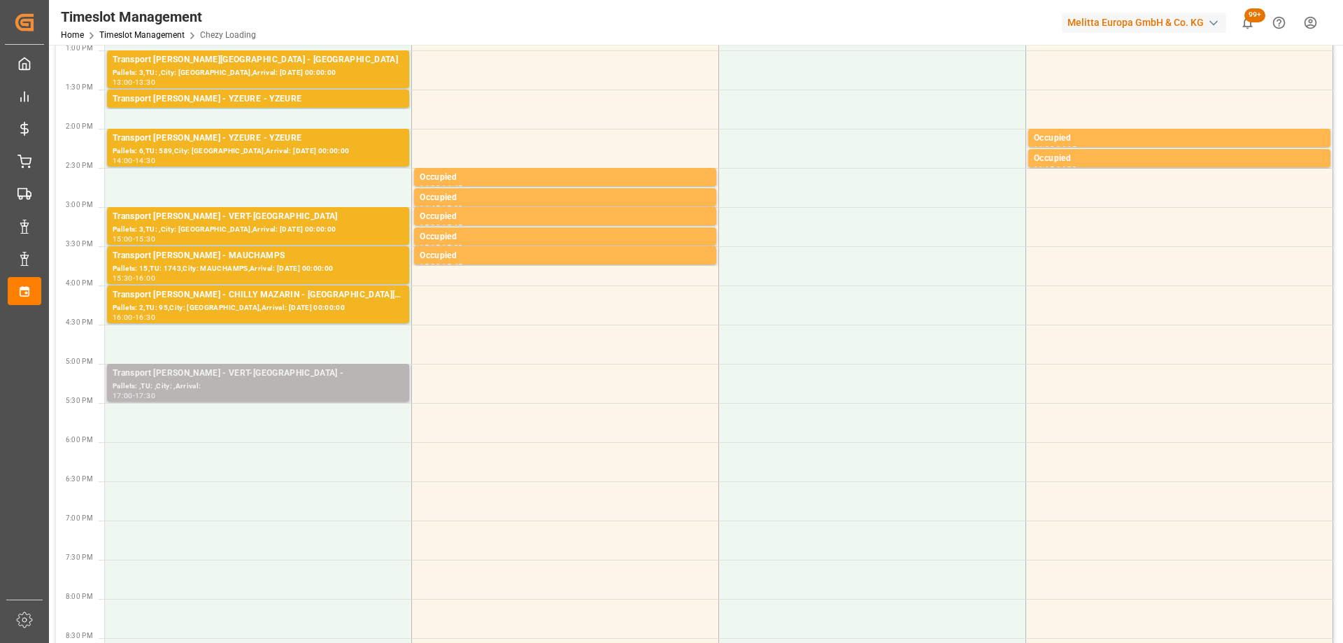
click at [267, 382] on div "Pallets: ,TU: ,City: ,Arrival:" at bounding box center [258, 387] width 291 height 12
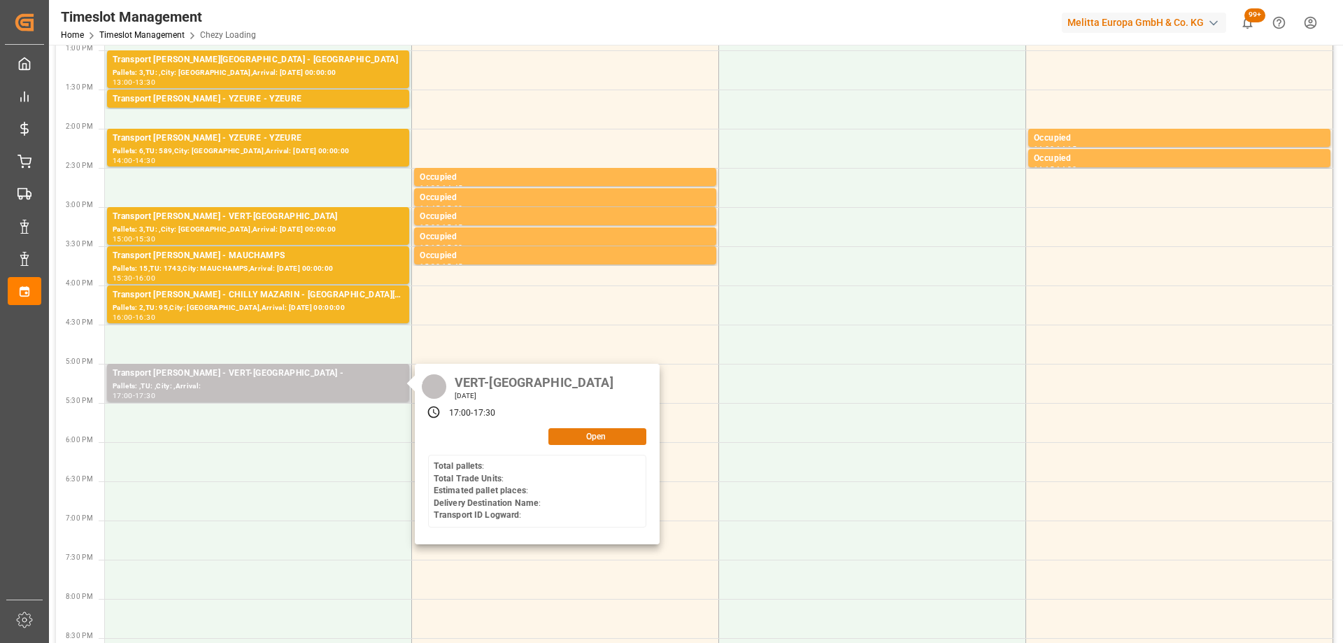
click at [588, 437] on button "Open" at bounding box center [598, 436] width 98 height 17
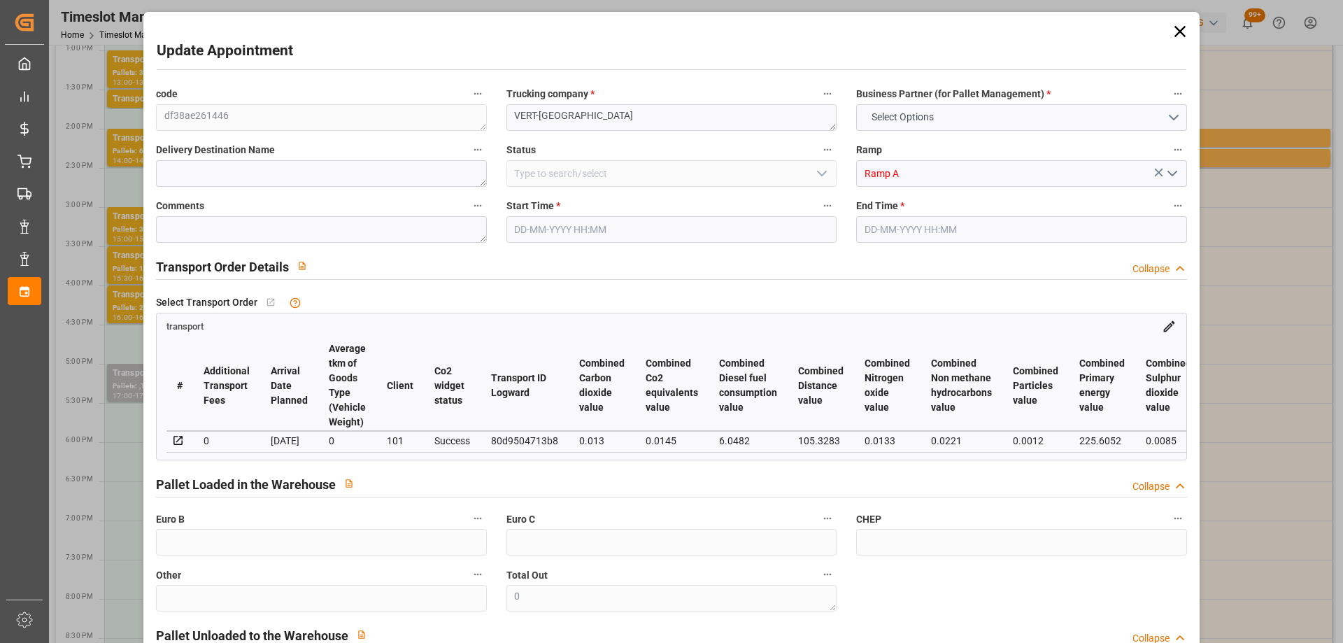
type input "1"
type input "126.8"
type input "0"
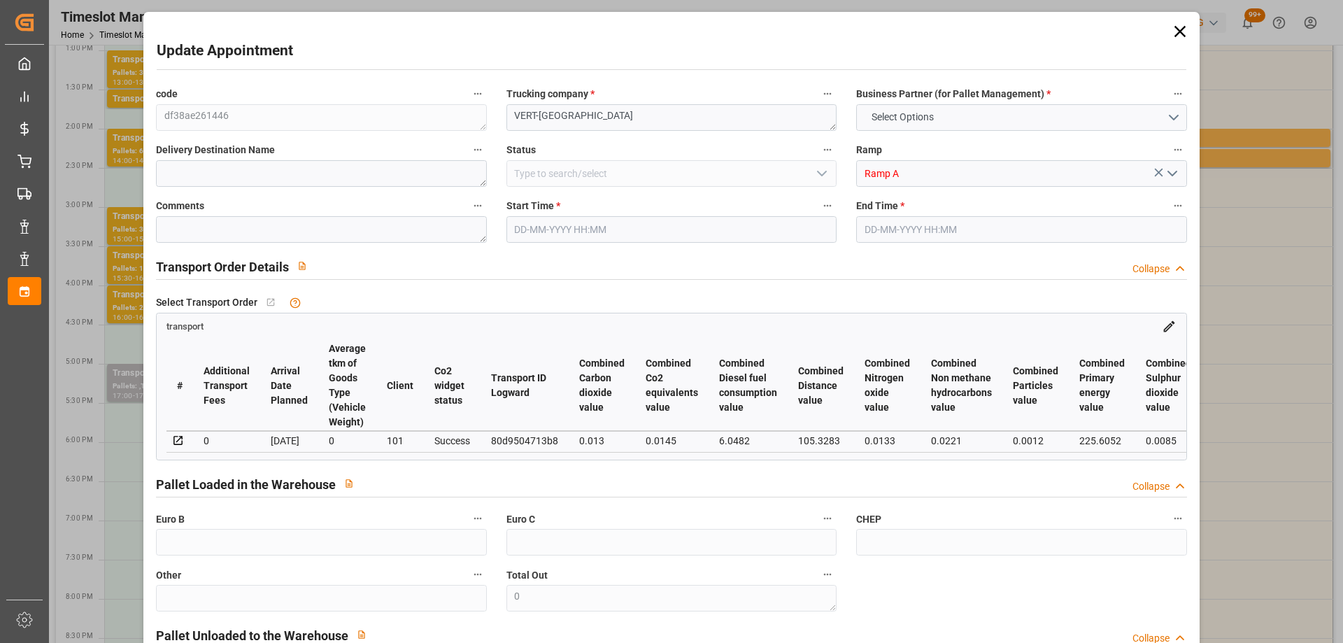
type input "122.5142"
type input "-4.2858"
type input "0"
type input "145.152"
type input "286"
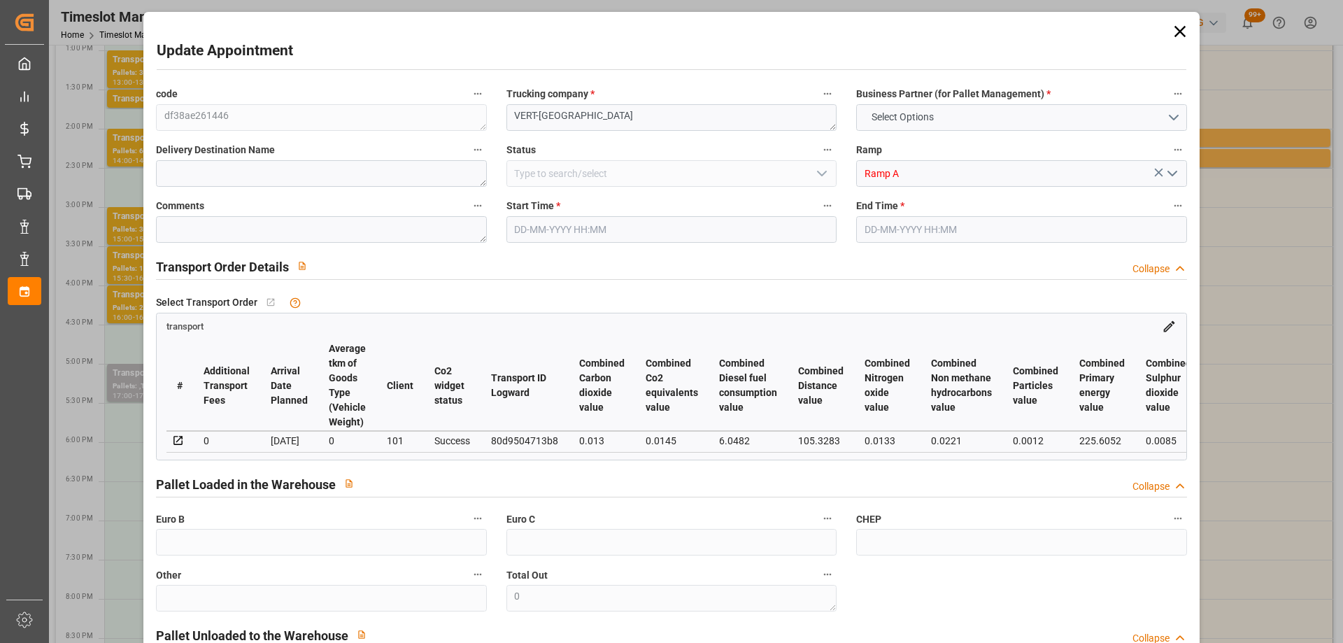
type input "1075.2"
type input "77"
type input "0"
type input "56"
type input "1"
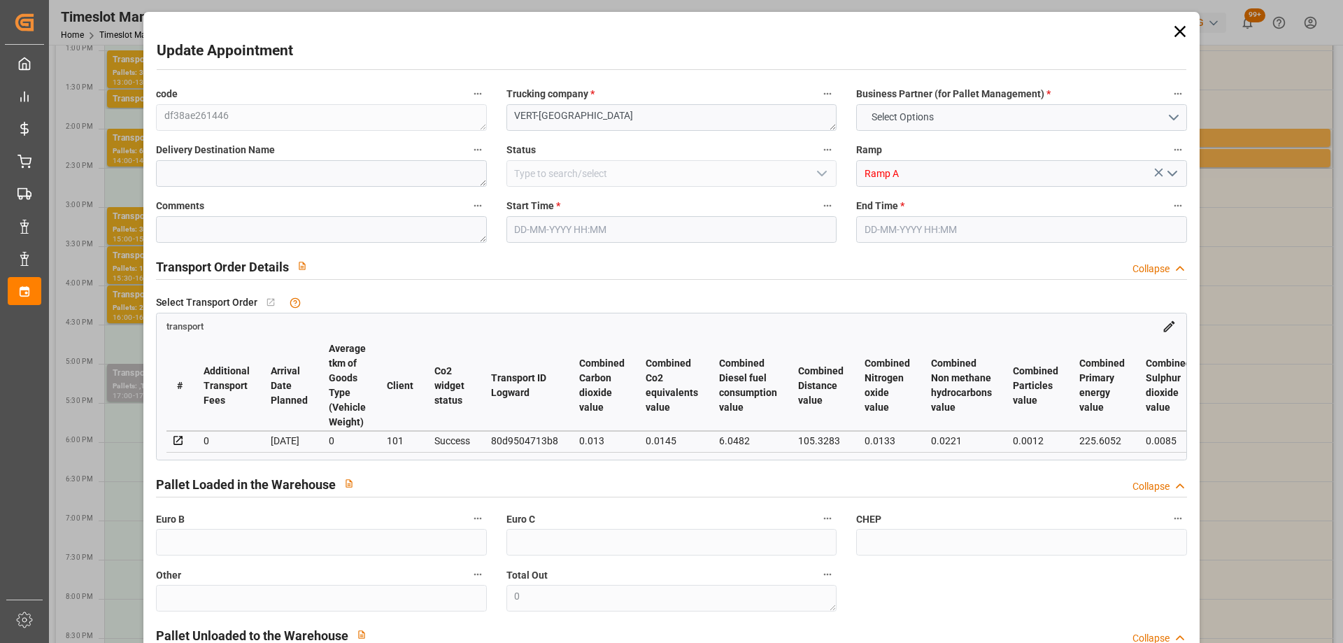
type input "101"
type input "247.296"
type input "0"
type input "4710.8598"
type input "0"
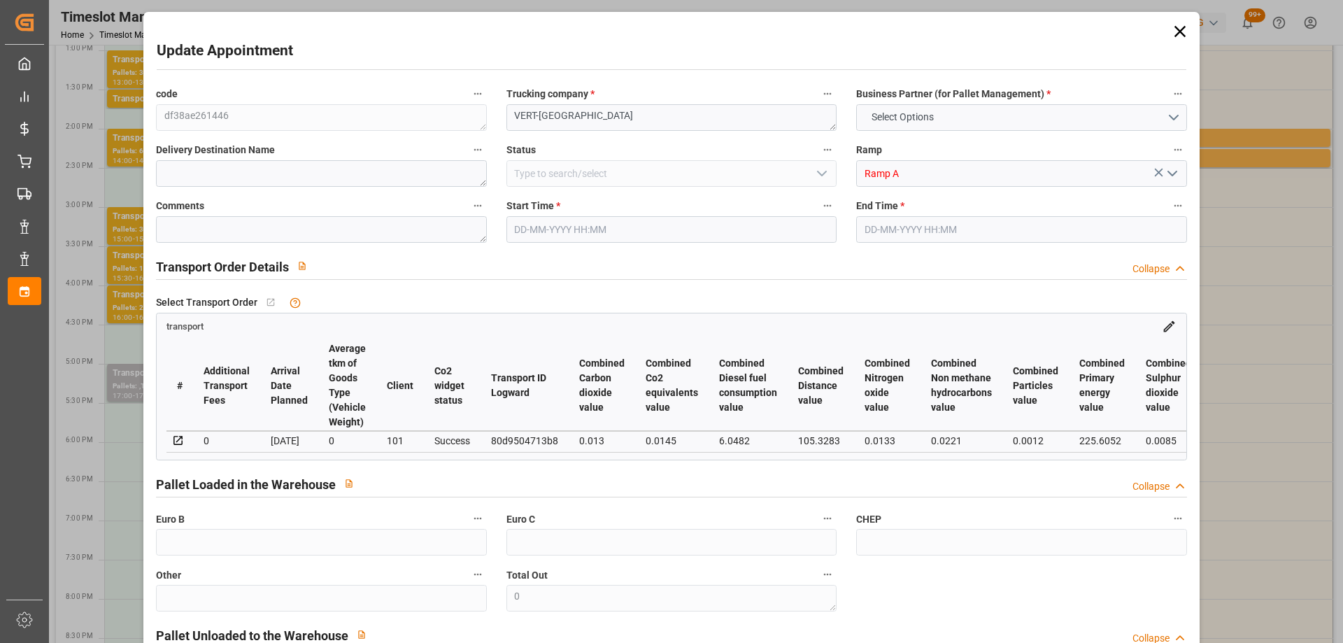
type input "0"
type input "21"
type input "35"
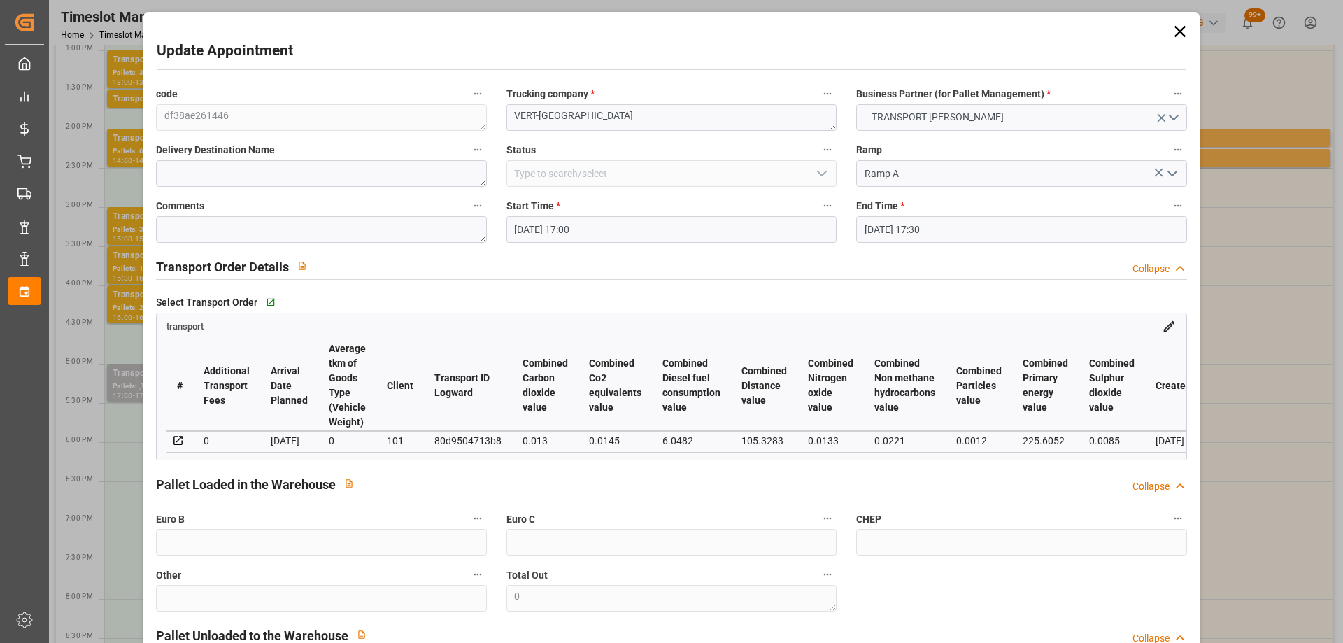
type input "11-09-2025 17:00"
type input "11-09-2025 17:30"
type input "10-09-2025 12:12"
type input "10-09-2025 11:33"
type input "[DATE]"
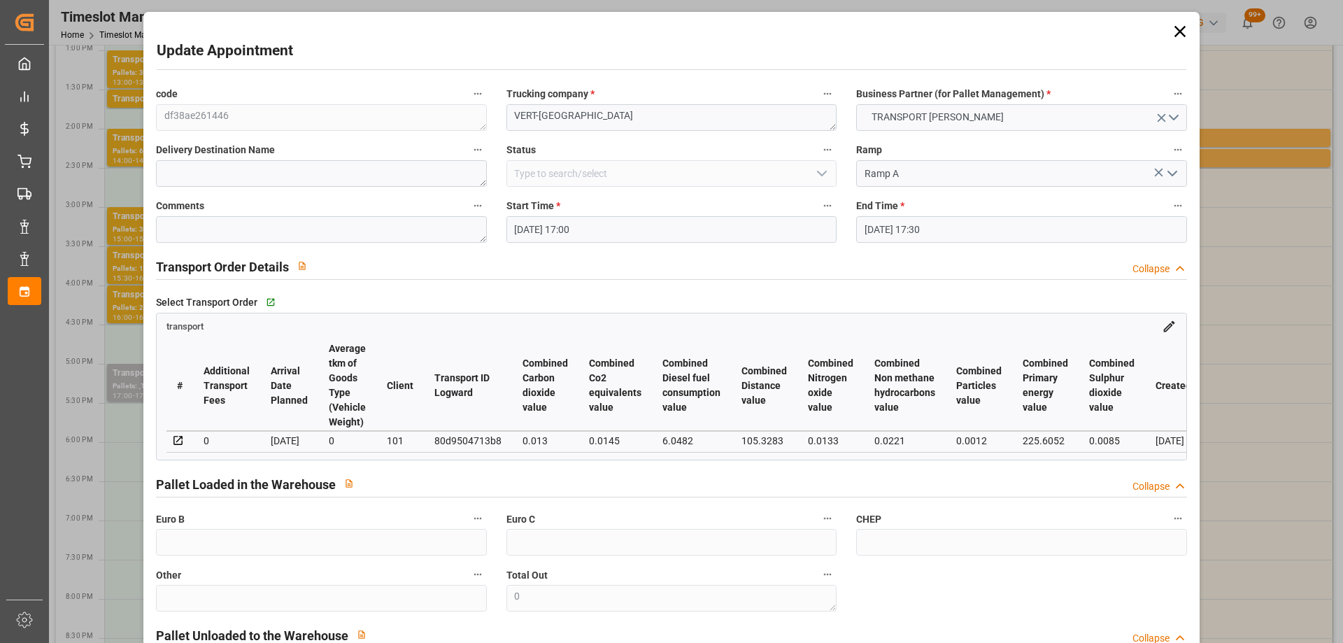
type input "[DATE]"
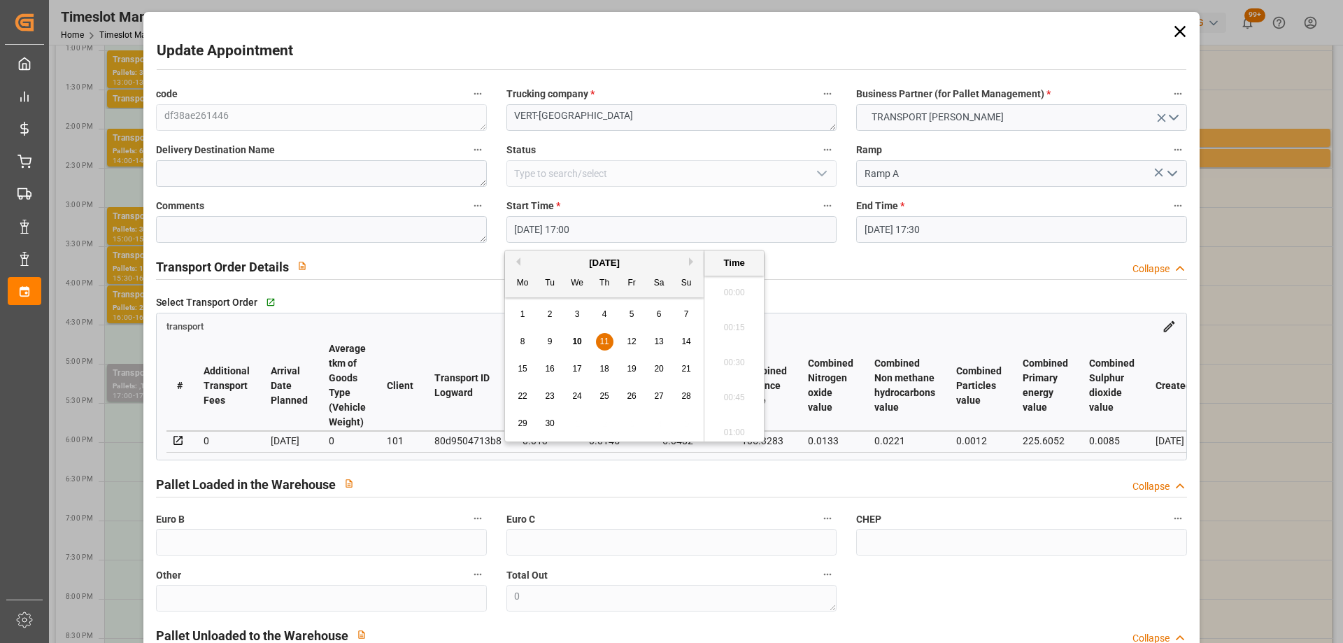
click at [650, 223] on input "11-09-2025 17:00" at bounding box center [672, 229] width 330 height 27
click at [605, 340] on span "11" at bounding box center [604, 342] width 9 height 10
click at [744, 369] on li "14:00" at bounding box center [734, 373] width 59 height 35
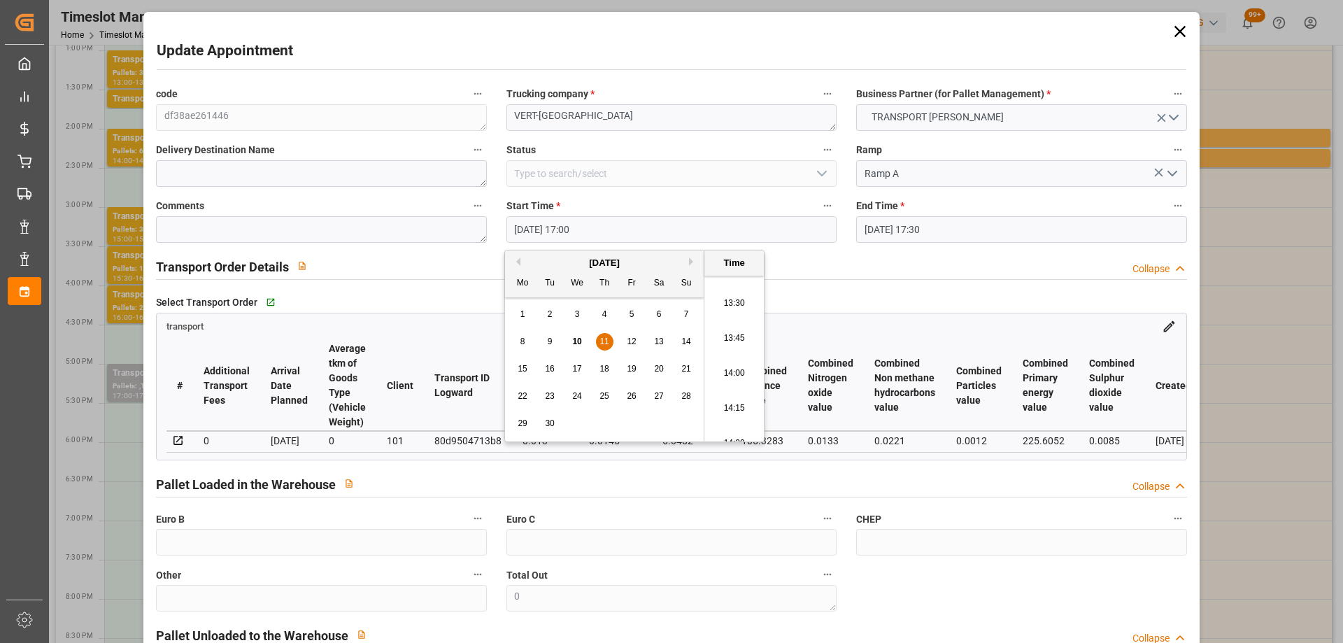
type input "11-09-2025 14:00"
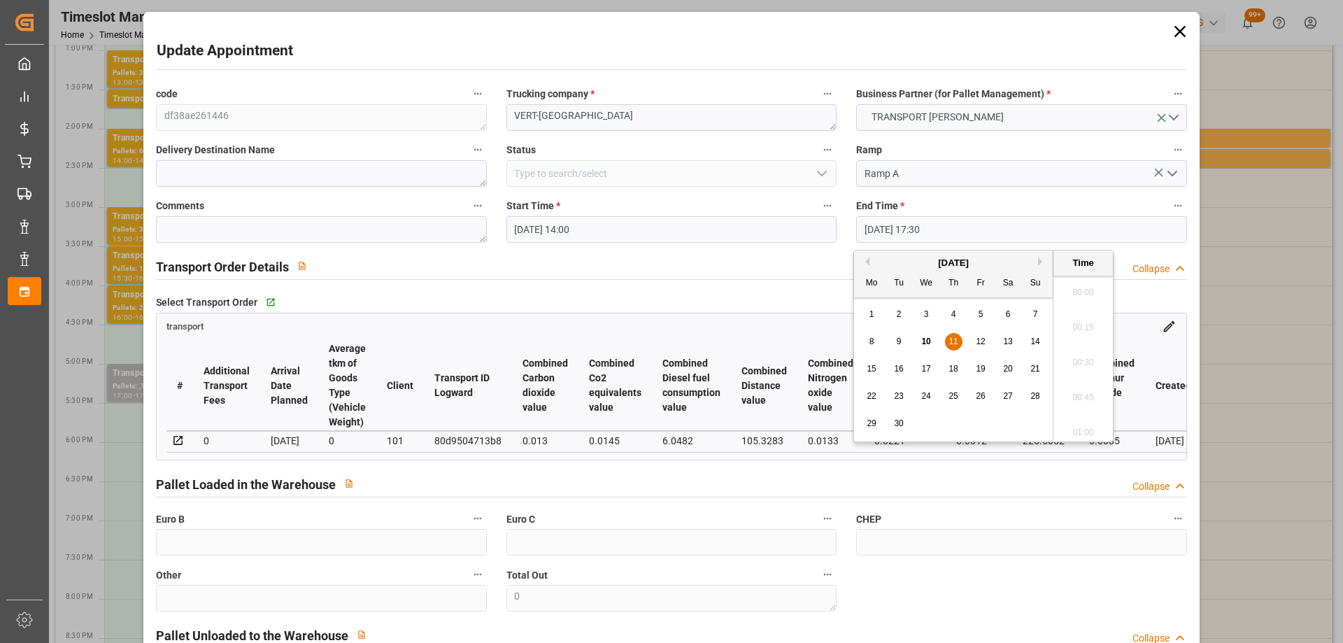
click at [956, 232] on input "11-09-2025 17:30" at bounding box center [1021, 229] width 330 height 27
click at [953, 340] on span "11" at bounding box center [953, 342] width 9 height 10
click at [1089, 369] on li "14:30" at bounding box center [1083, 373] width 59 height 35
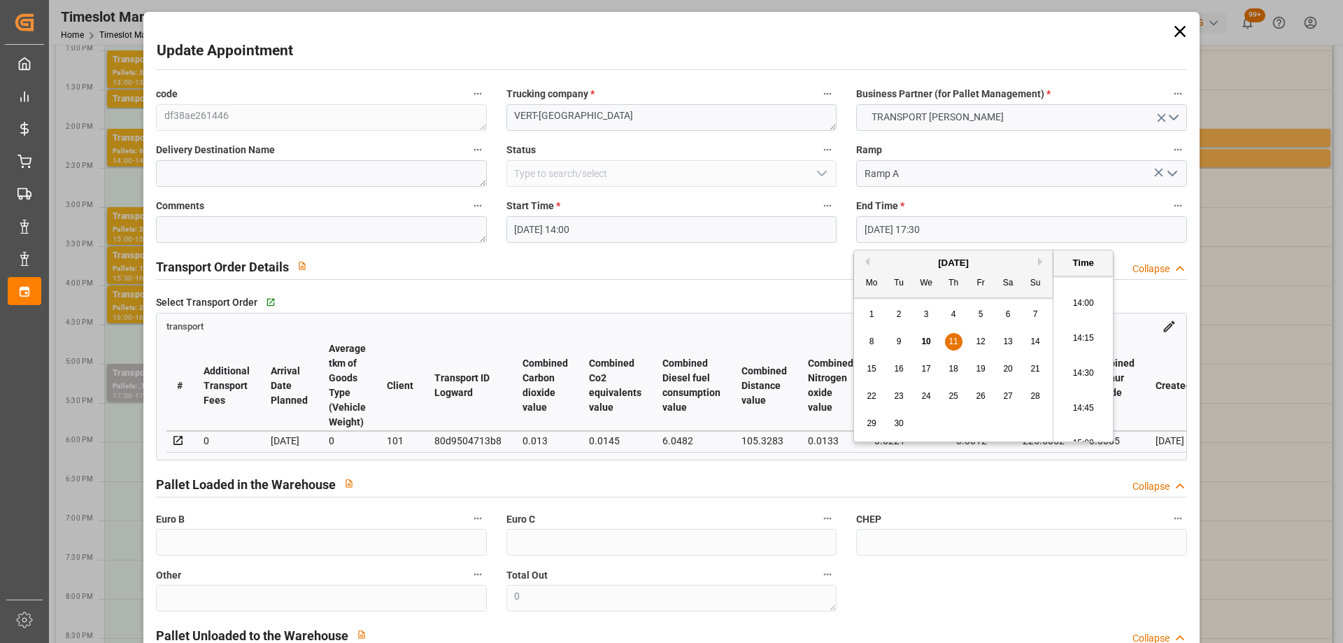
type input "11-09-2025 14:30"
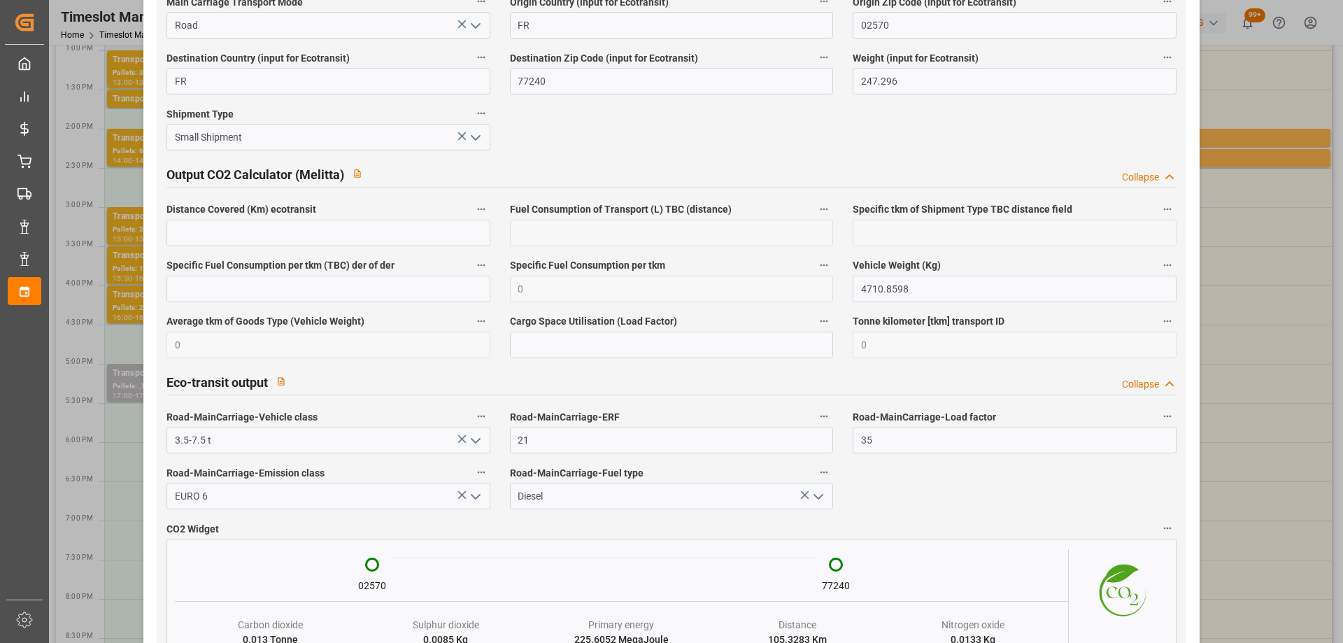
scroll to position [2307, 0]
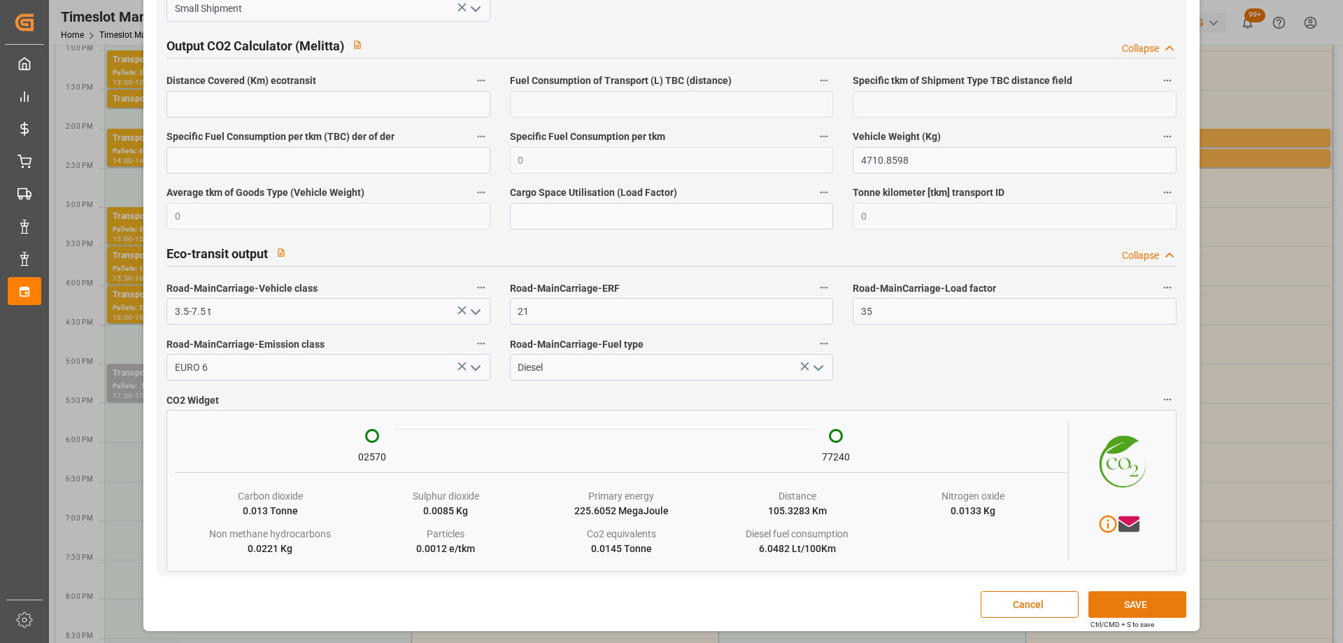
click at [1126, 604] on button "SAVE" at bounding box center [1138, 604] width 98 height 27
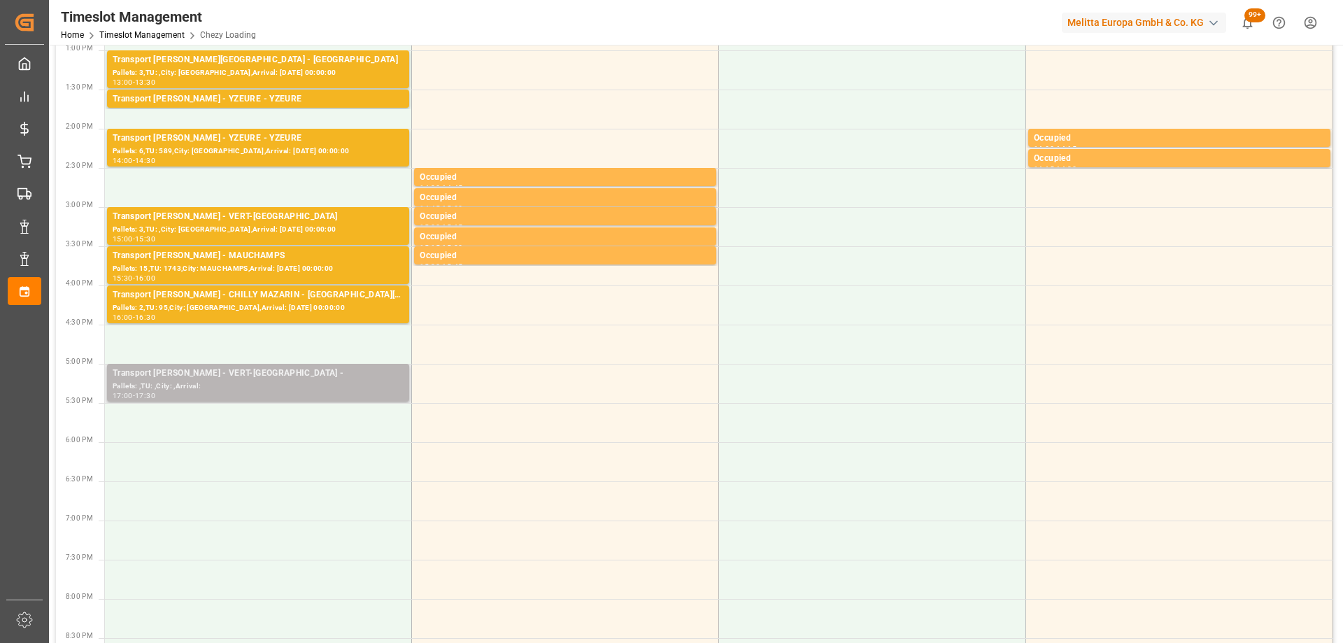
click at [288, 376] on div "Transport Delisle - VERT-SAINT-DENIS -" at bounding box center [258, 374] width 291 height 14
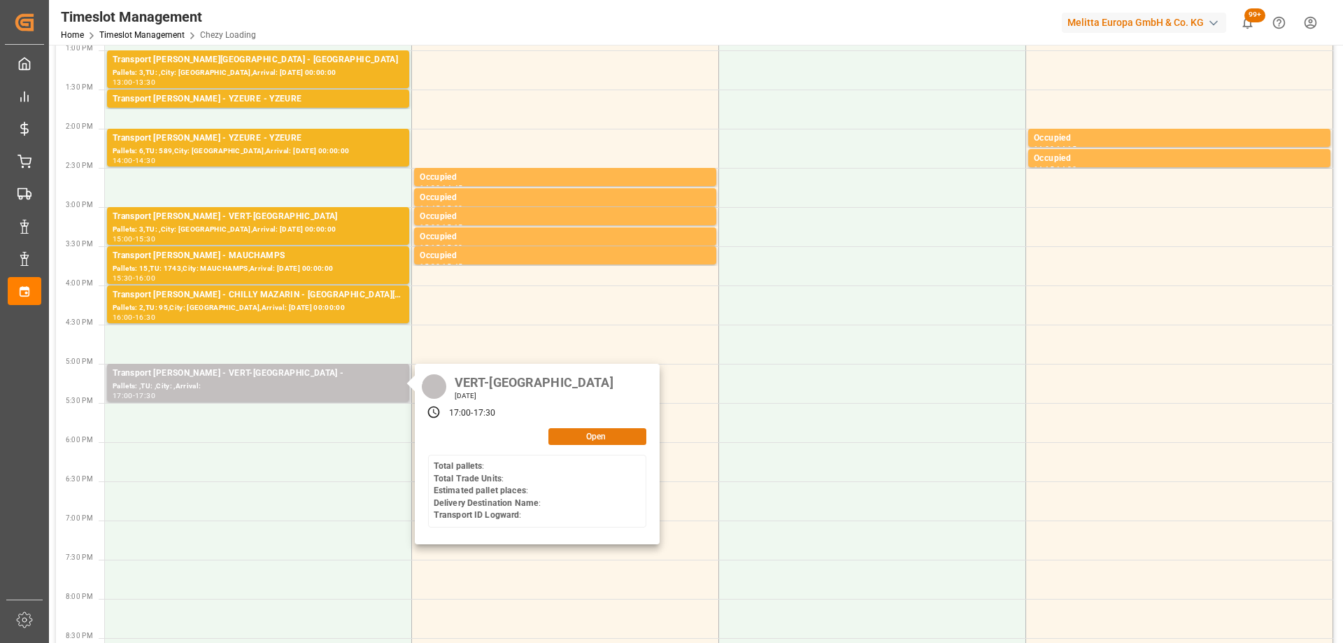
click at [590, 434] on button "Open" at bounding box center [598, 436] width 98 height 17
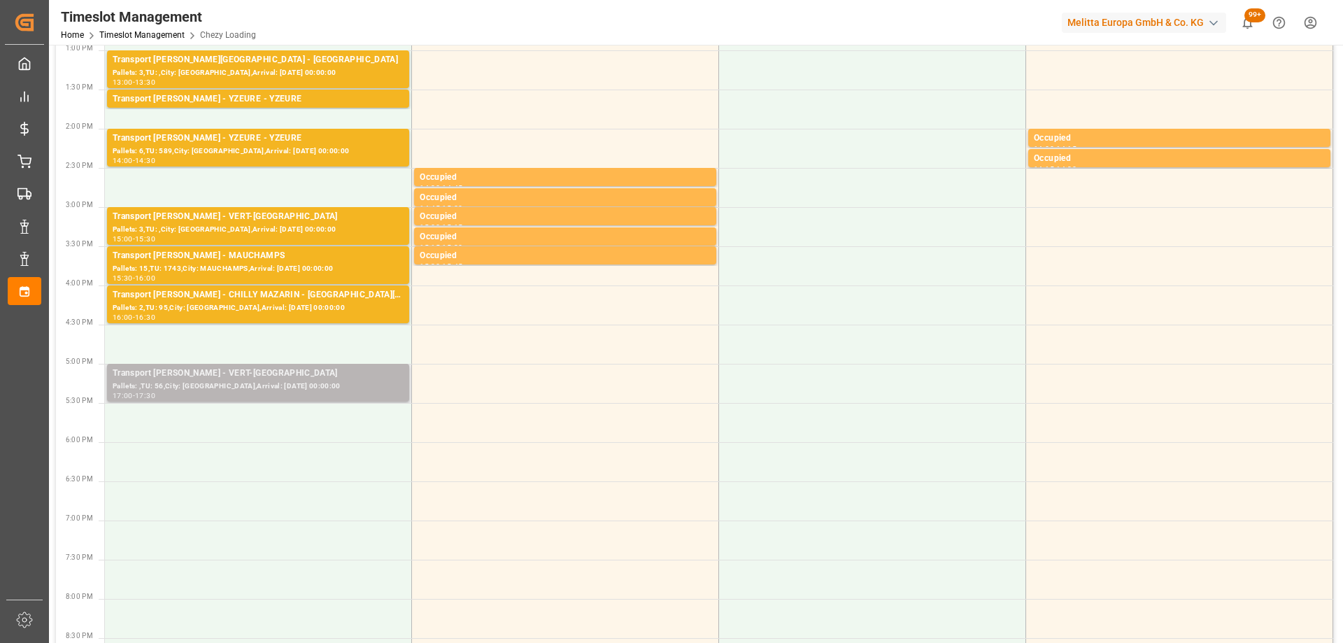
click at [367, 386] on div "Pallets: ,TU: 56,City: VERT-SAINT-DENIS,Arrival: 2025-09-12 00:00:00" at bounding box center [258, 387] width 291 height 12
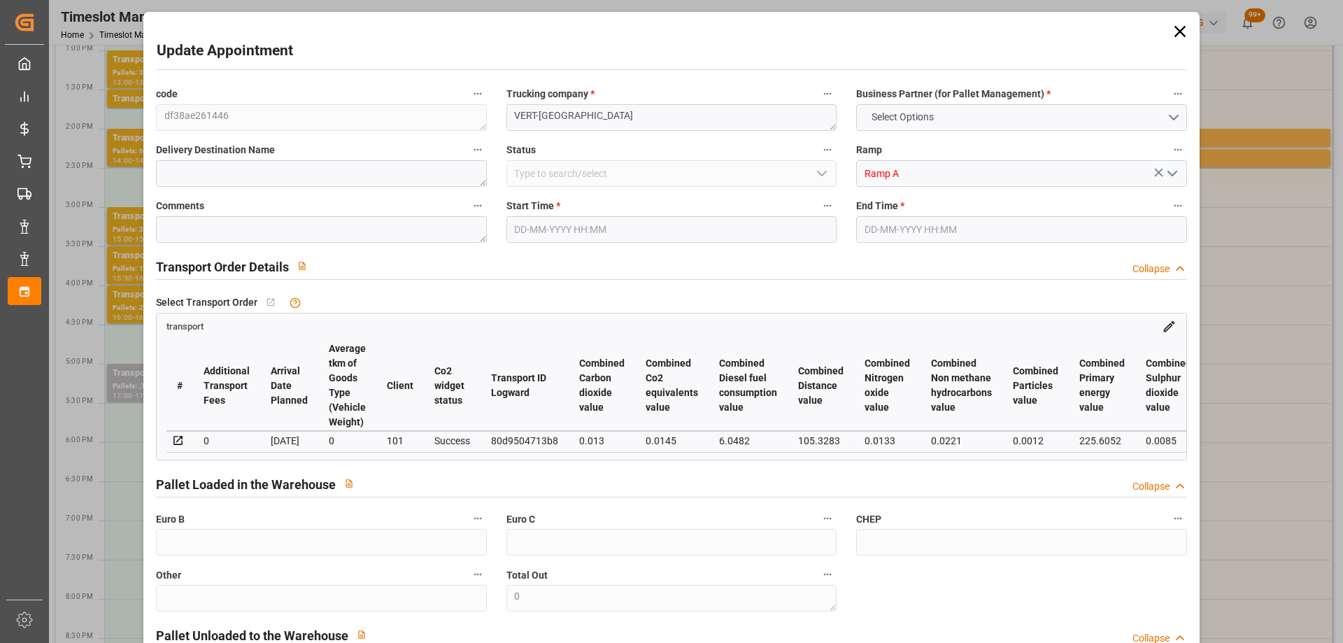
type input "1"
type input "126.8"
type input "0"
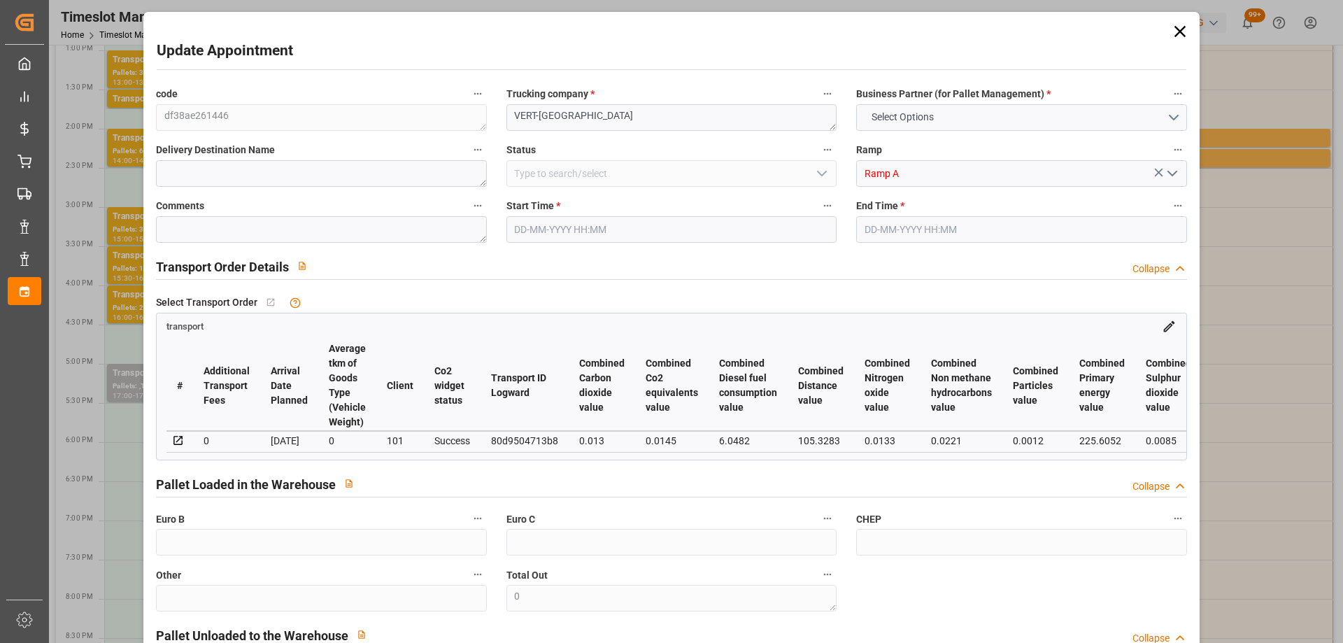
type input "122.5142"
type input "-4.2858"
type input "0"
type input "145.152"
type input "286"
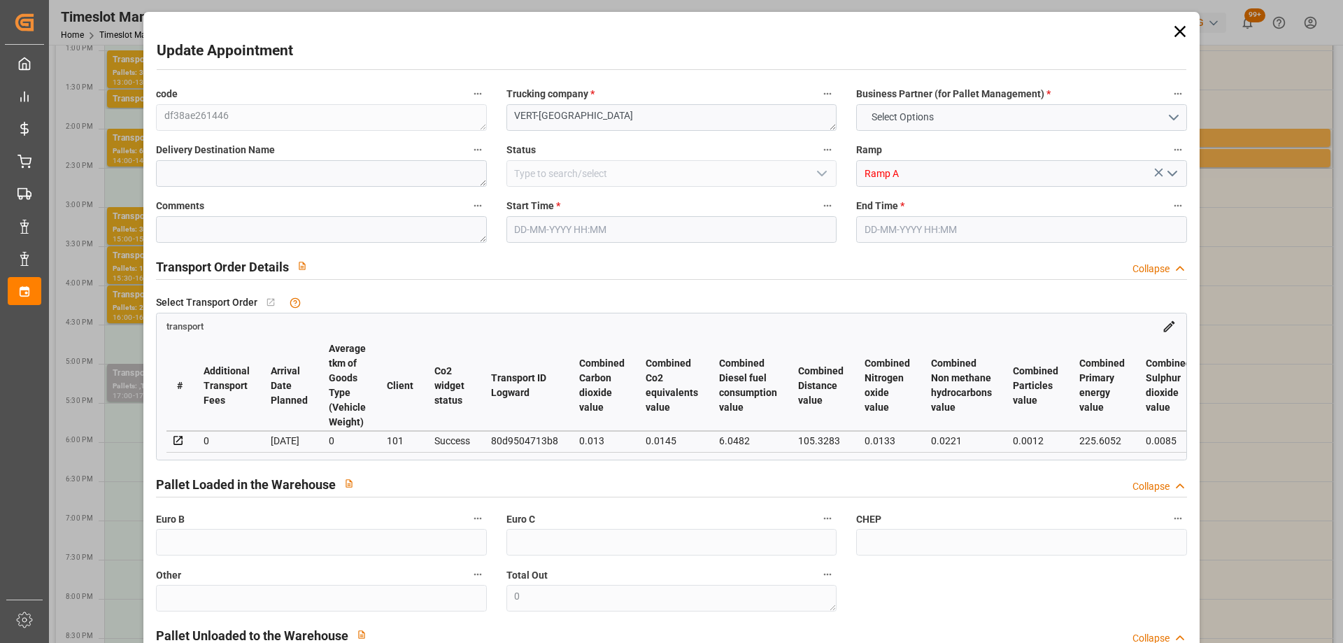
type input "1075.2"
type input "77"
type input "0"
type input "56"
type input "1"
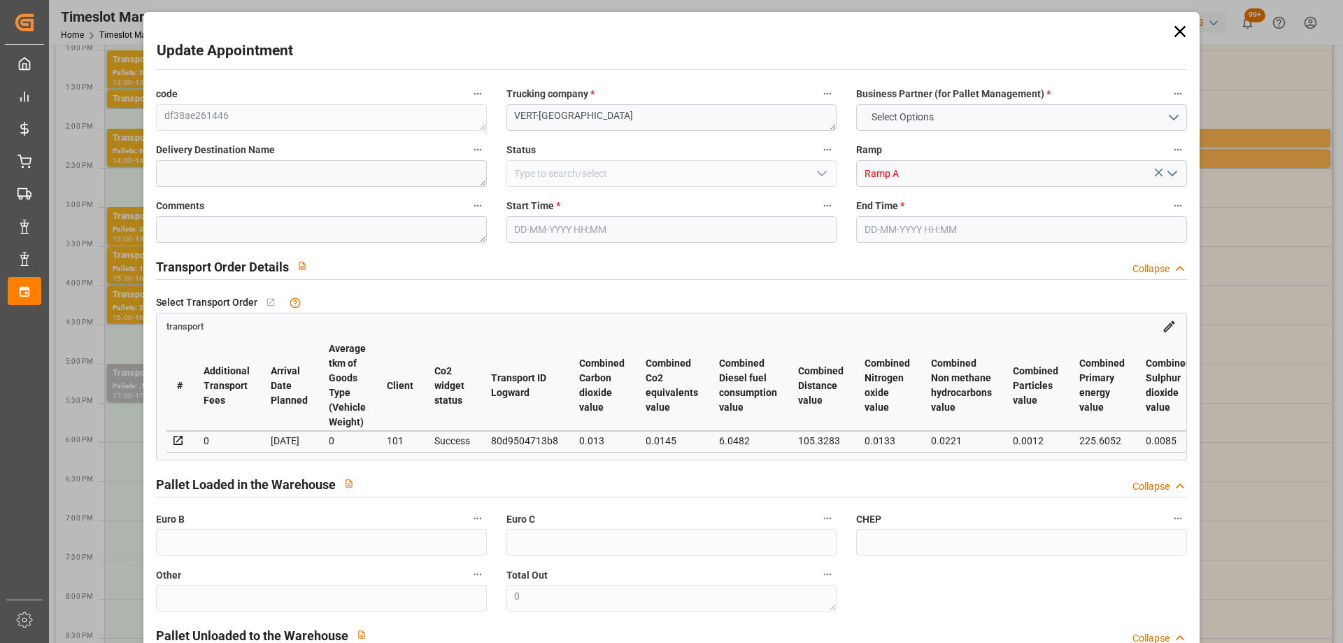
type input "101"
type input "247.296"
type input "0"
type input "4710.8598"
type input "0"
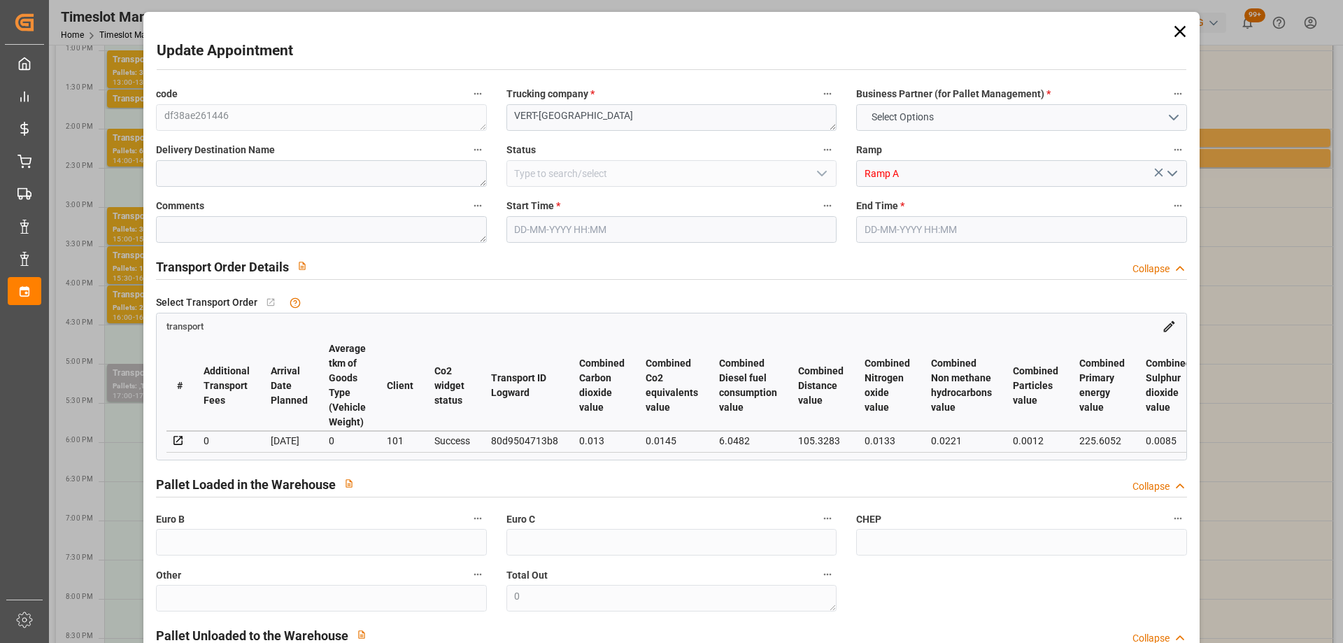
type input "0"
type input "21"
type input "35"
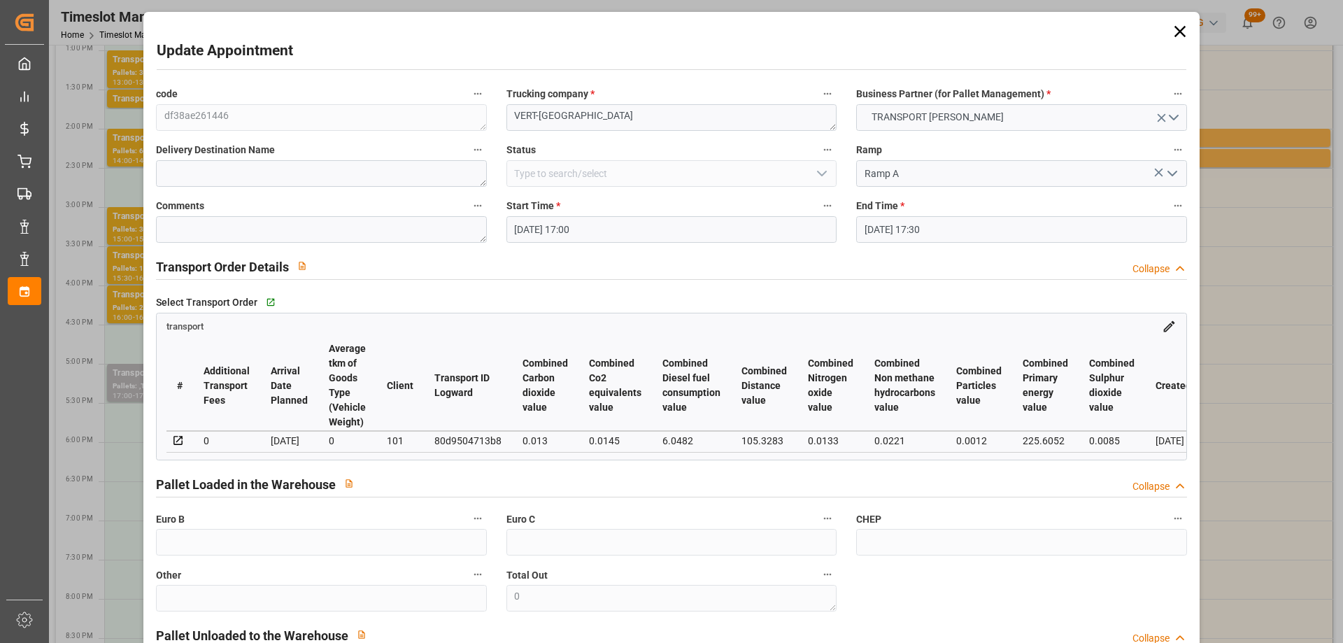
type input "11-09-2025 17:00"
type input "11-09-2025 17:30"
type input "10-09-2025 12:12"
type input "10-09-2025 11:33"
type input "[DATE]"
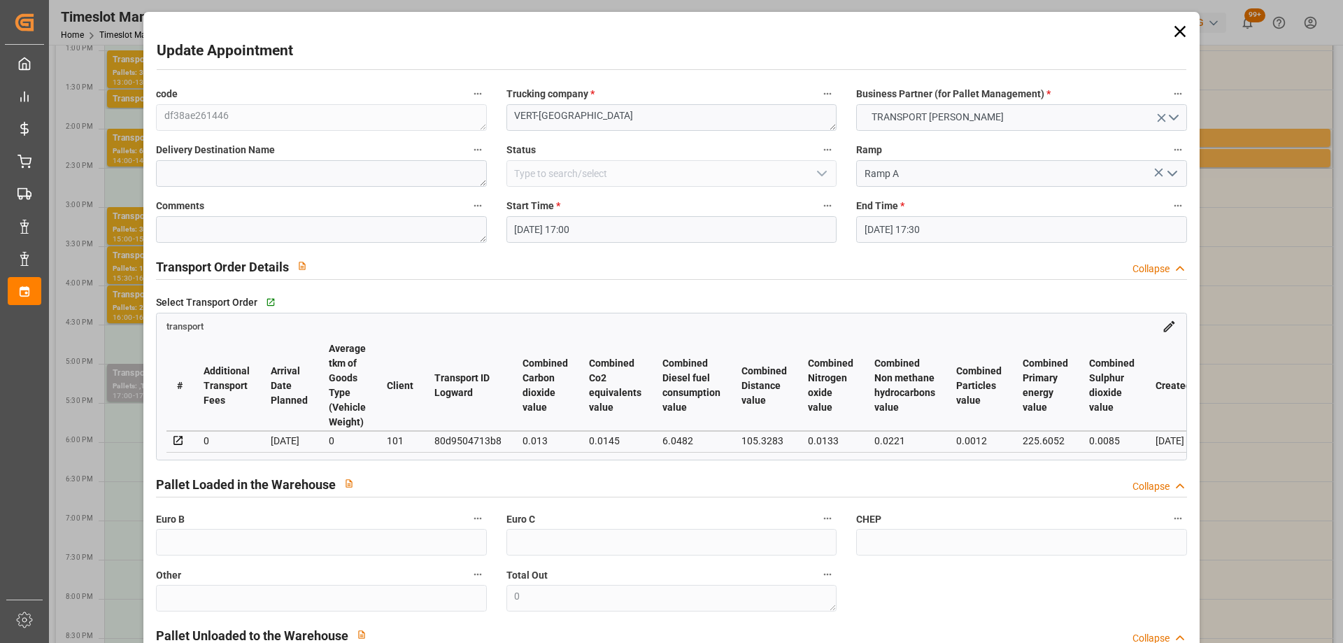
type input "[DATE]"
click at [619, 226] on input "11-09-2025 17:00" at bounding box center [672, 229] width 330 height 27
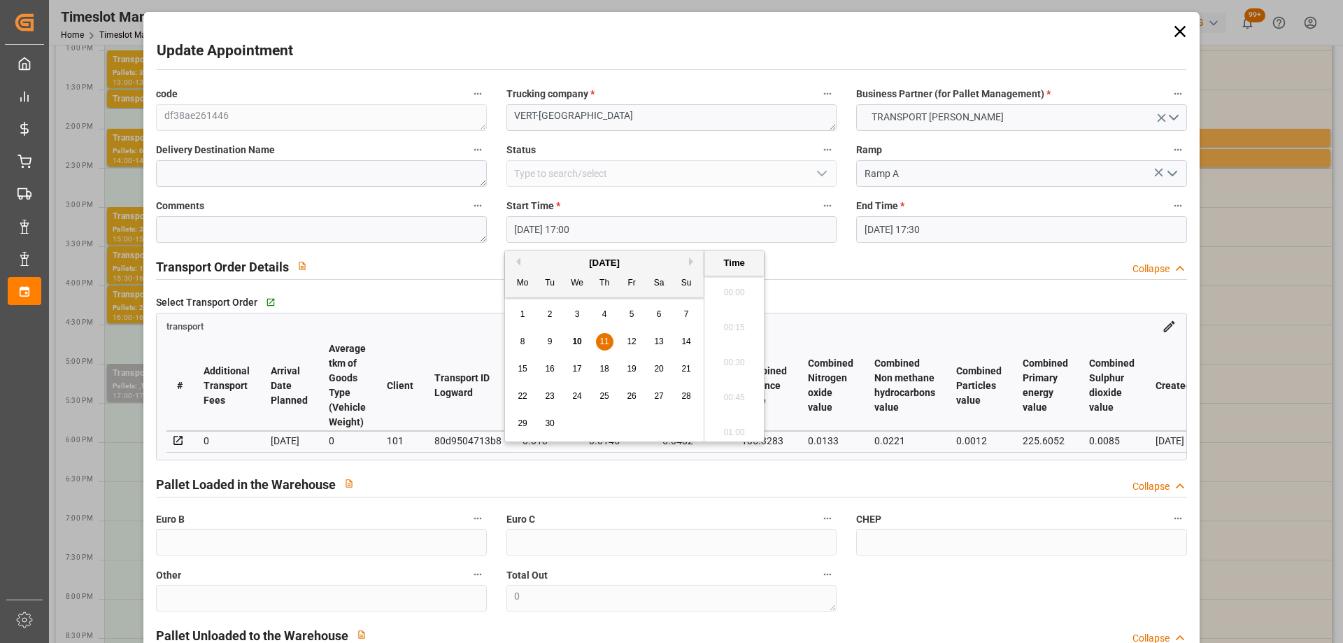
scroll to position [2314, 0]
click at [607, 343] on span "11" at bounding box center [604, 342] width 9 height 10
click at [734, 296] on li "14:30" at bounding box center [734, 298] width 59 height 35
type input "11-09-2025 14:30"
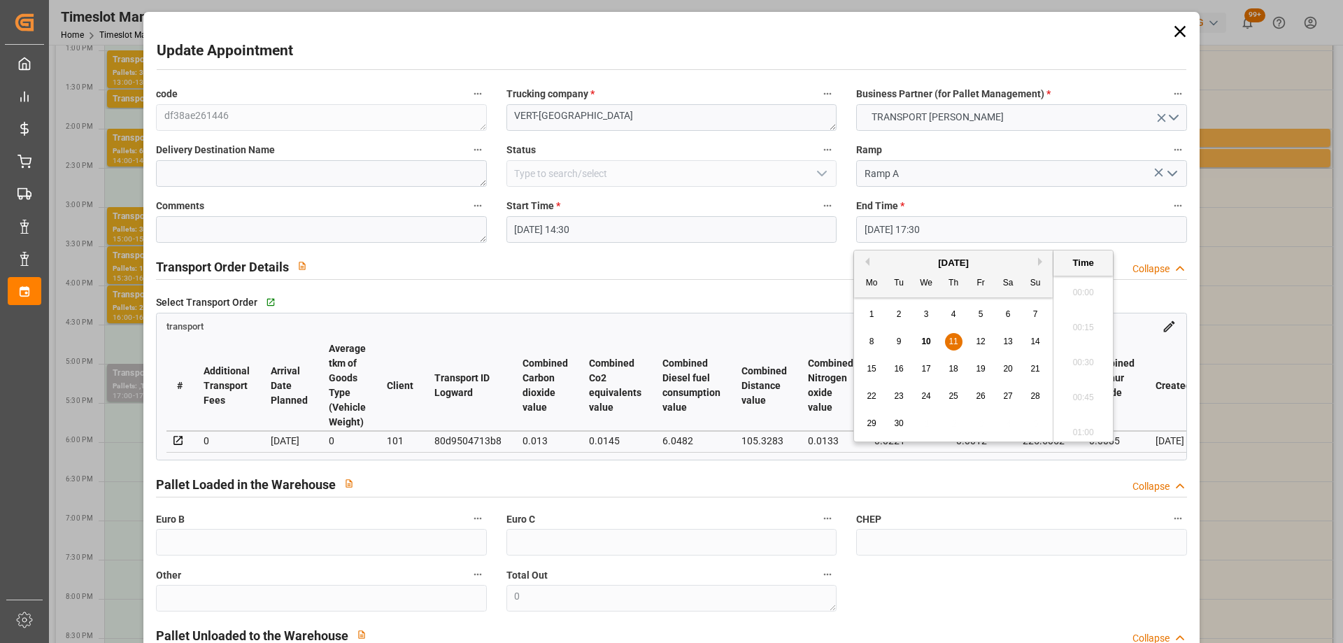
click at [977, 229] on input "11-09-2025 17:30" at bounding box center [1021, 229] width 330 height 27
click at [952, 337] on span "11" at bounding box center [953, 342] width 9 height 10
click at [1100, 292] on li "15:00" at bounding box center [1083, 298] width 59 height 35
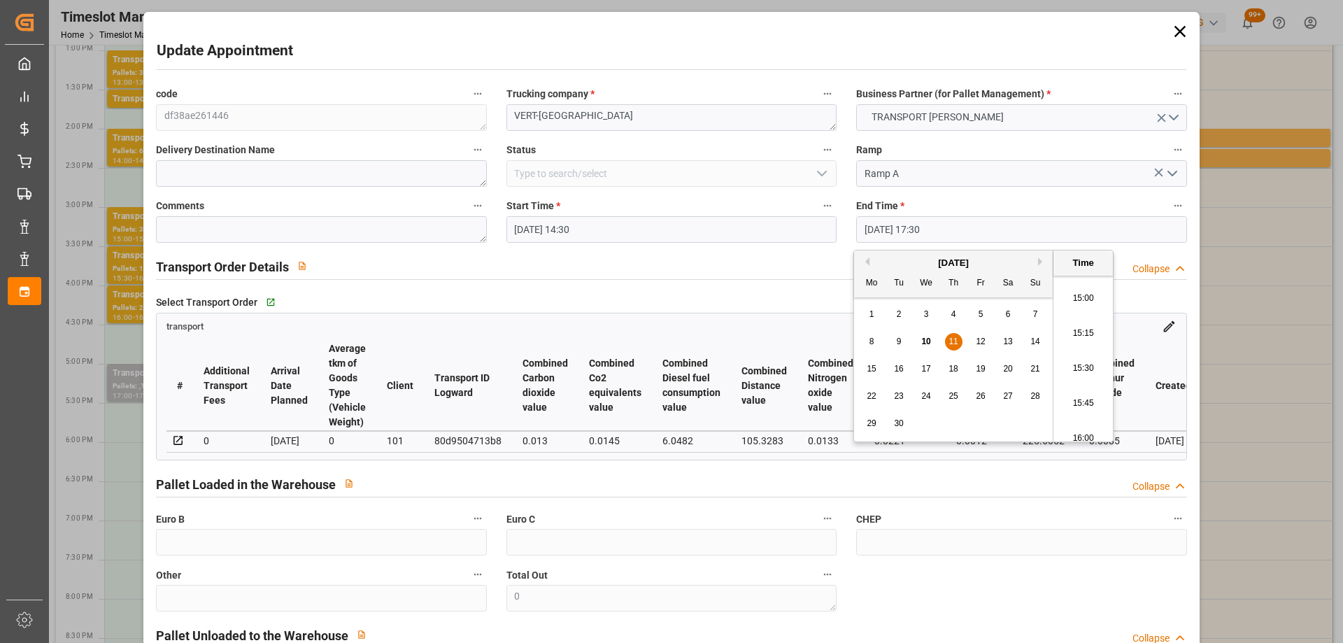
type input "11-09-2025 15:00"
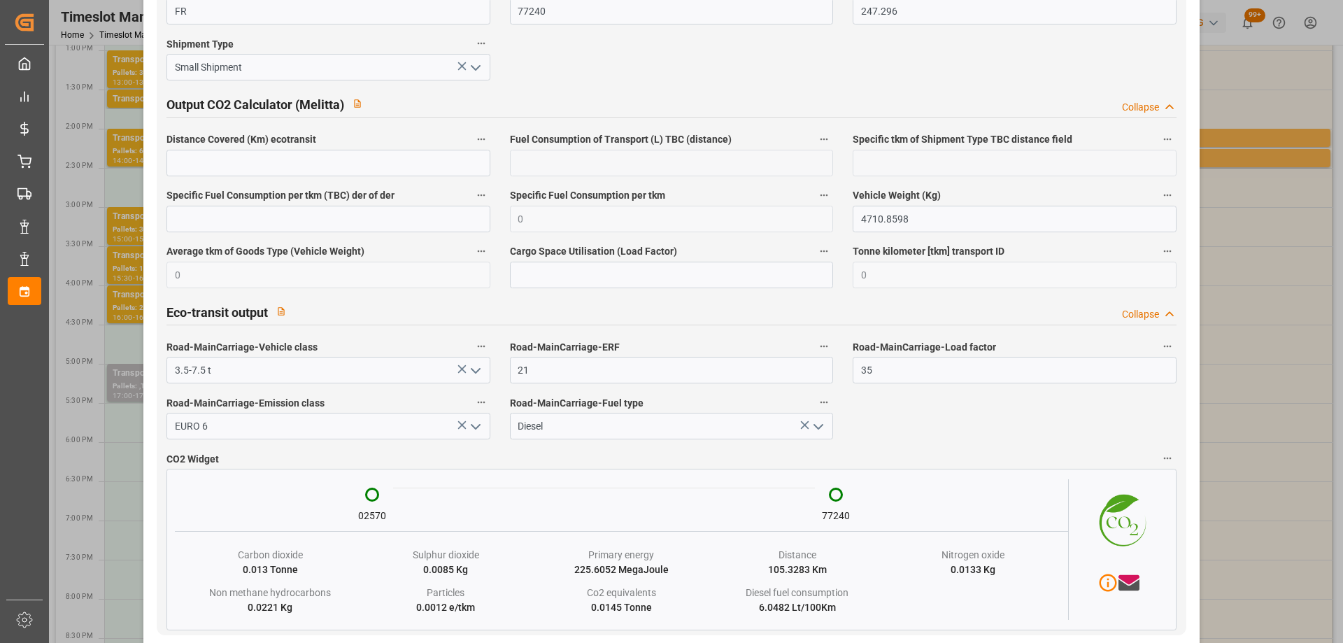
scroll to position [2307, 0]
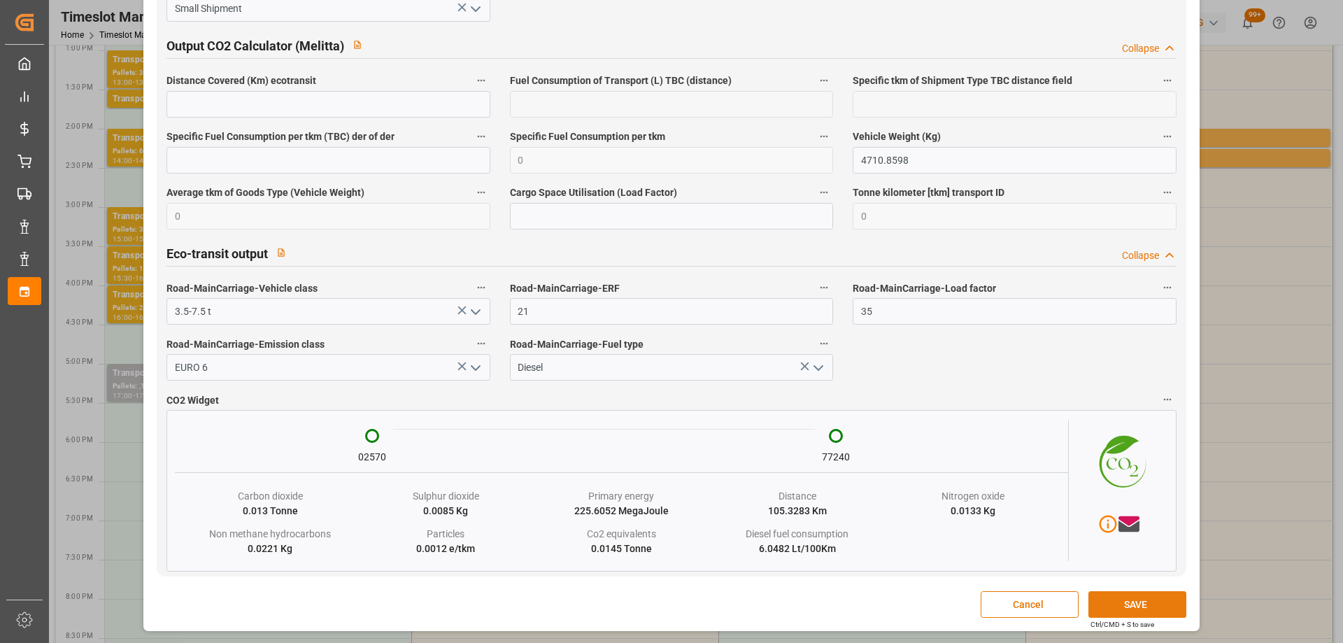
click at [1160, 606] on button "SAVE" at bounding box center [1138, 604] width 98 height 27
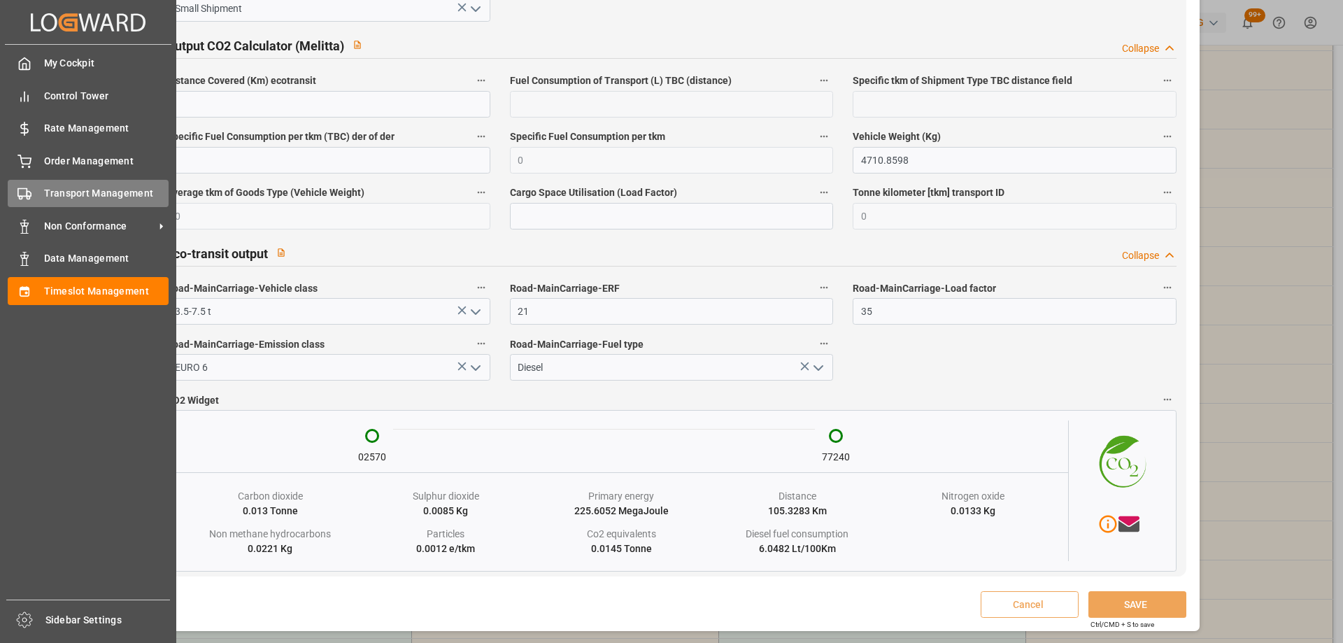
click at [59, 200] on span "Transport Management" at bounding box center [106, 193] width 125 height 15
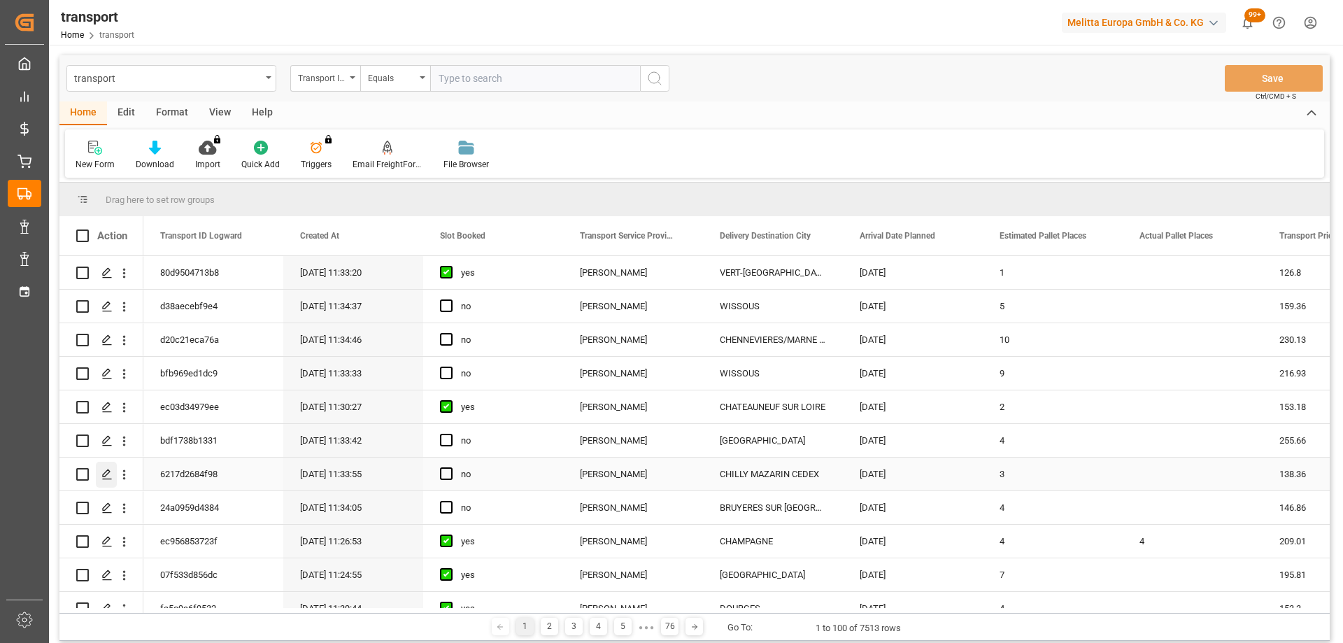
click at [100, 469] on div "Press SPACE to select this row." at bounding box center [106, 475] width 21 height 26
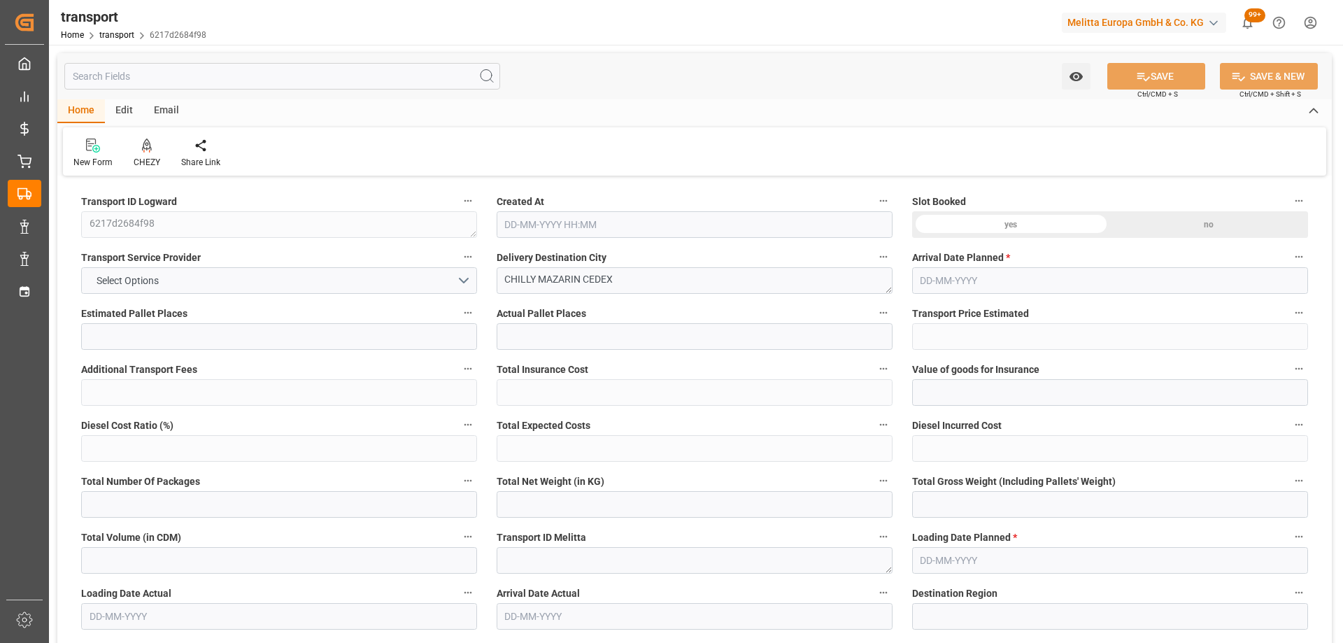
type input "3"
type input "138.36"
type input "0"
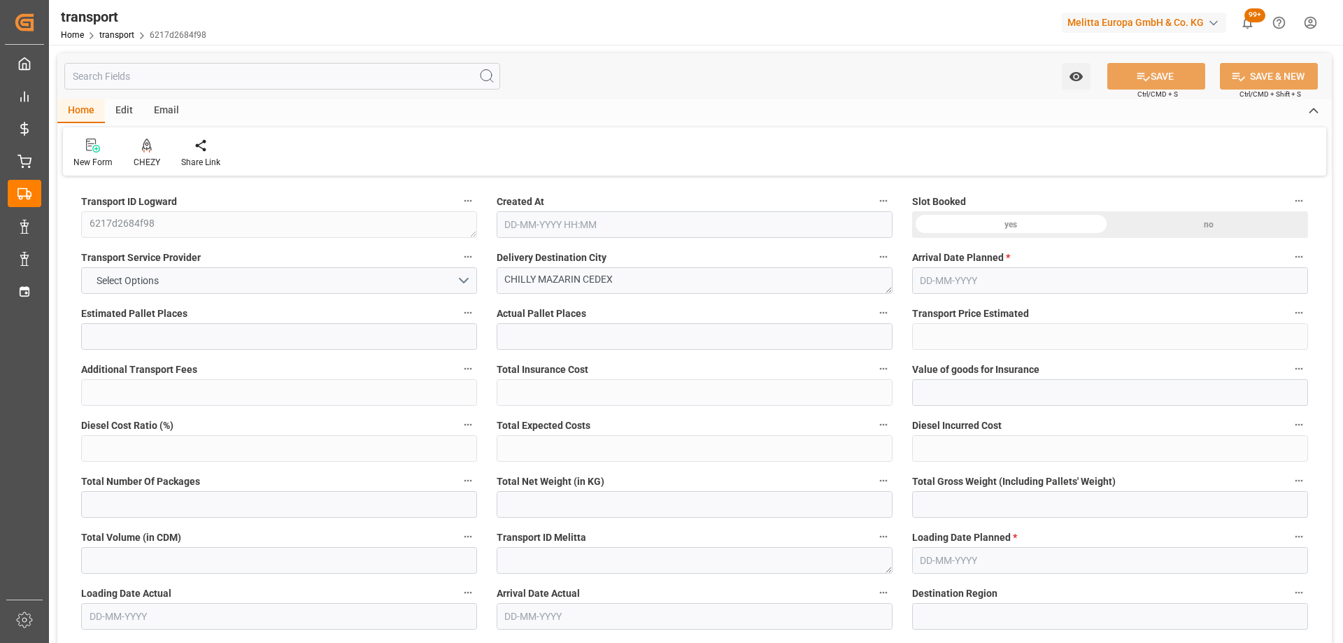
type input "133.6834"
type input "-4.6766"
type input "0"
type input "1021.968"
type input "1127.216"
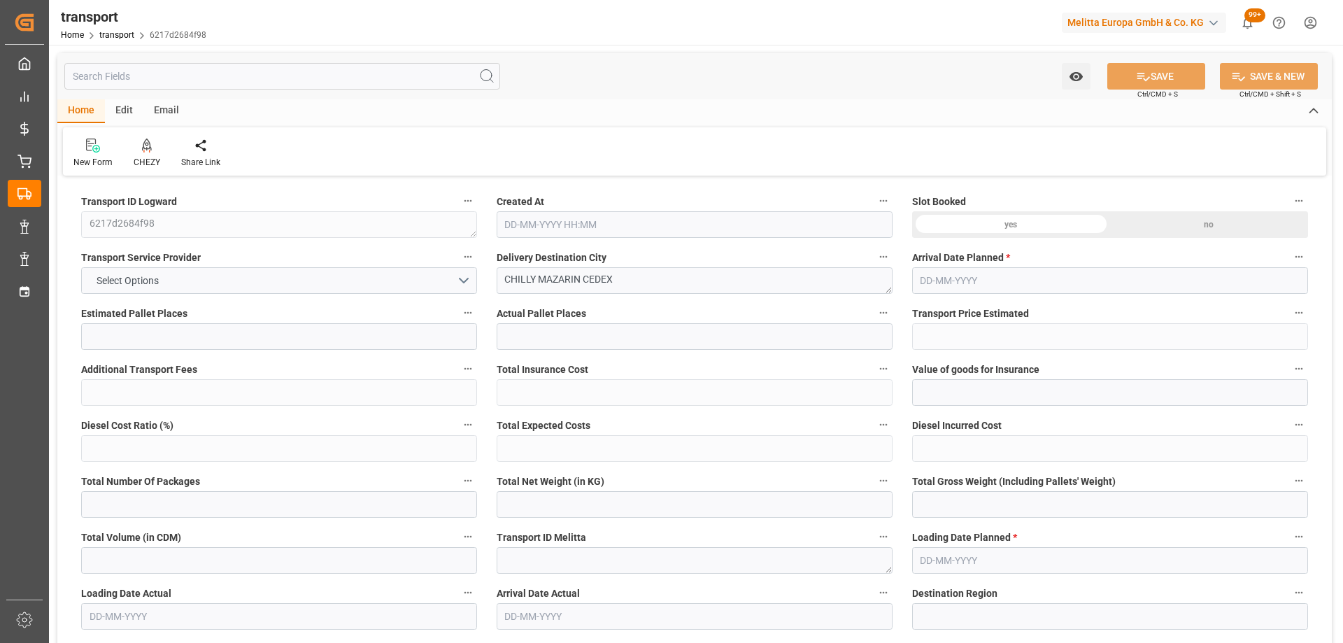
type input "2385.6"
type input "91"
type input "0"
type input "216"
type input "4"
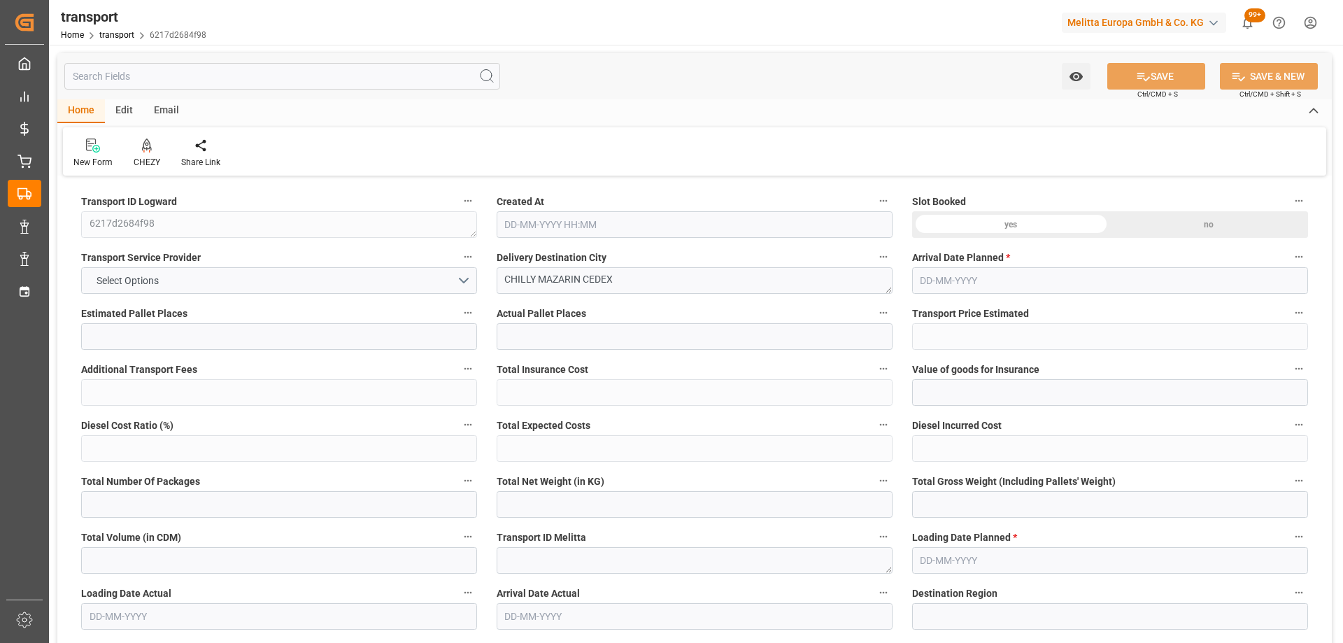
type input "101"
type input "1035.216"
type input "0"
type input "4710.8598"
type input "0"
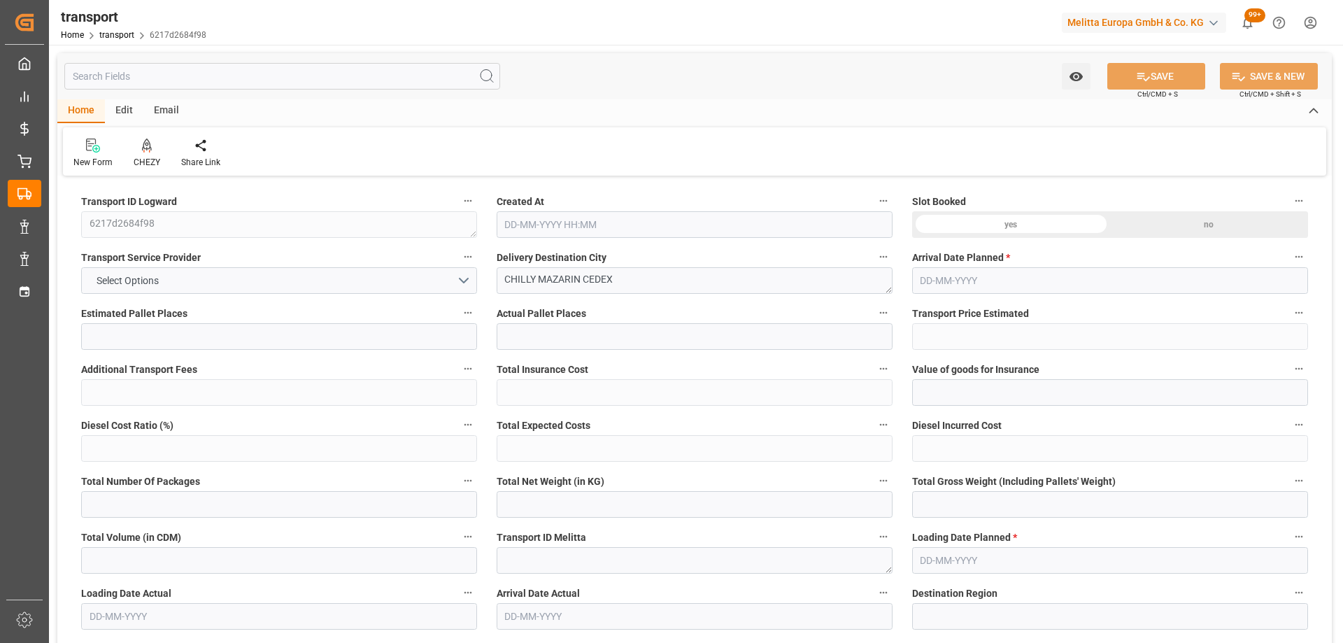
type input "0"
type input "21"
type input "35"
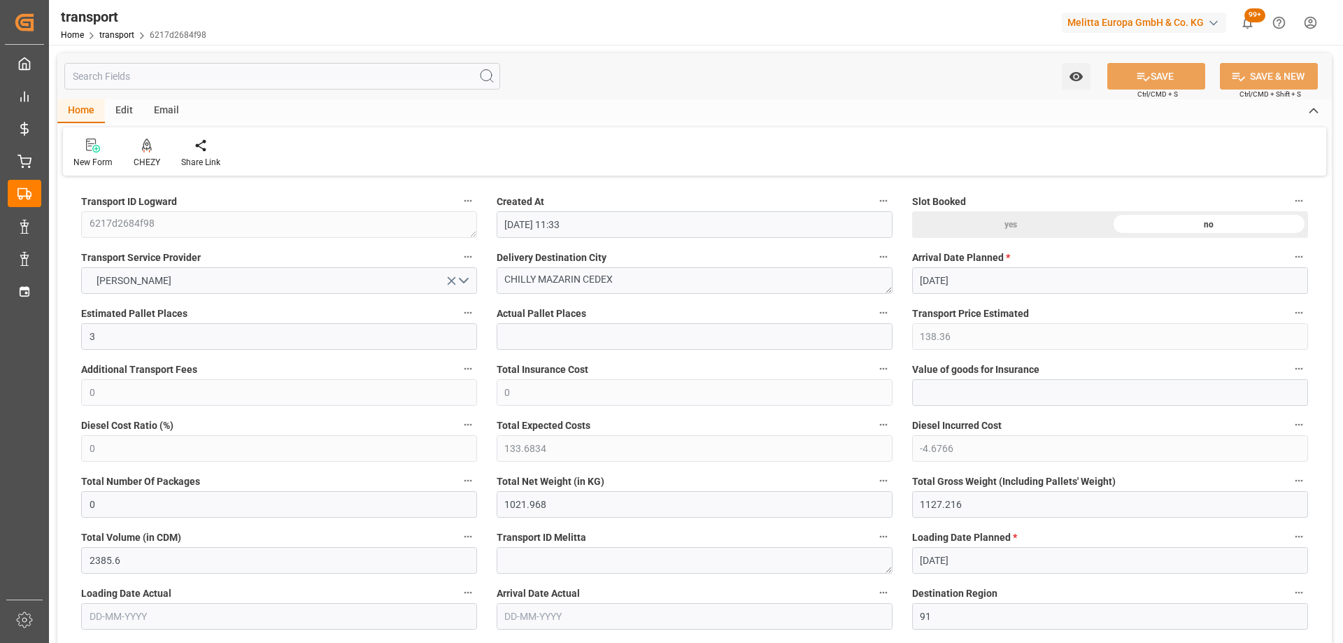
type input "10-09-2025 11:33"
type input "[DATE]"
drag, startPoint x: 581, startPoint y: 281, endPoint x: 427, endPoint y: 290, distance: 154.8
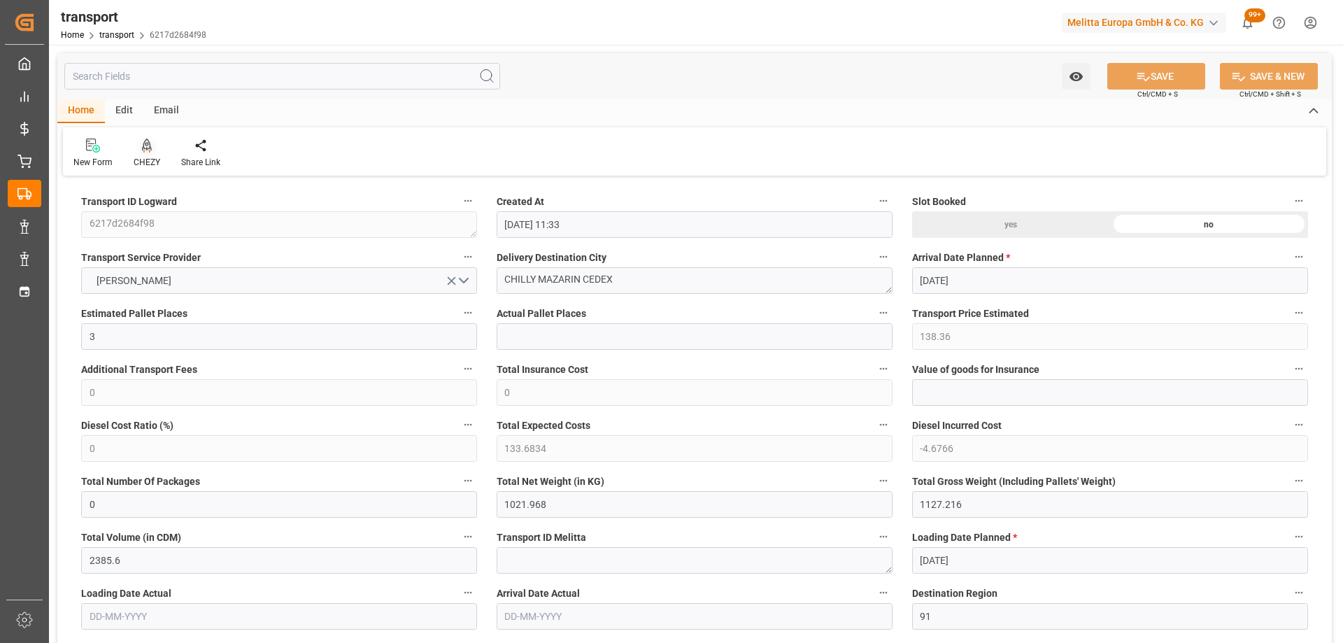
click at [143, 161] on div "CHEZY" at bounding box center [147, 162] width 27 height 13
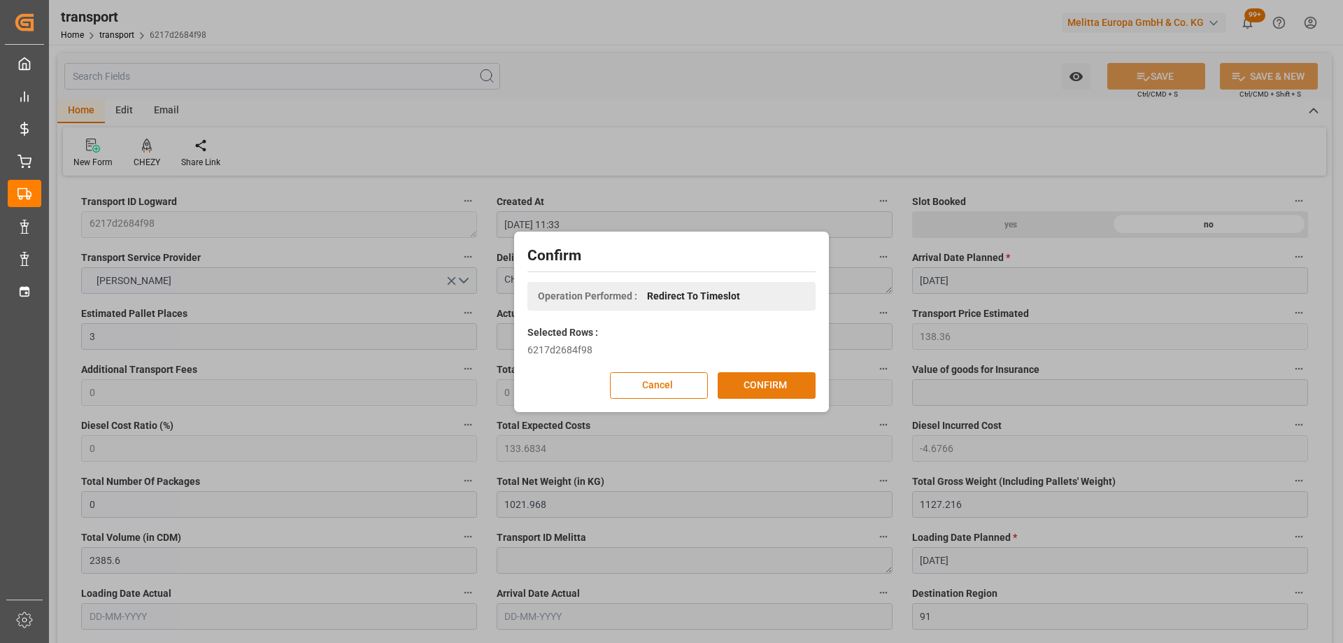
click at [780, 379] on button "CONFIRM" at bounding box center [767, 385] width 98 height 27
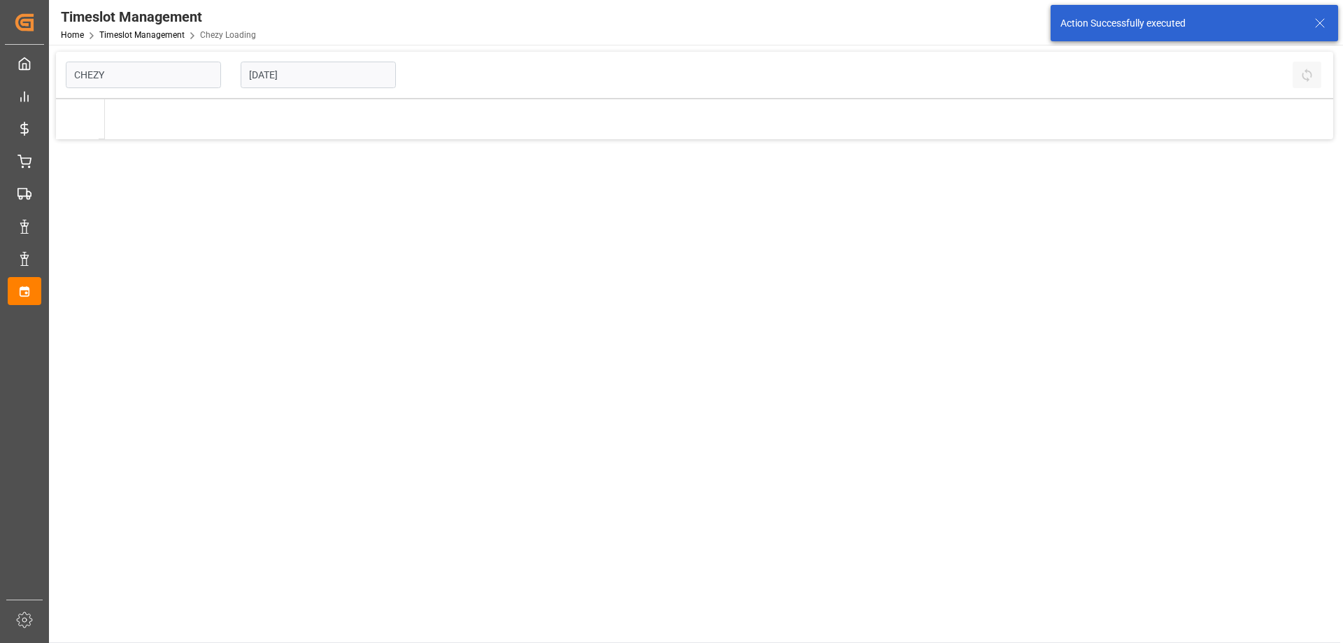
type input "Chezy Loading"
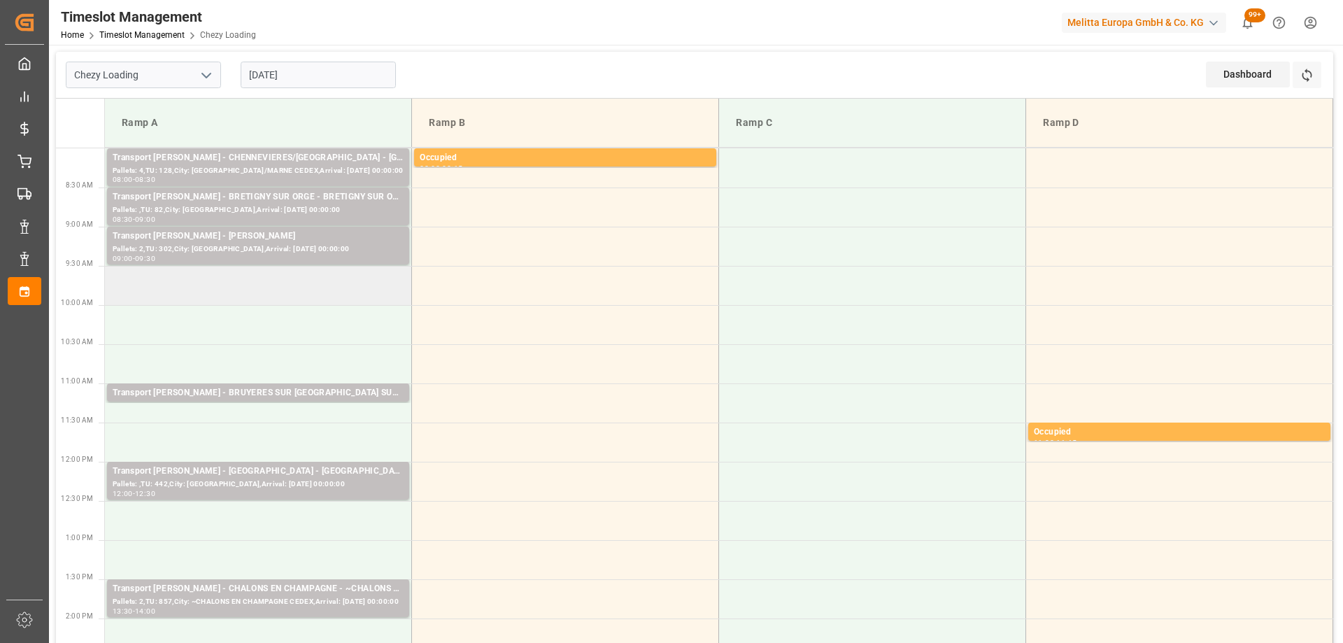
click at [334, 285] on td at bounding box center [258, 285] width 307 height 39
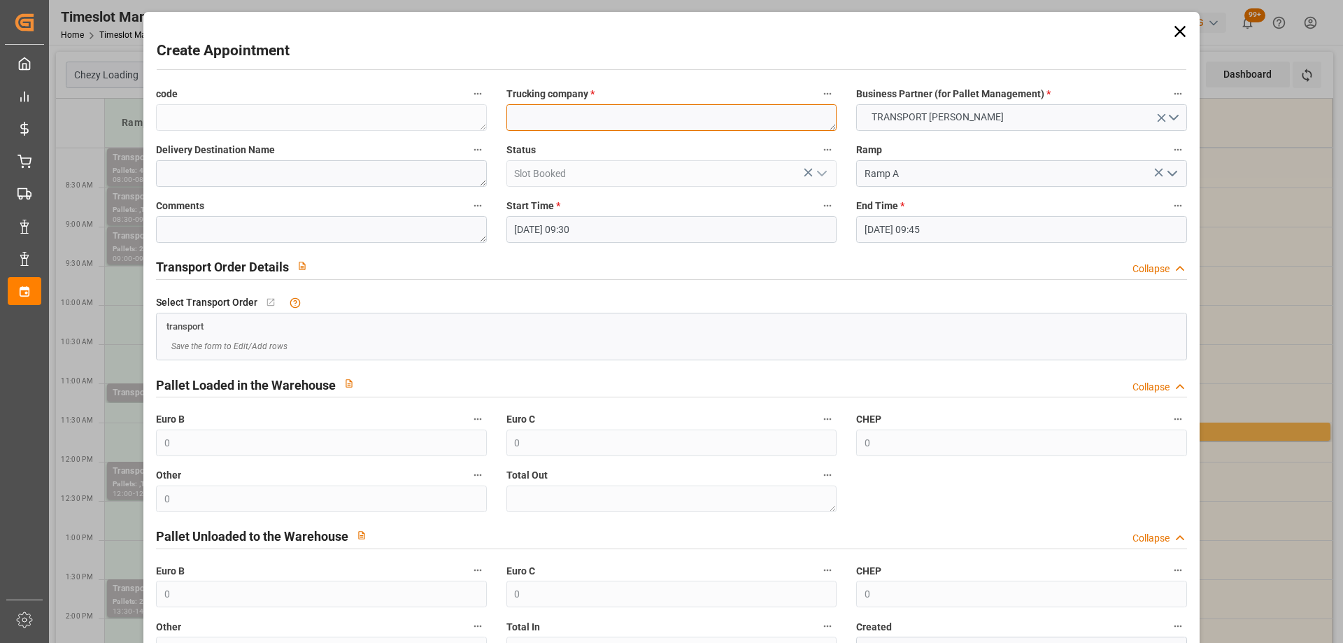
paste textarea "[PERSON_NAME]"
type textarea "[PERSON_NAME]"
click at [977, 229] on input "[DATE] 09:45" at bounding box center [1021, 229] width 330 height 27
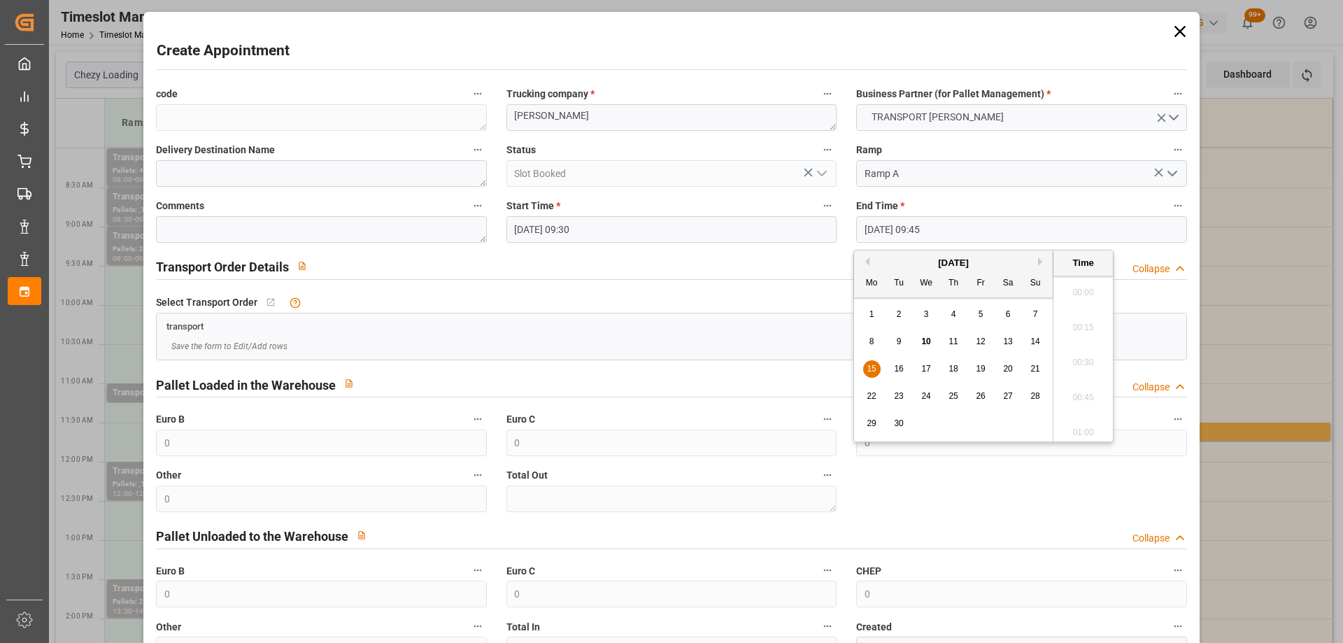
scroll to position [1299, 0]
click at [869, 367] on span "15" at bounding box center [871, 369] width 9 height 10
click at [1091, 395] on li "10:00" at bounding box center [1083, 393] width 59 height 35
type input "[DATE] 10:00"
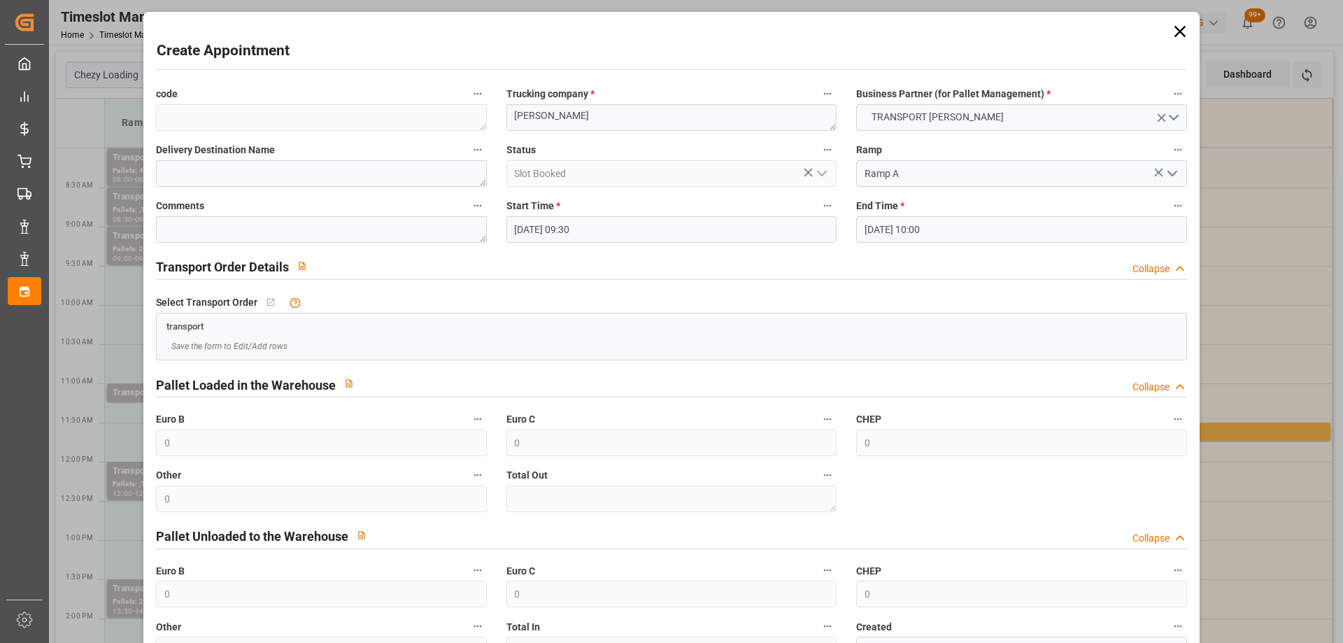
scroll to position [101, 0]
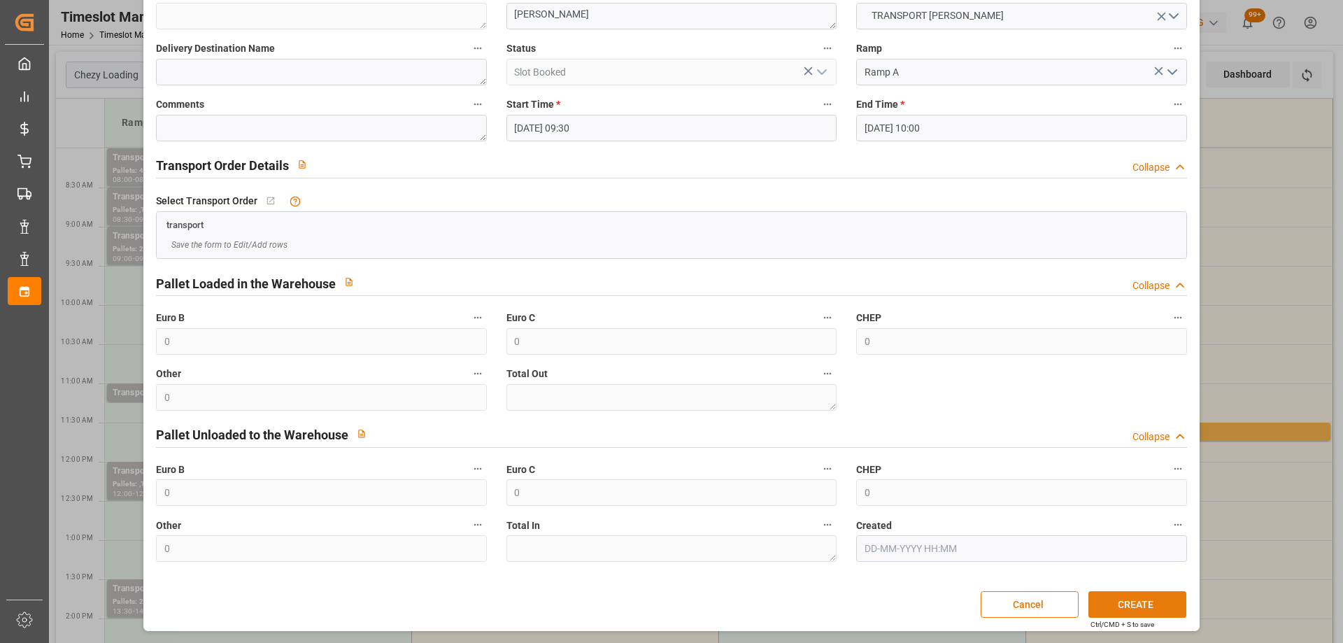
click at [1139, 598] on button "CREATE" at bounding box center [1138, 604] width 98 height 27
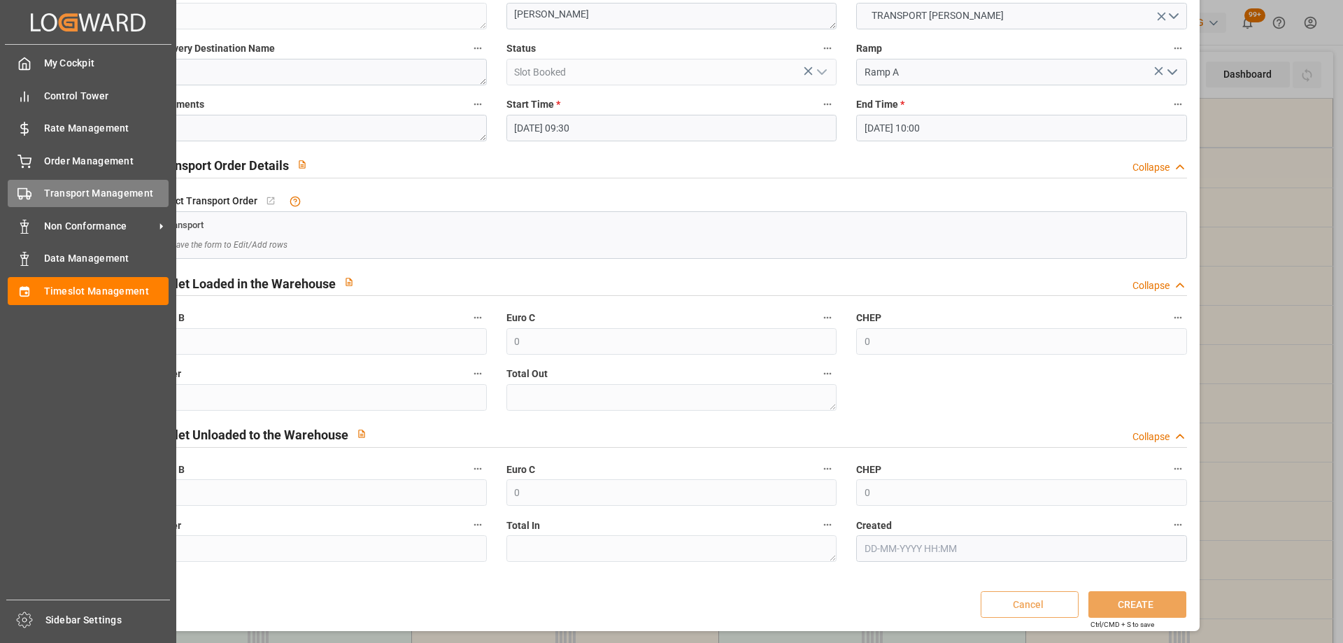
click at [51, 200] on span "Transport Management" at bounding box center [106, 193] width 125 height 15
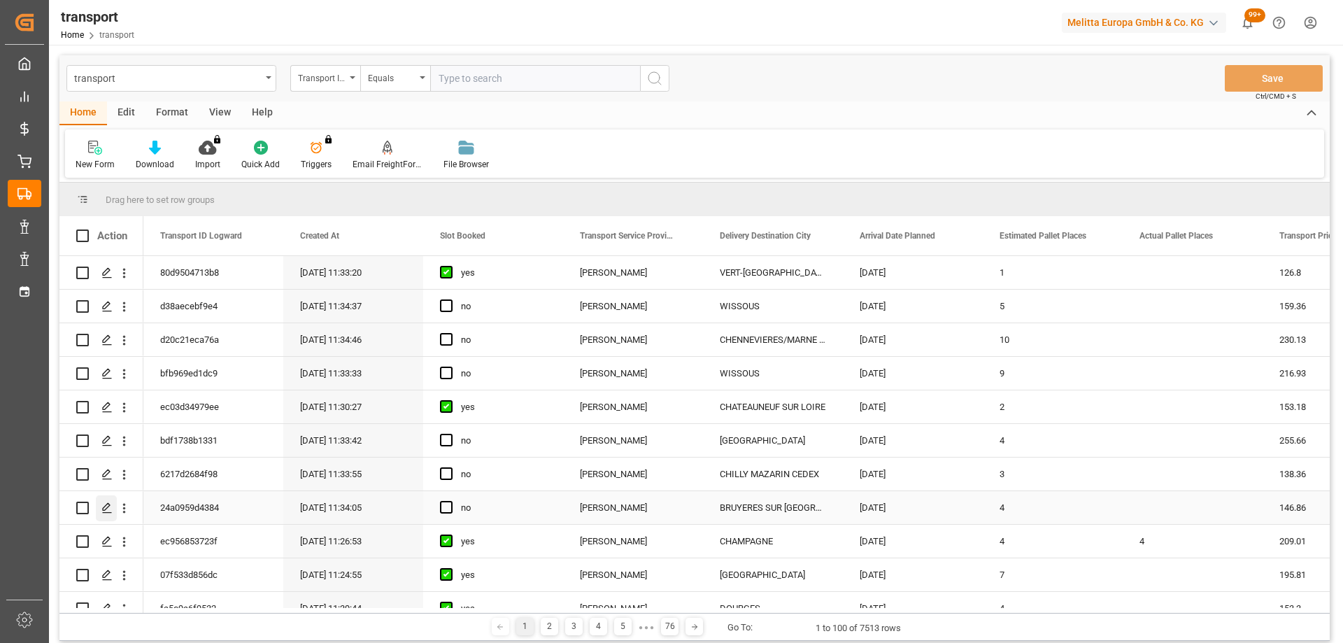
click at [104, 507] on icon "Press SPACE to select this row." at bounding box center [106, 507] width 11 height 11
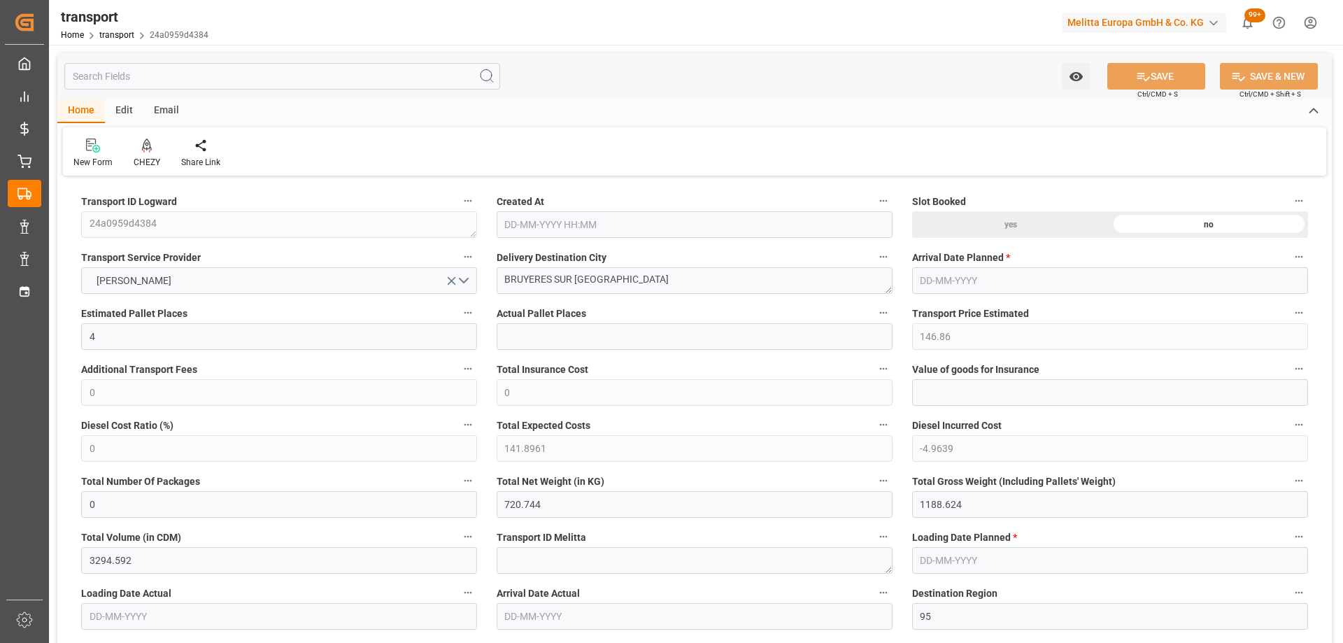
type input "4"
type input "146.86"
type input "0"
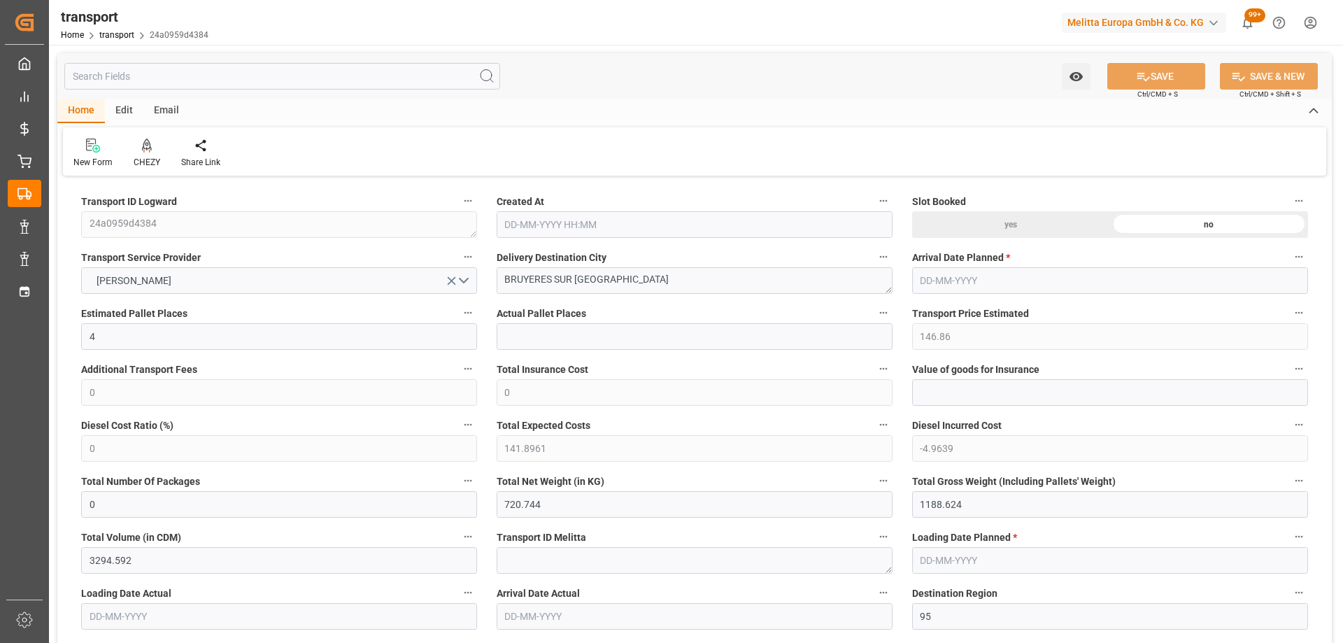
type input "141.8961"
type input "-4.9639"
type input "0"
type input "720.744"
type input "1188.624"
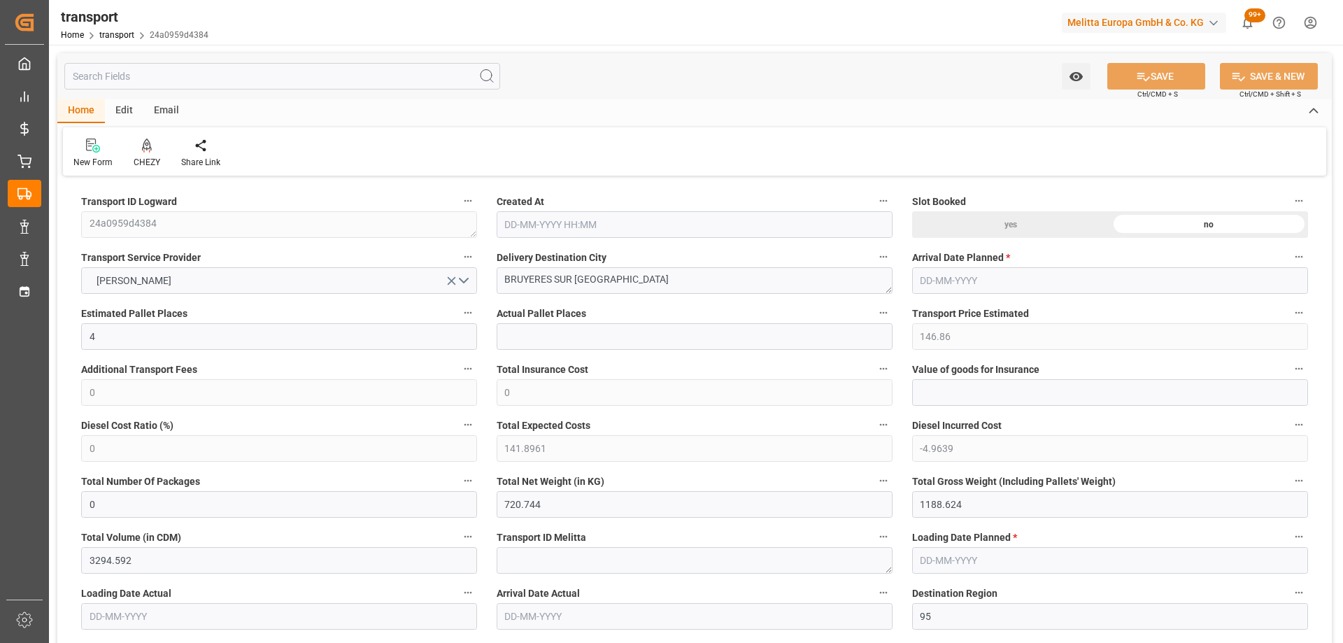
type input "3294.592"
type input "95"
type input "1"
type input "172"
type input "8"
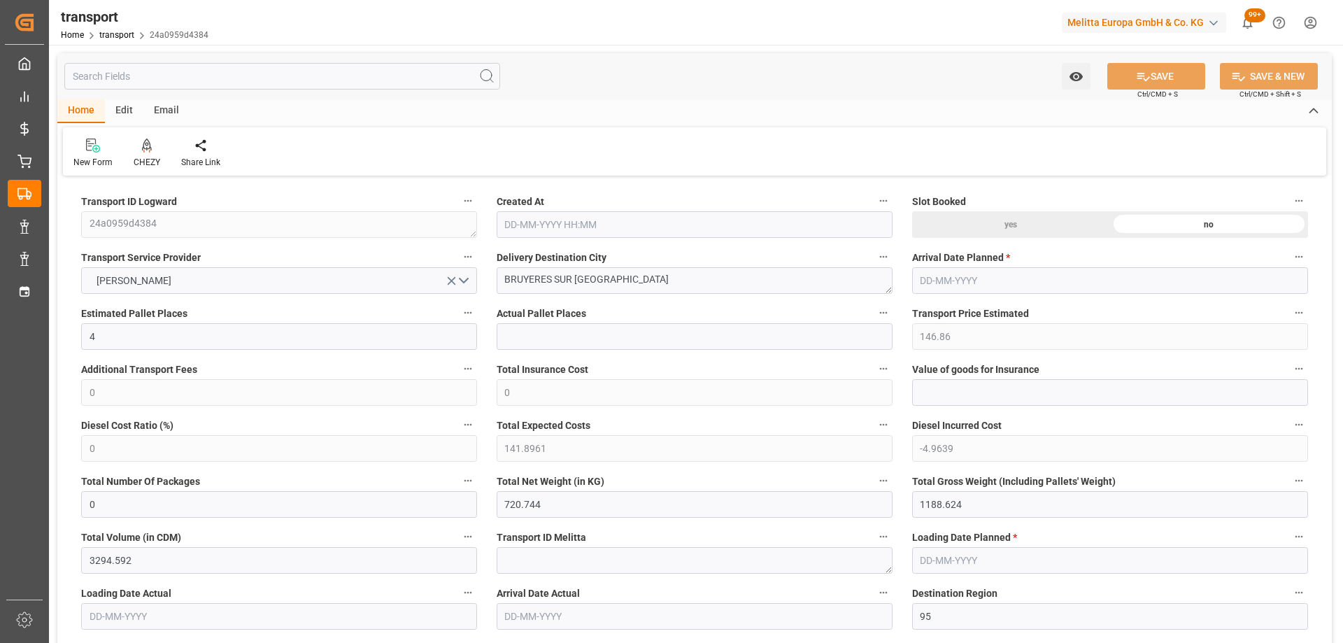
type input "101"
type input "995.024"
type input "0"
type input "4710.8598"
type input "0"
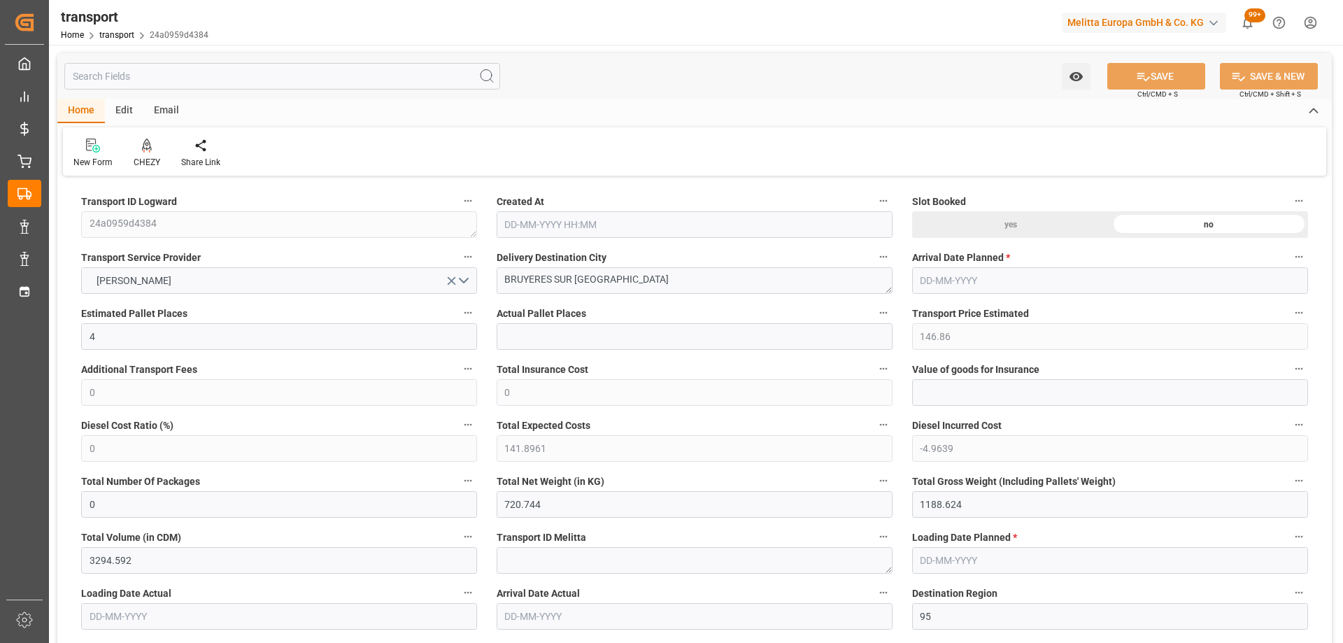
type input "0"
type input "21"
type input "35"
type input "[DATE] 11:34"
type input "[DATE]"
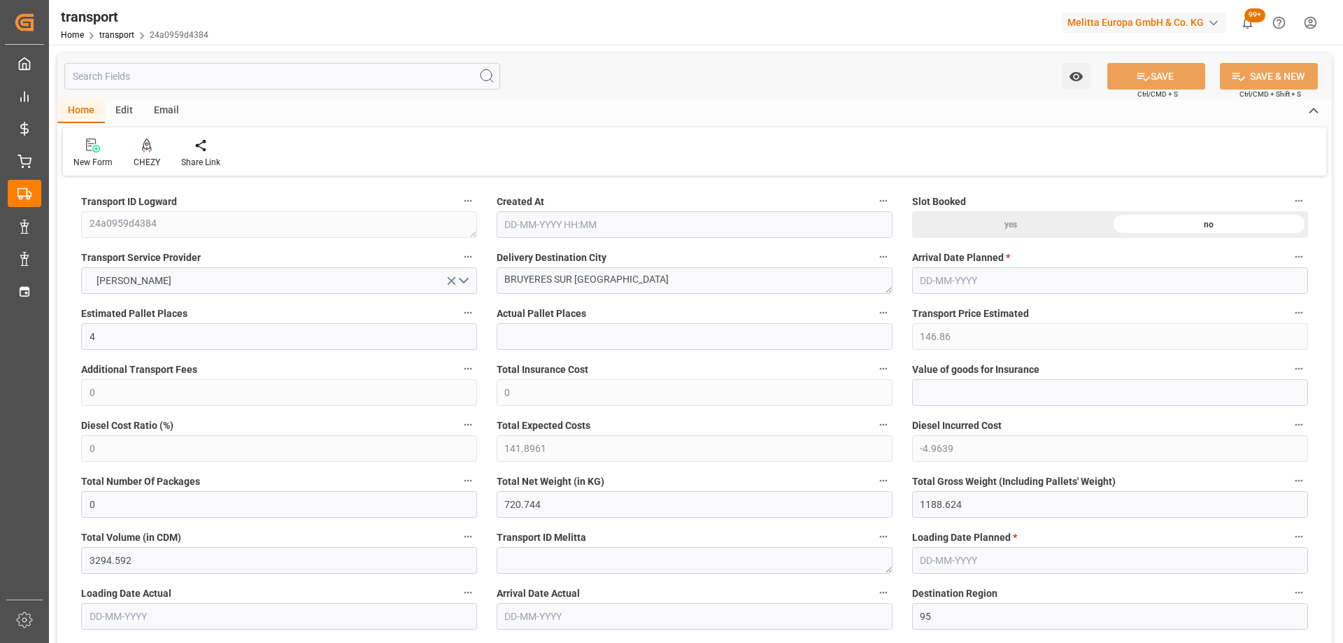
type input "[DATE]"
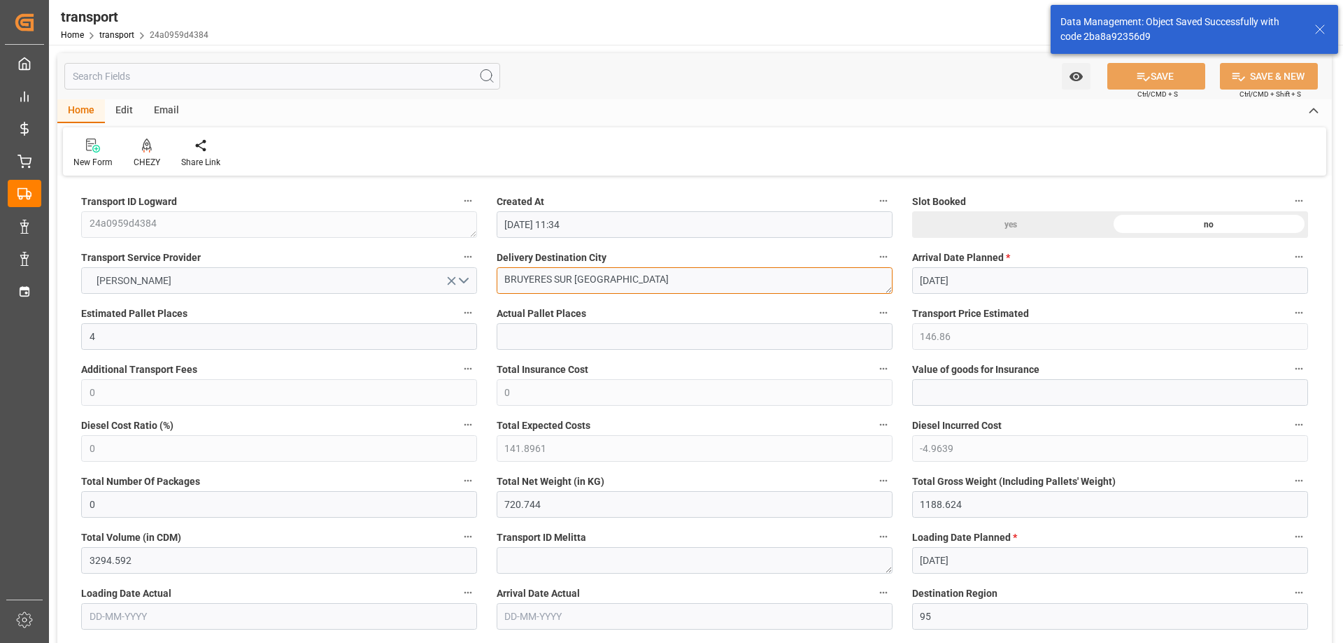
drag, startPoint x: 616, startPoint y: 281, endPoint x: 399, endPoint y: 285, distance: 216.2
click at [148, 157] on div "CHEZY" at bounding box center [147, 162] width 27 height 13
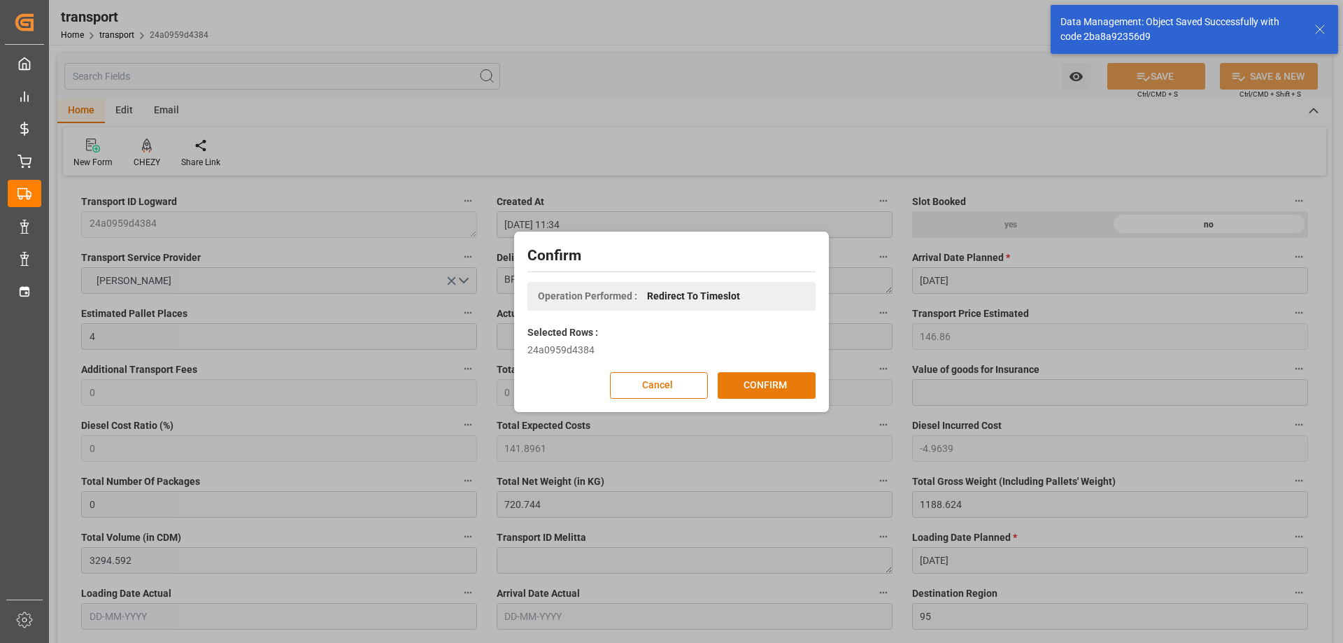
click at [766, 397] on button "CONFIRM" at bounding box center [767, 385] width 98 height 27
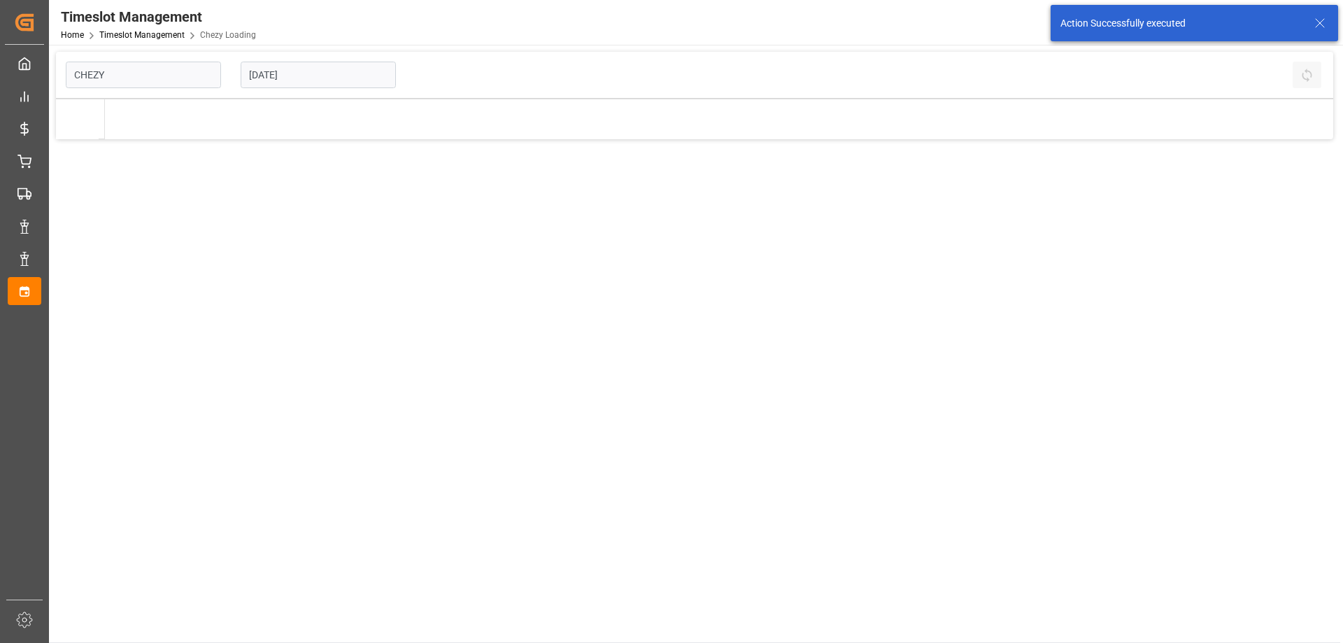
type input "Chezy Loading"
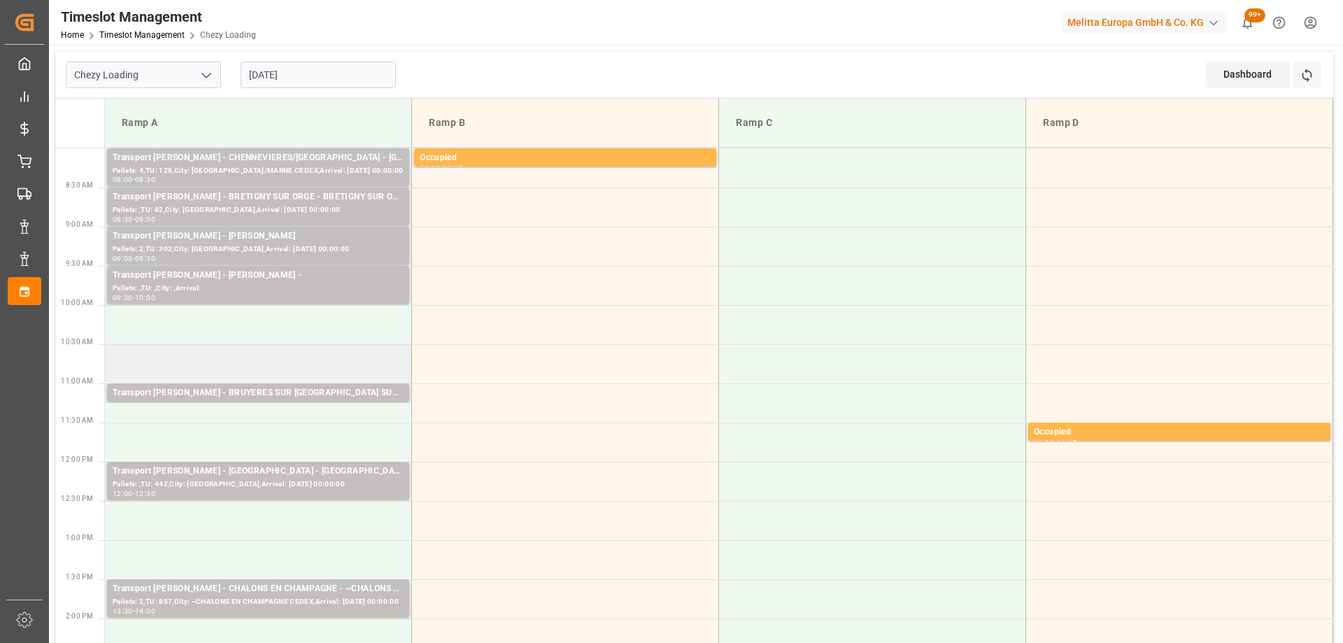
click at [332, 374] on td at bounding box center [258, 363] width 307 height 39
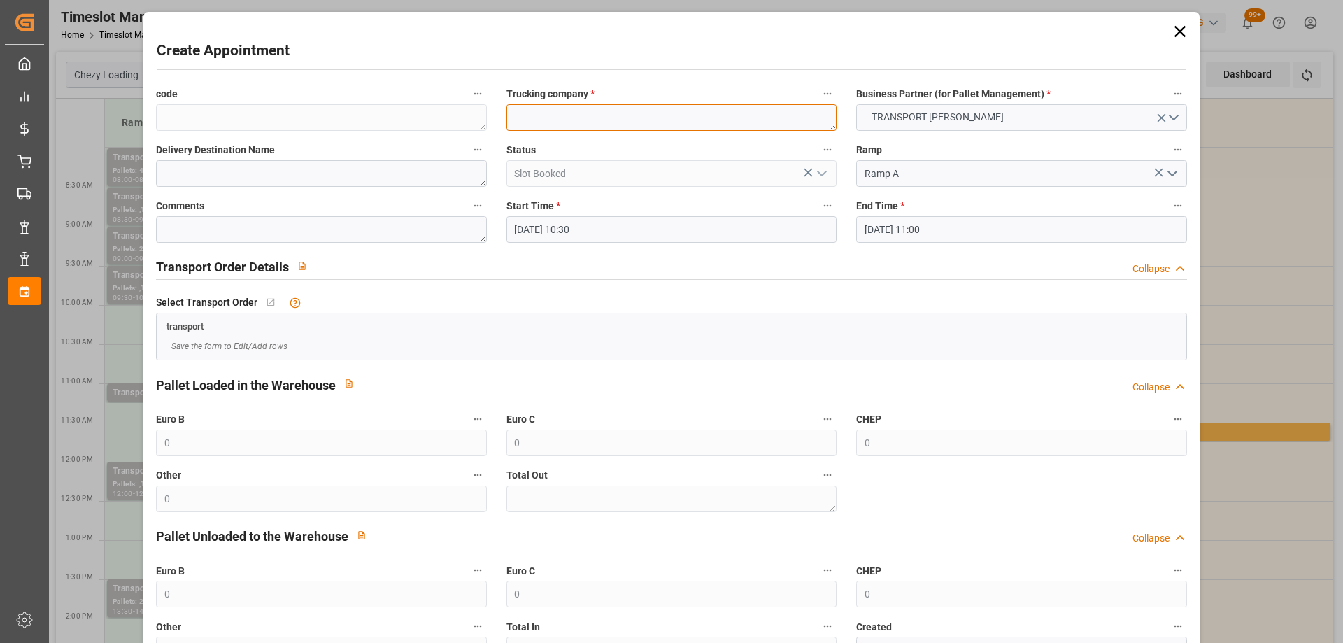
paste textarea "BRUYERES SUR [GEOGRAPHIC_DATA]"
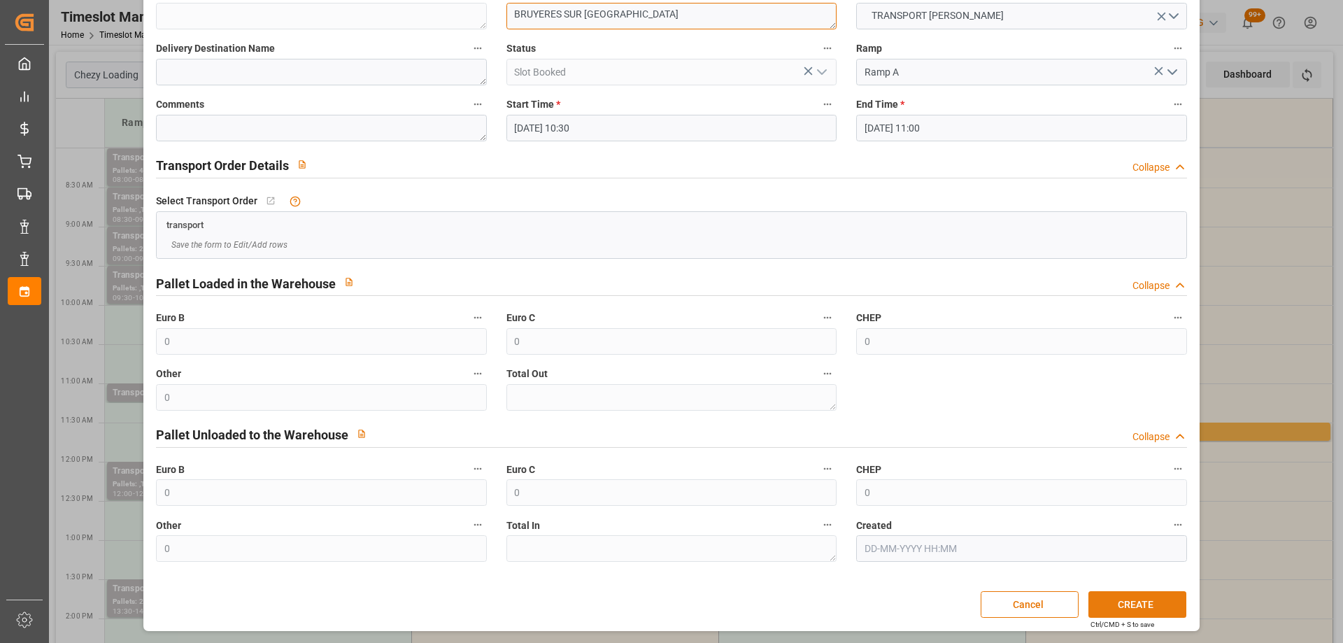
type textarea "BRUYERES SUR [GEOGRAPHIC_DATA]"
click at [1141, 602] on button "CREATE" at bounding box center [1138, 604] width 98 height 27
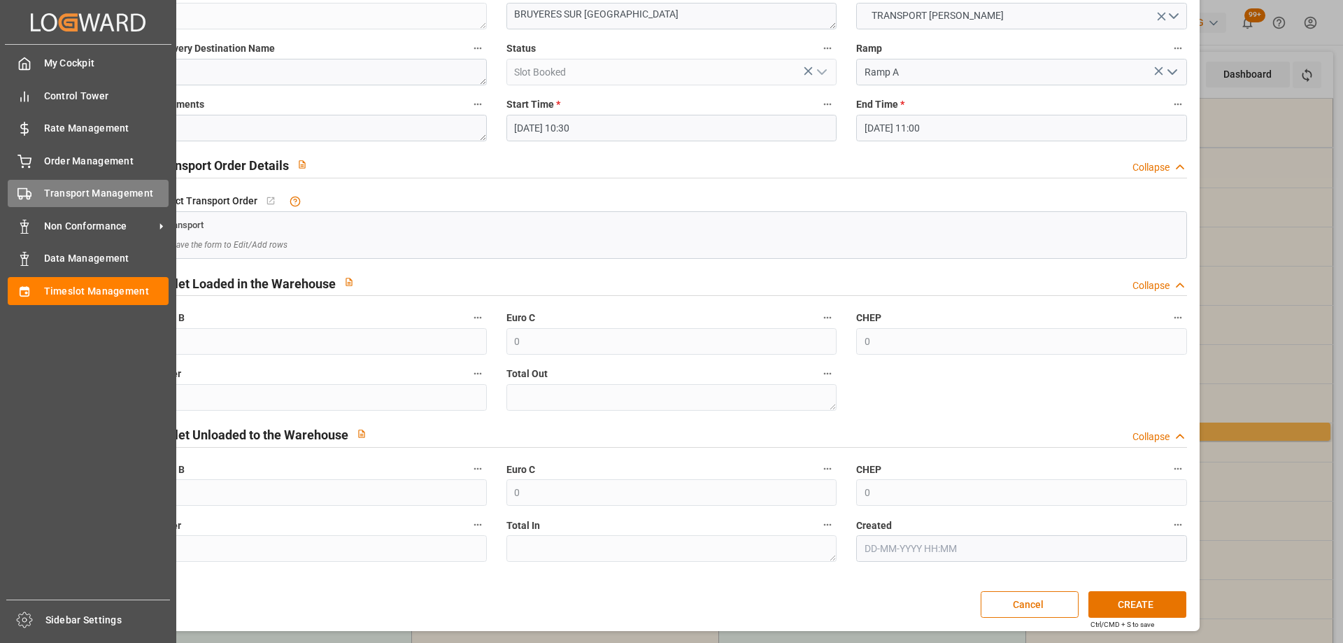
click at [75, 187] on span "Transport Management" at bounding box center [106, 193] width 125 height 15
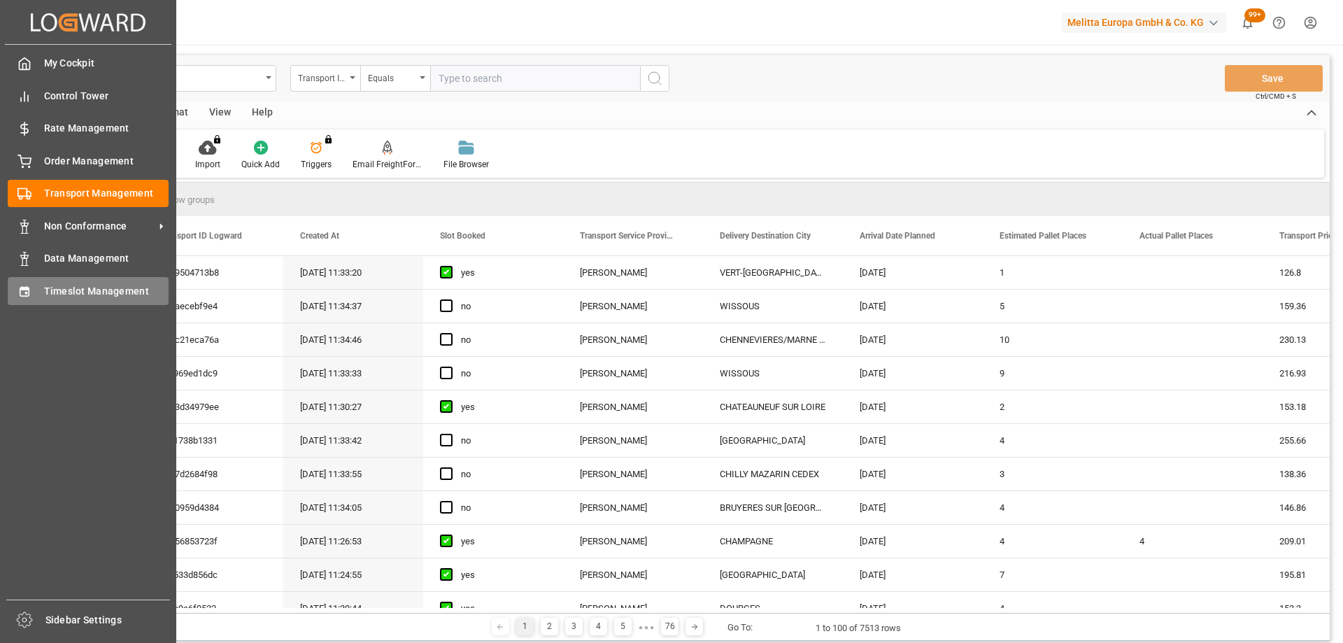
click at [60, 293] on span "Timeslot Management" at bounding box center [106, 291] width 125 height 15
